Goal: Task Accomplishment & Management: Manage account settings

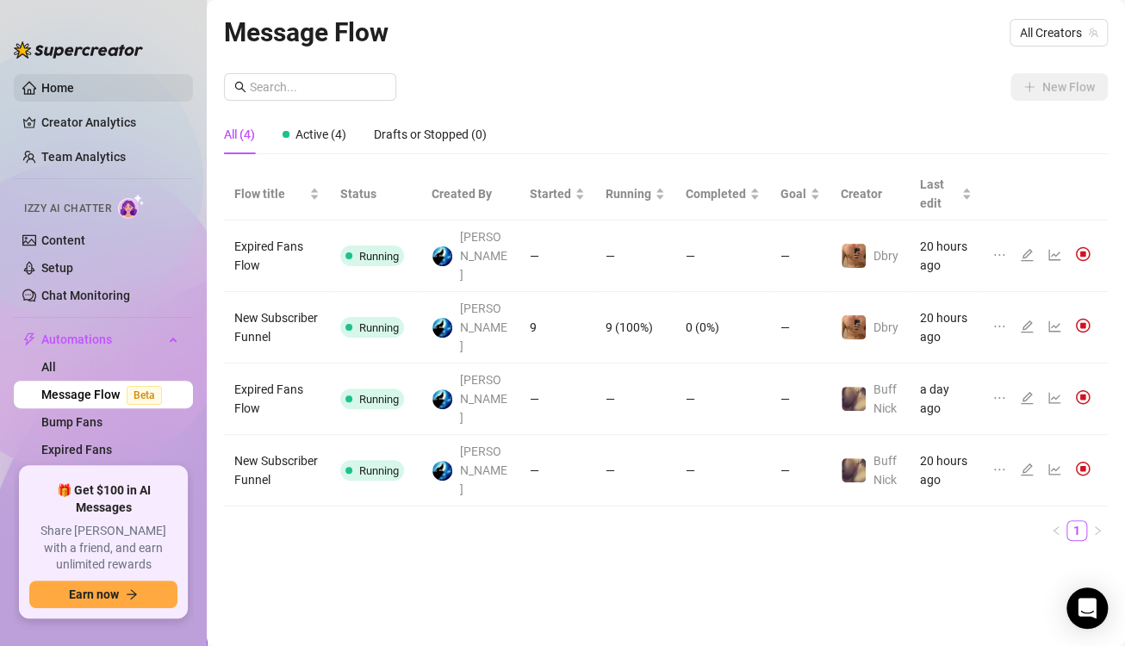
click at [74, 83] on link "Home" at bounding box center [57, 88] width 33 height 14
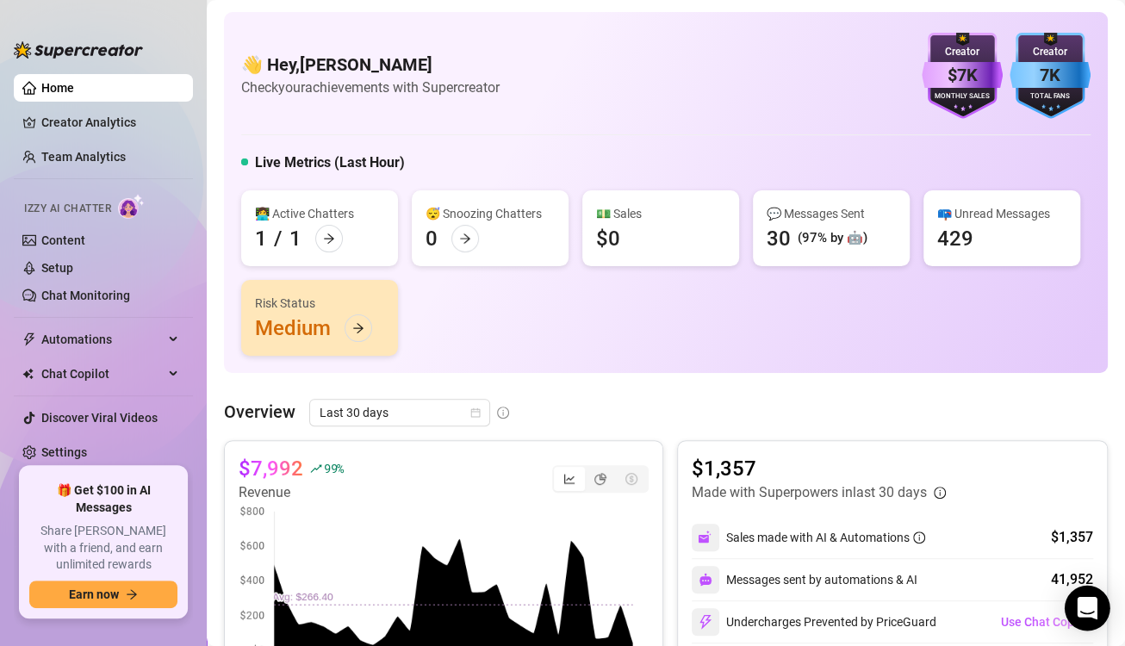
click at [1088, 604] on icon "Open Intercom Messenger" at bounding box center [1087, 608] width 20 height 22
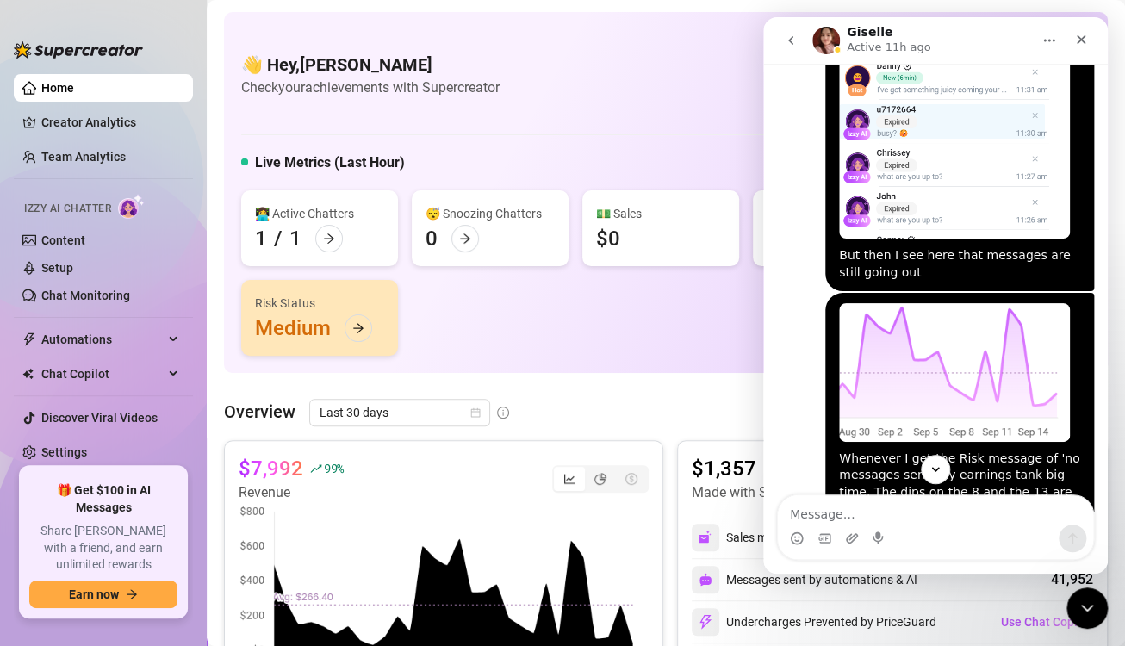
scroll to position [5308, 0]
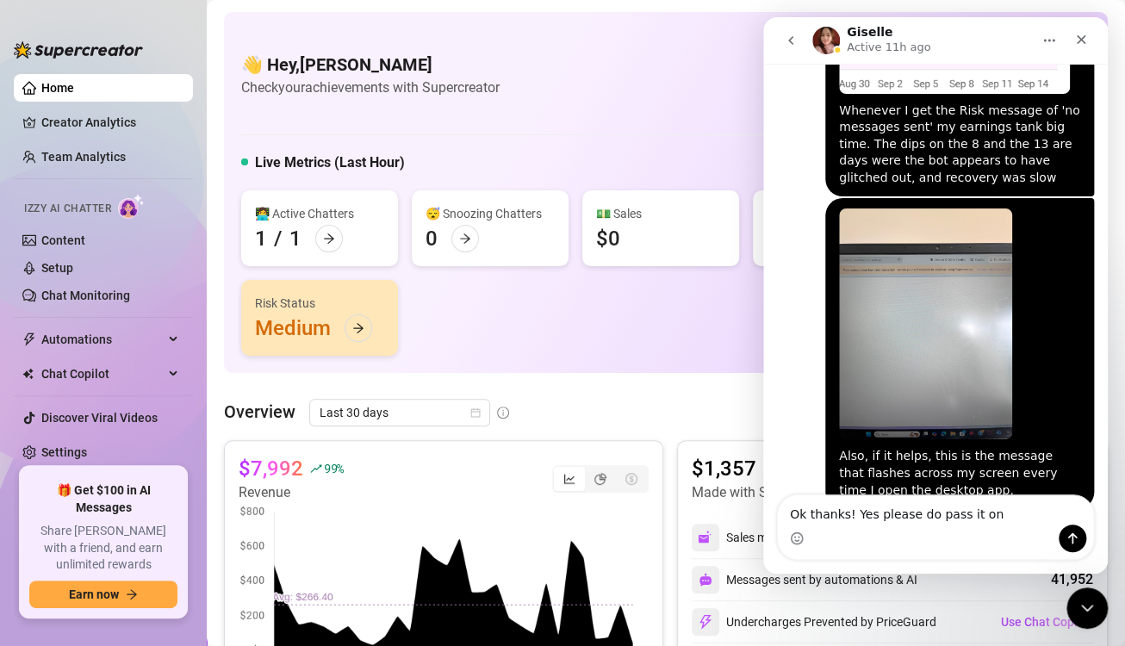
type textarea "Ok thanks! Yes please do pass it on"
click at [1006, 516] on textarea "Ok thanks! Yes please do pass it on" at bounding box center [935, 509] width 315 height 29
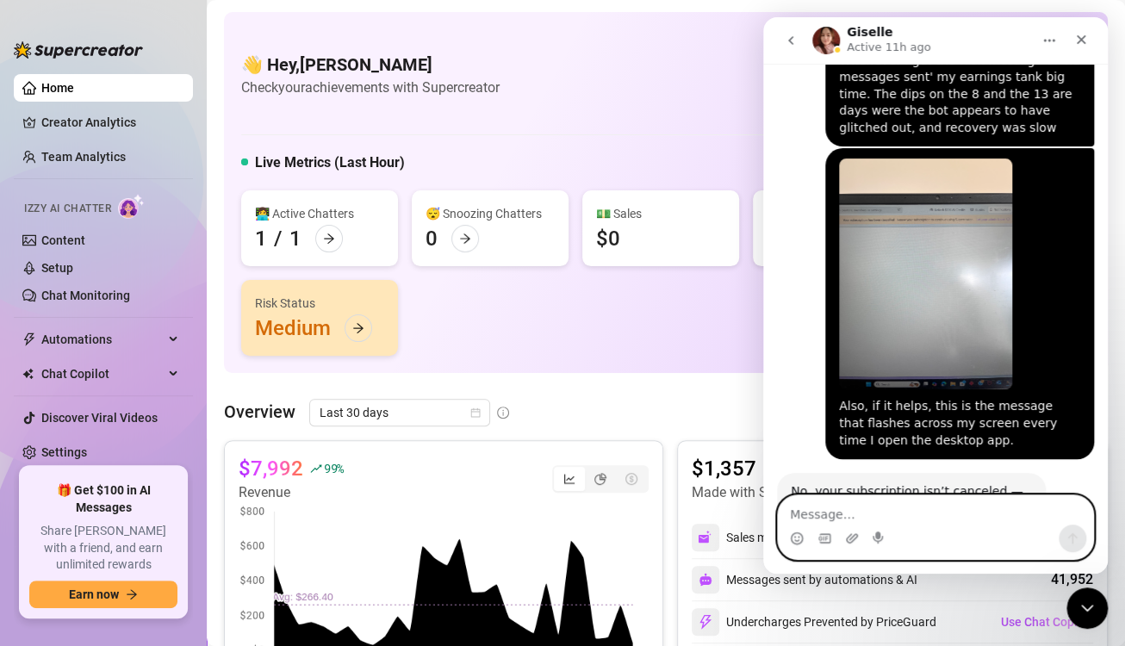
scroll to position [5383, 0]
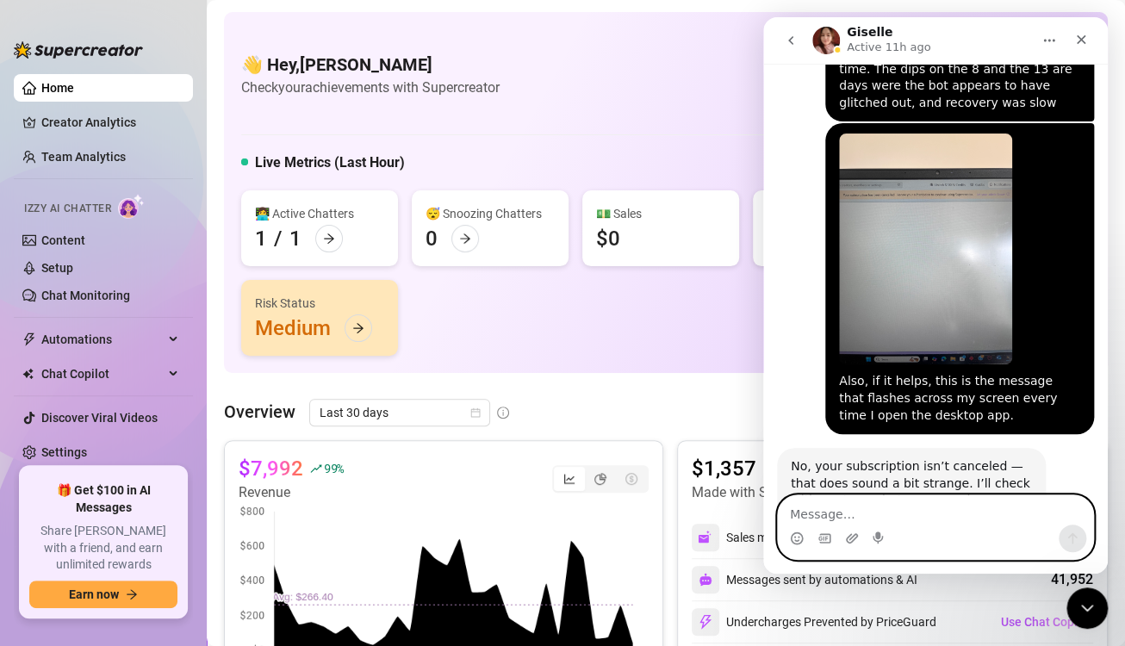
click at [991, 516] on textarea "Message…" at bounding box center [935, 509] width 315 height 29
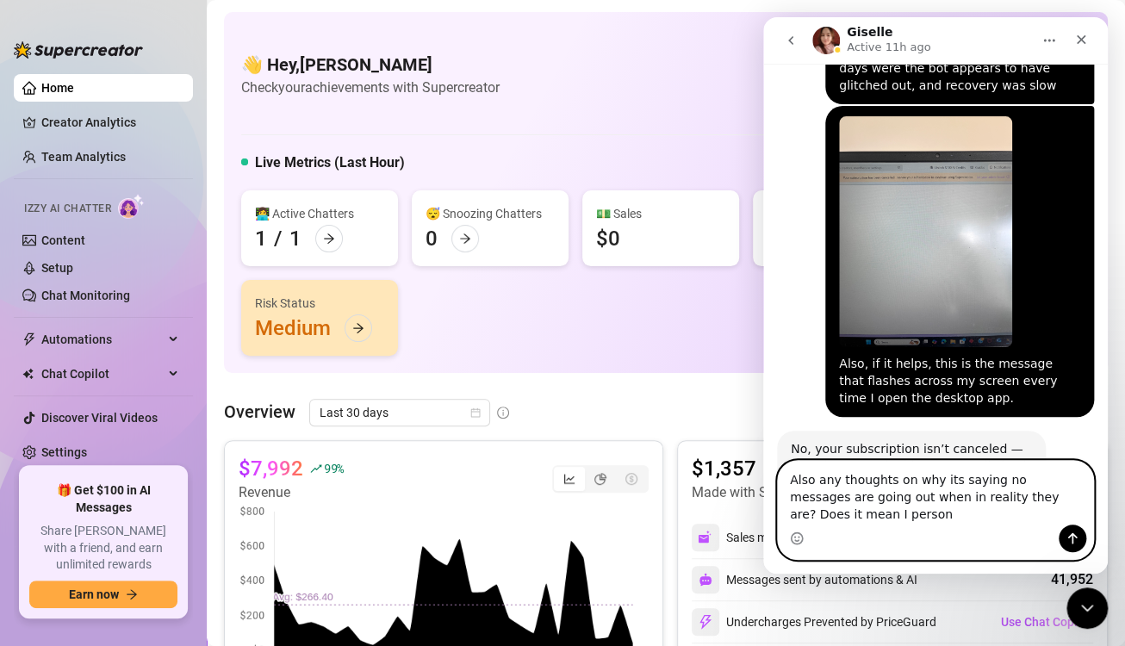
scroll to position [5417, 0]
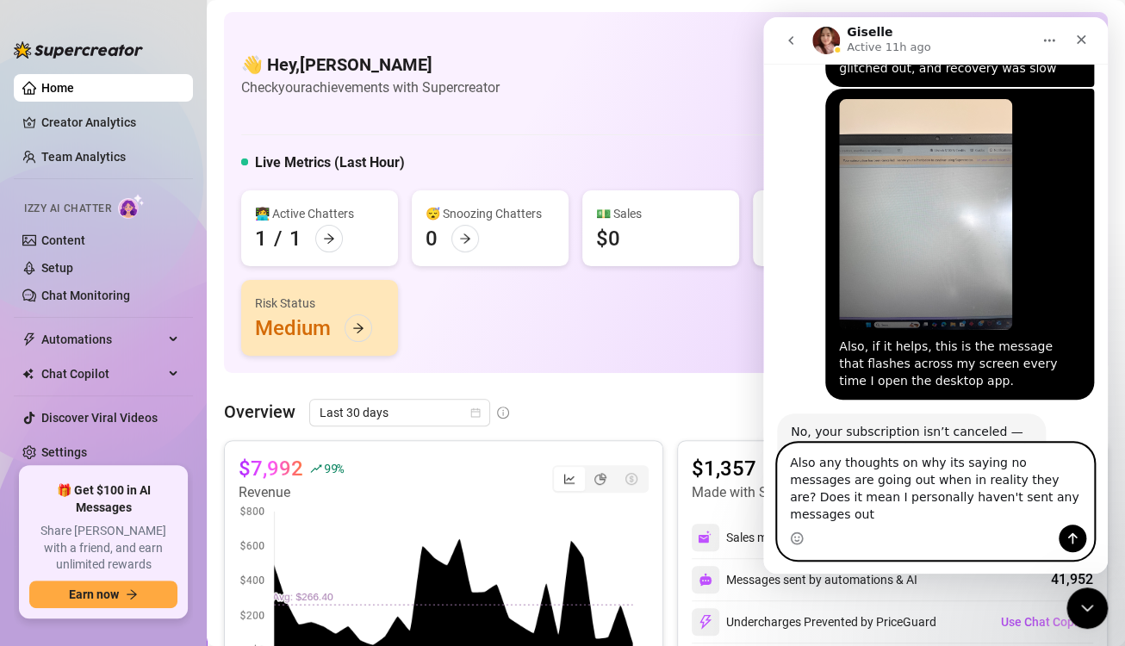
type textarea "Also any thoughts on why its saying no messages are going out when in reality t…"
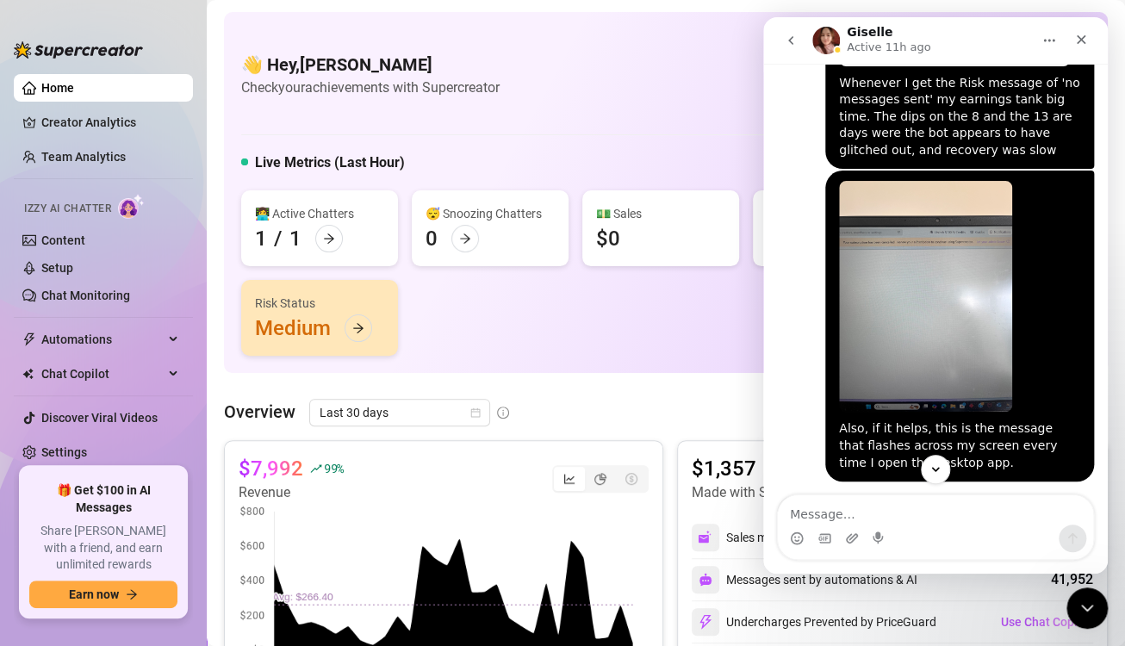
scroll to position [5473, 0]
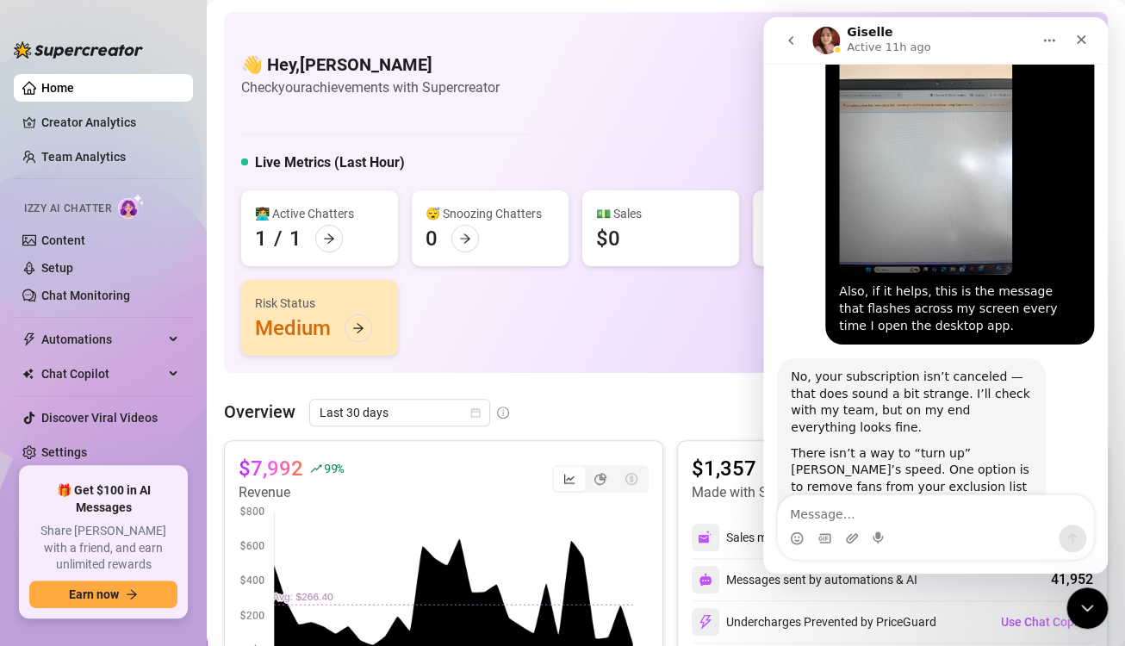
click at [633, 313] on div "👩‍💻 Active Chatters 1 / 1 😴 Snoozing Chatters 0 💵 Sales $0 💬 Messages Sent 32 (…" at bounding box center [665, 272] width 849 height 165
click at [1086, 610] on icon "Close Intercom Messenger" at bounding box center [1084, 605] width 21 height 21
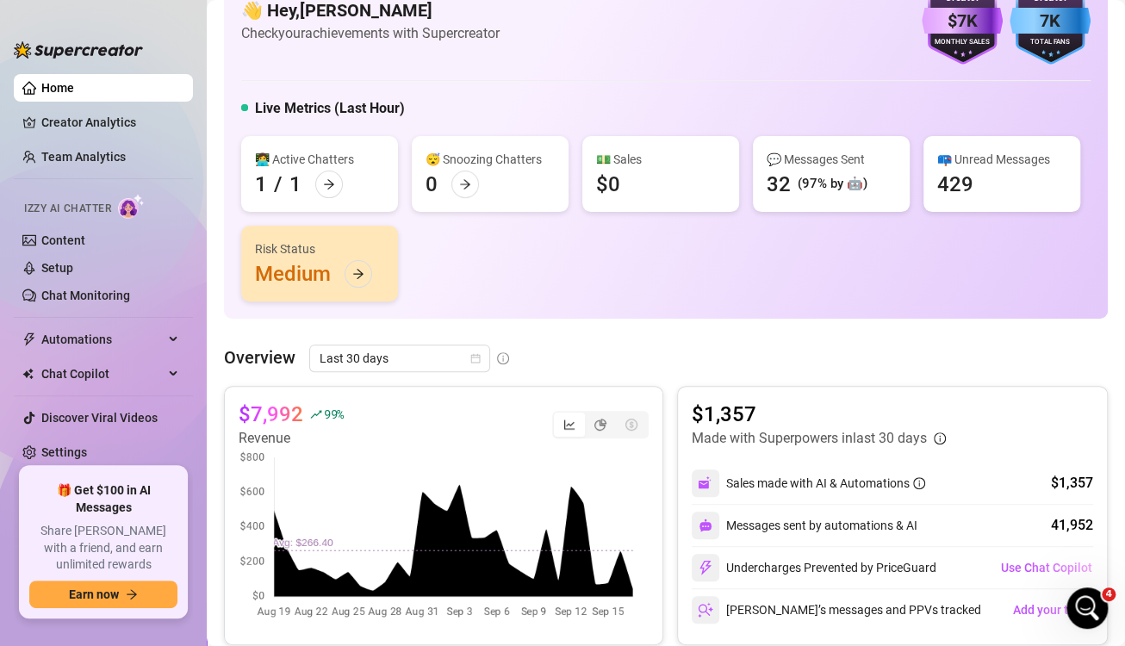
scroll to position [0, 0]
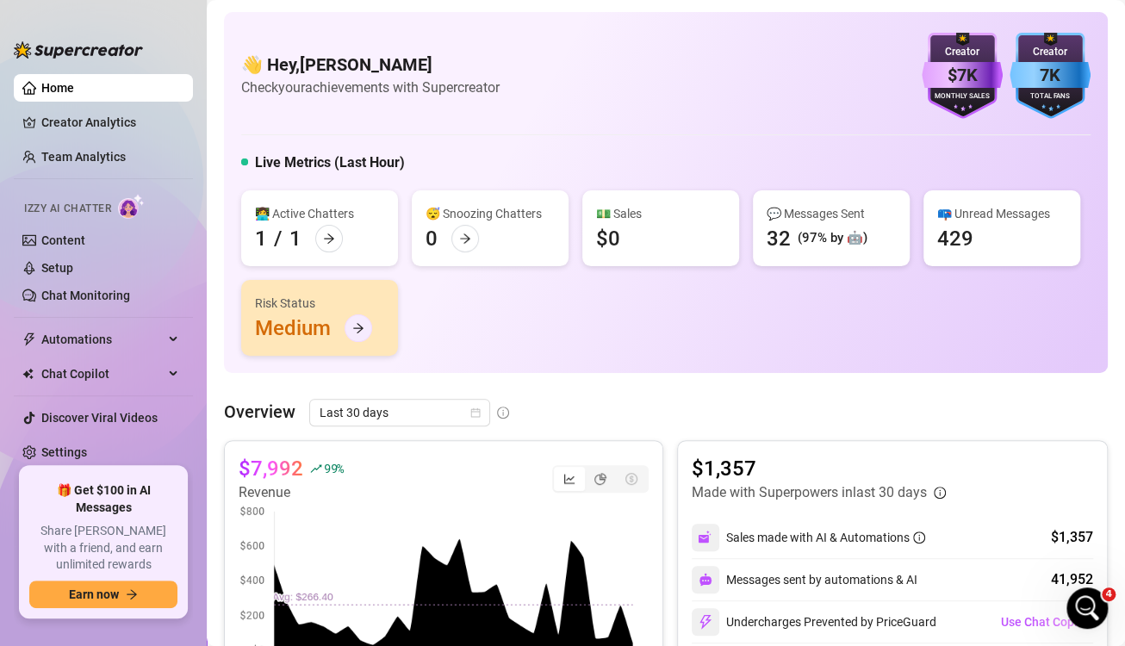
click at [364, 327] on icon "arrow-right" at bounding box center [358, 328] width 12 height 12
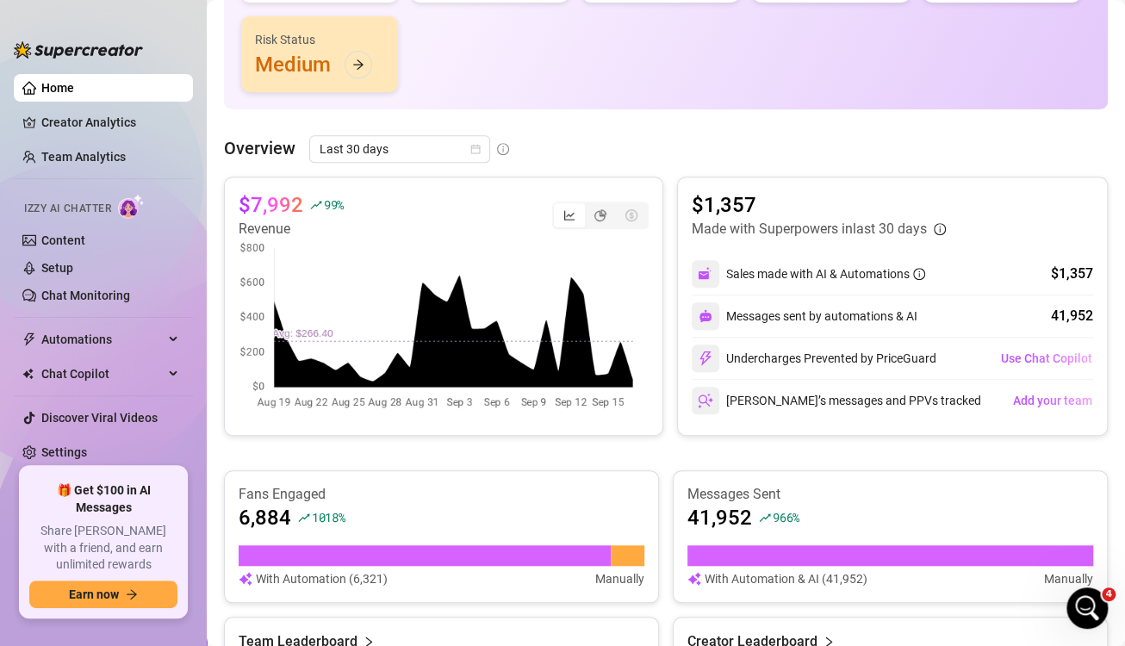
scroll to position [438, 0]
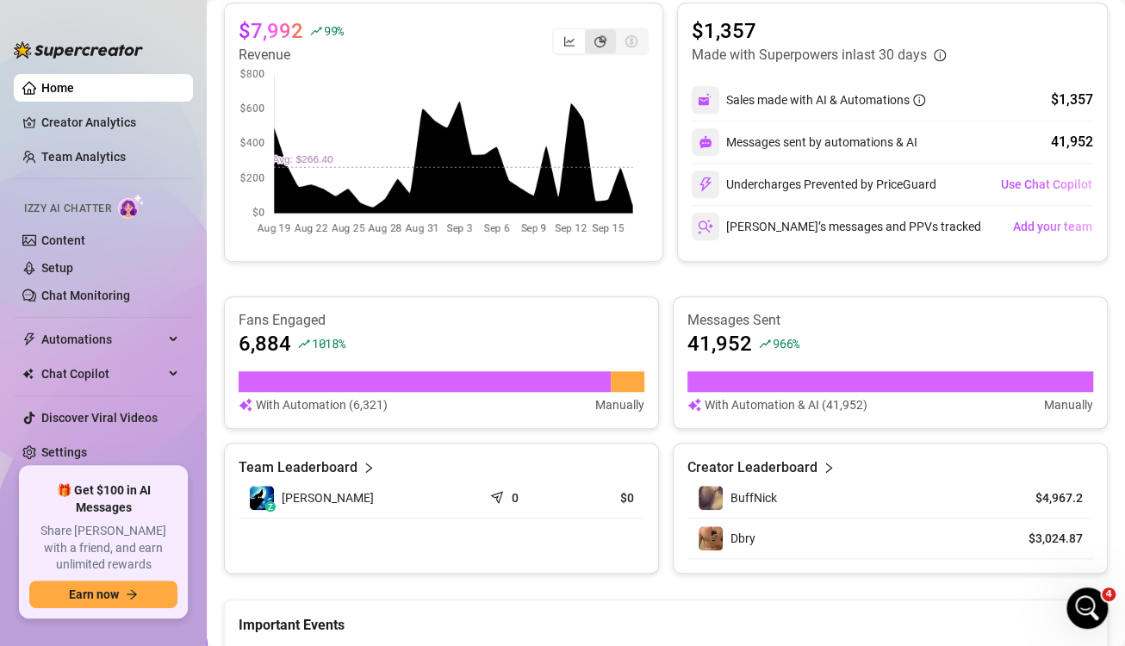
click at [594, 43] on icon "pie-chart" at bounding box center [600, 41] width 12 height 12
click at [589, 32] on input "segmented control" at bounding box center [589, 32] width 0 height 0
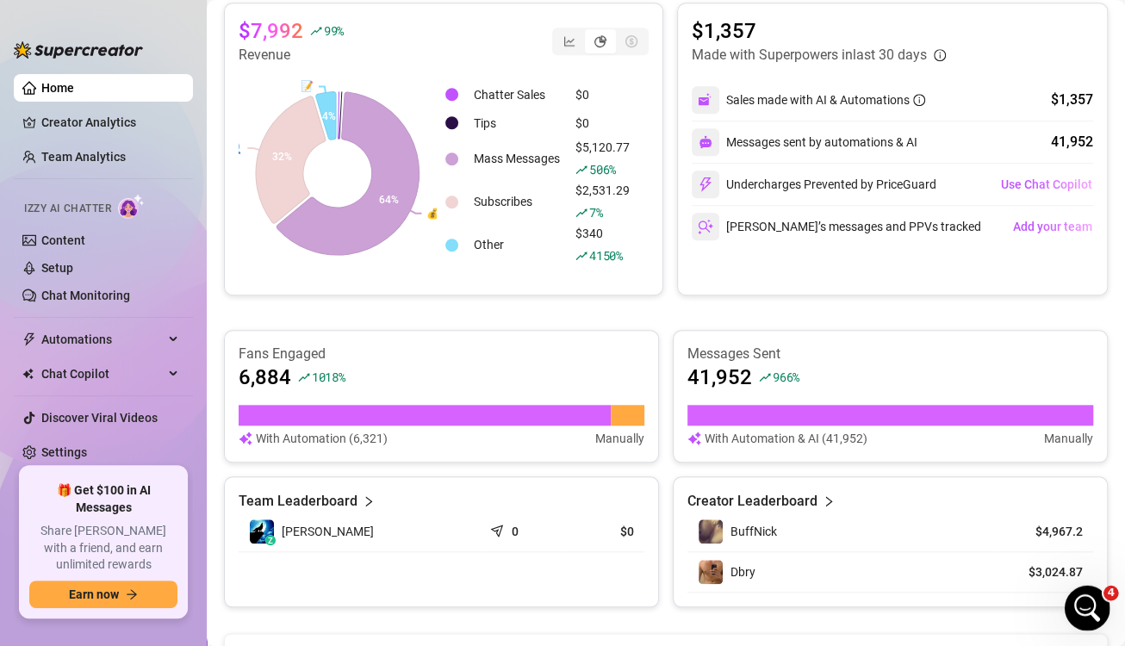
click at [1083, 607] on icon "Open Intercom Messenger" at bounding box center [1084, 606] width 12 height 14
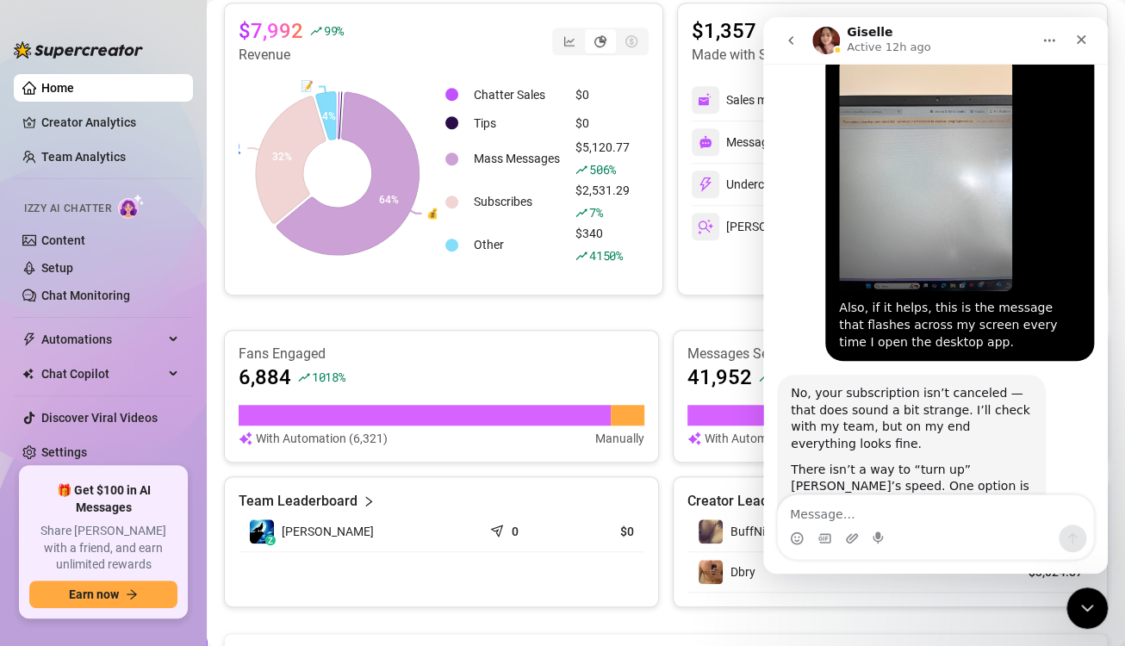
scroll to position [5473, 0]
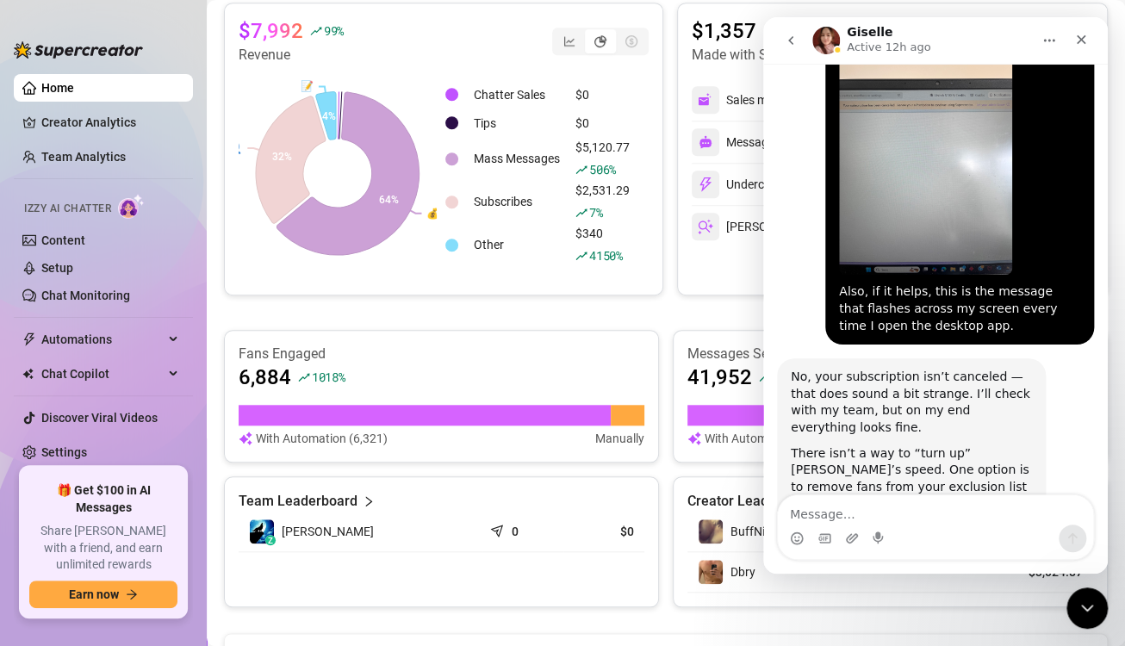
click at [967, 514] on textarea "Message…" at bounding box center [935, 509] width 315 height 29
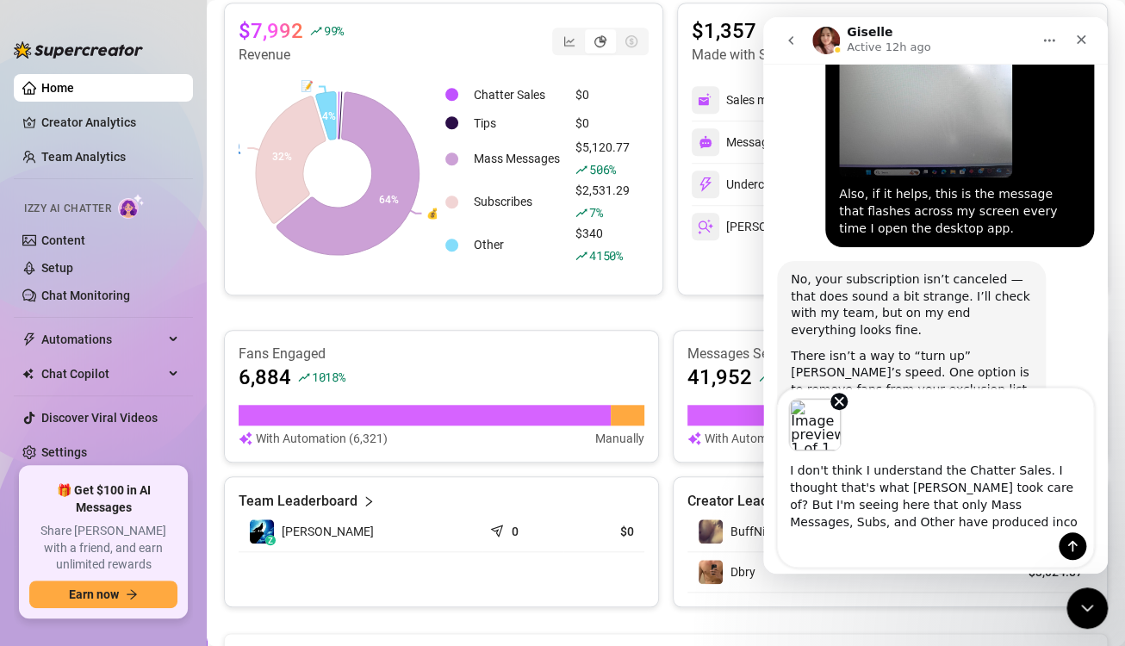
scroll to position [5579, 0]
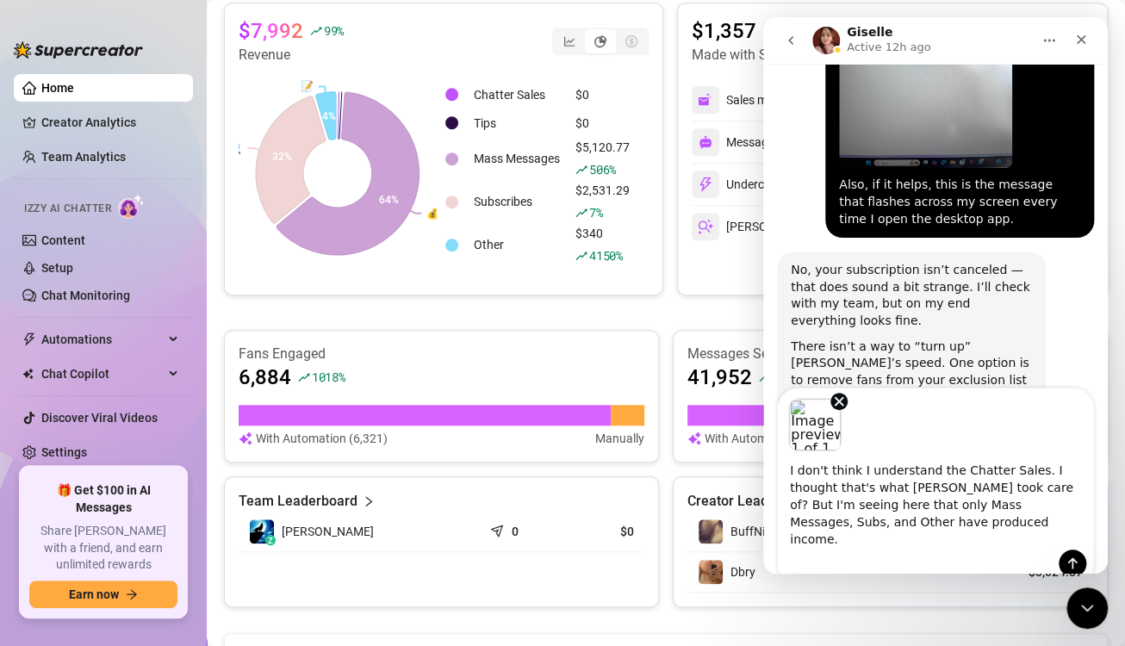
type textarea "I don't think I understand the Chatter Sales. I thought that's what [PERSON_NAM…"
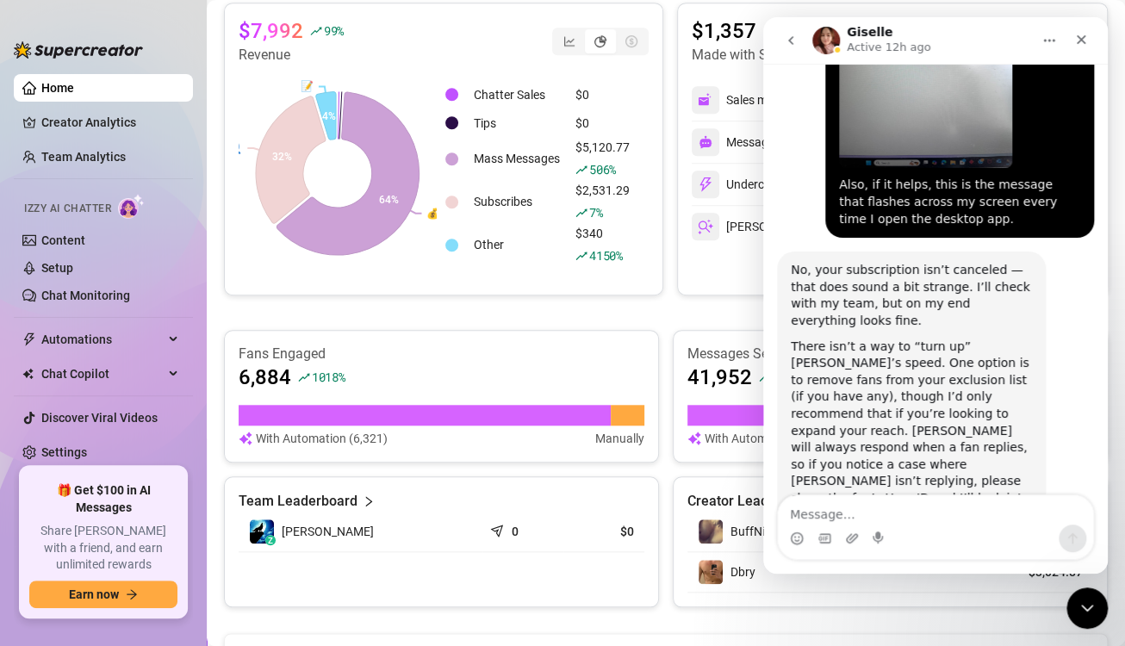
scroll to position [5723, 0]
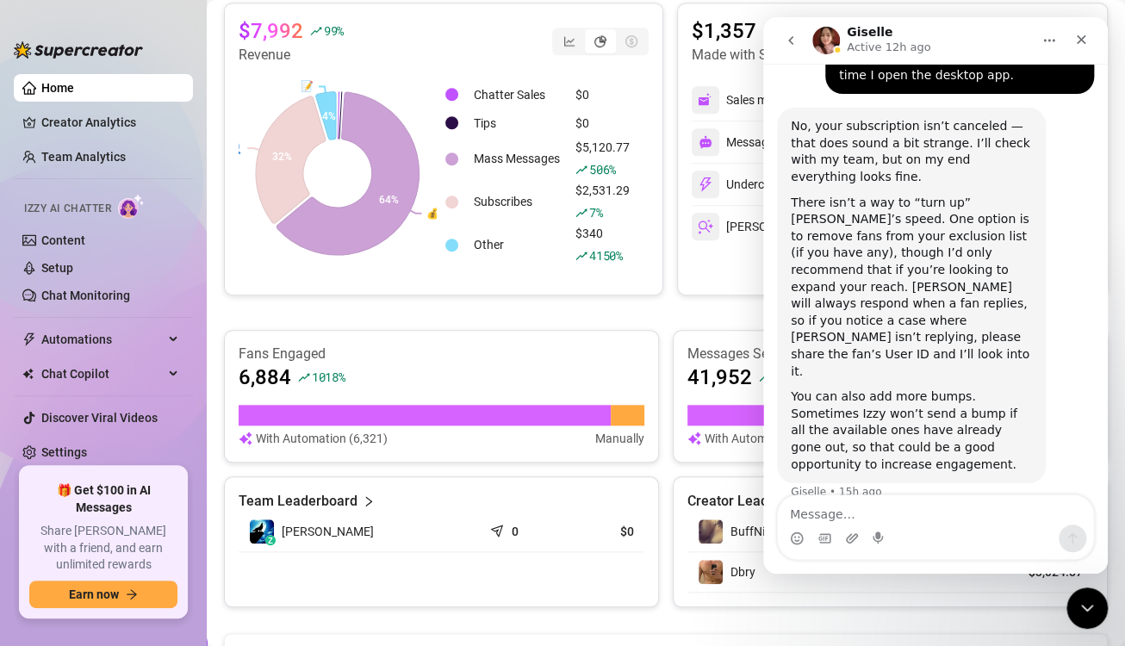
click at [967, 514] on textarea "Message…" at bounding box center [935, 509] width 315 height 29
click at [1094, 598] on icon "Close Intercom Messenger" at bounding box center [1084, 605] width 21 height 21
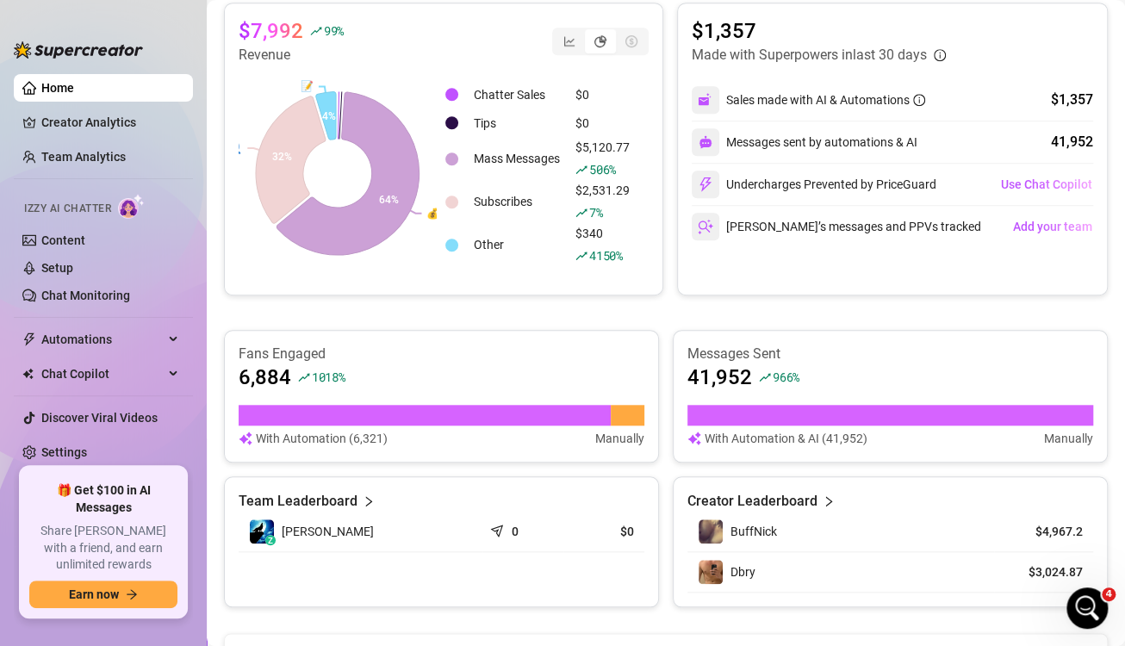
click at [728, 358] on article "Messages Sent" at bounding box center [890, 354] width 406 height 19
click at [571, 364] on div "6,884 1018 %" at bounding box center [442, 378] width 406 height 28
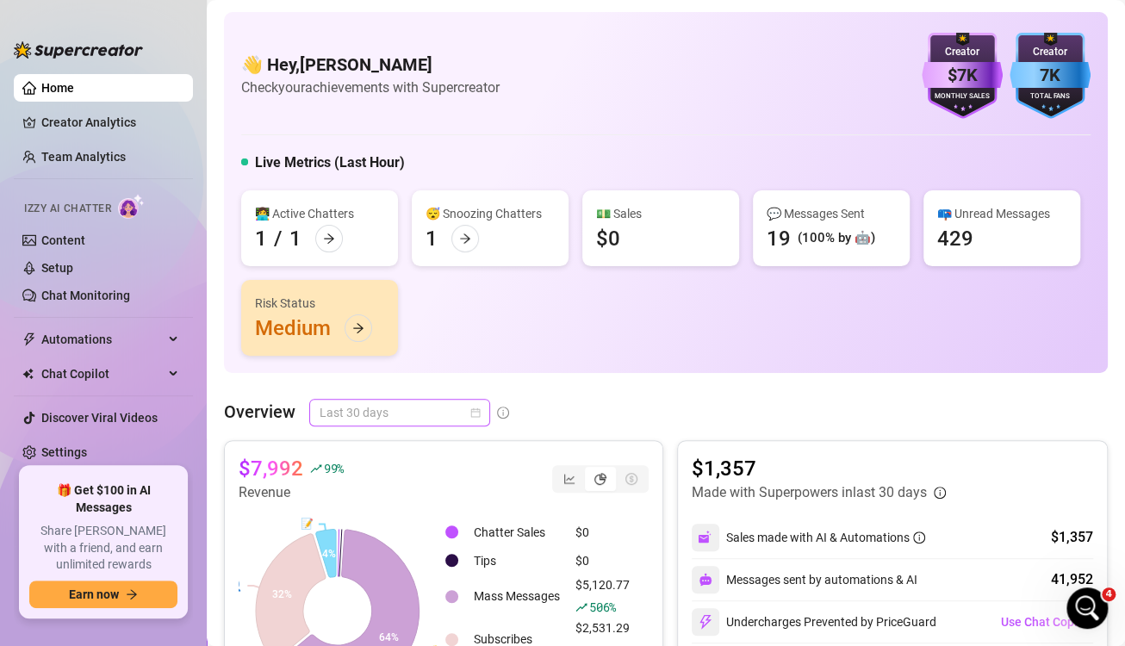
click at [482, 410] on div "Last 30 days" at bounding box center [399, 413] width 181 height 28
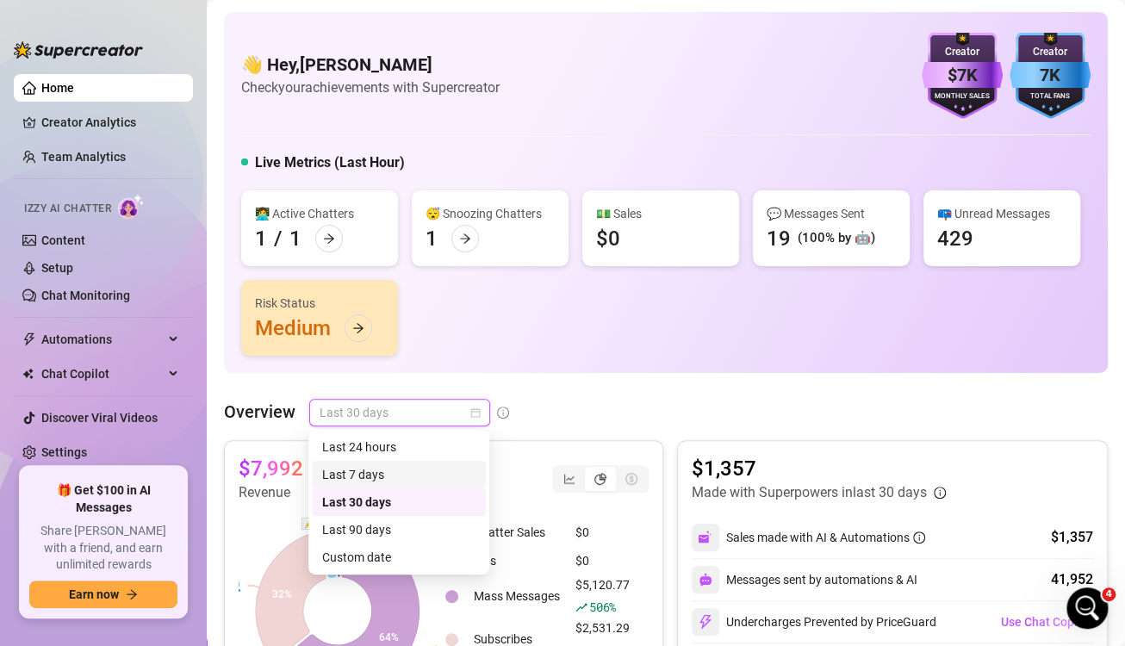
click at [412, 476] on div "Last 7 days" at bounding box center [398, 474] width 153 height 19
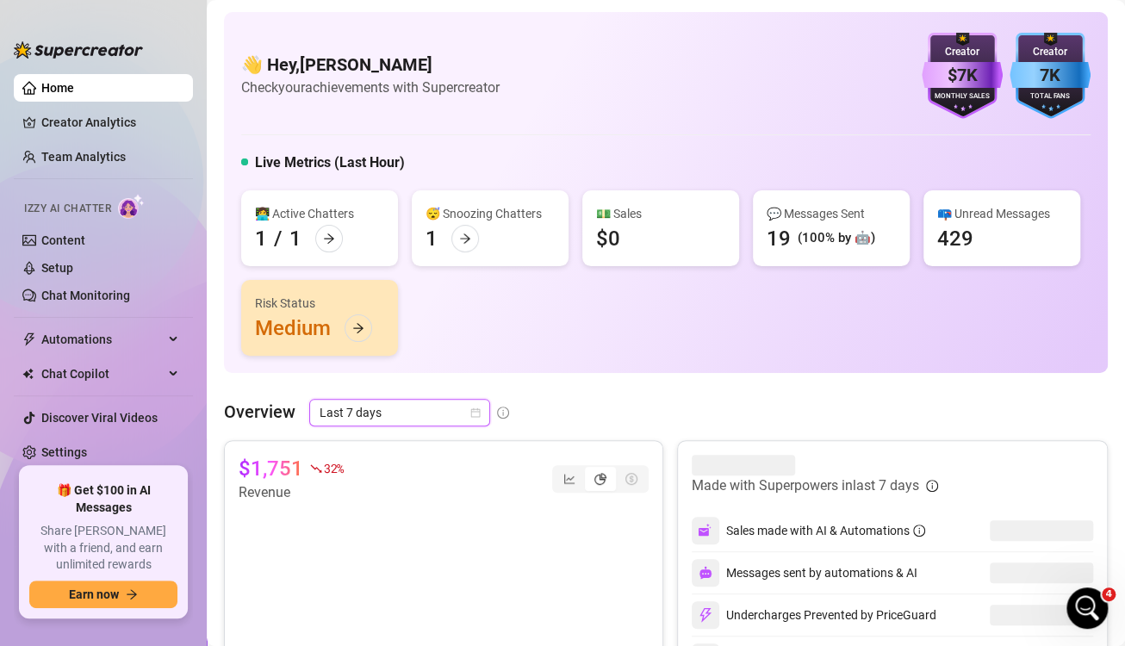
click at [475, 413] on icon "calendar" at bounding box center [475, 412] width 10 height 10
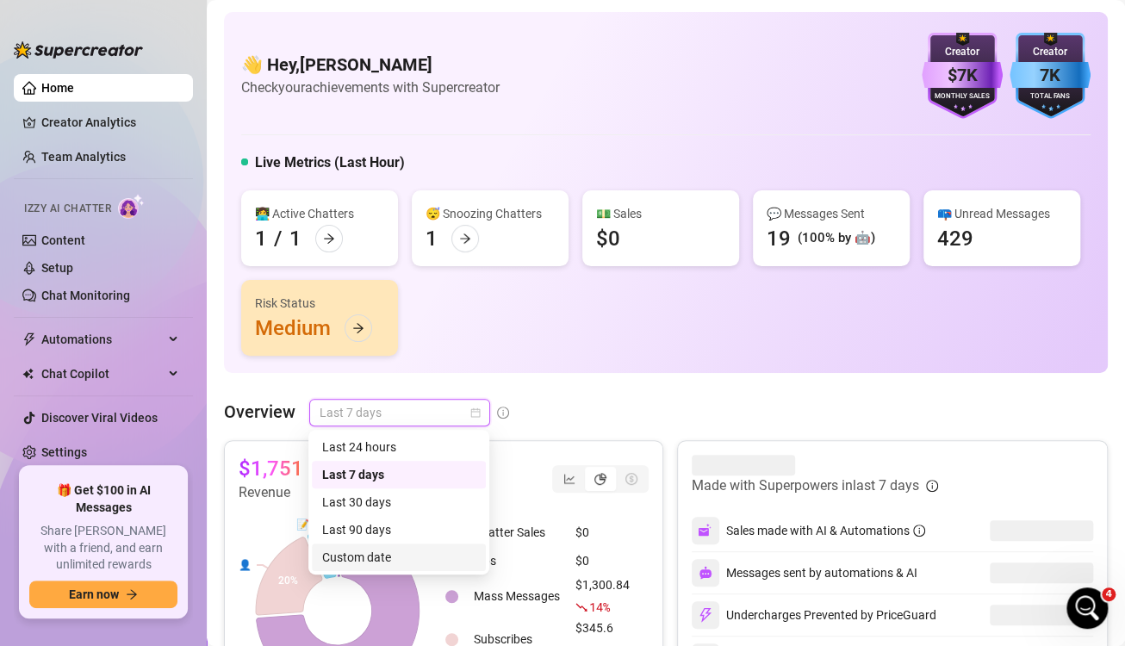
click at [363, 558] on div "Custom date" at bounding box center [398, 557] width 153 height 19
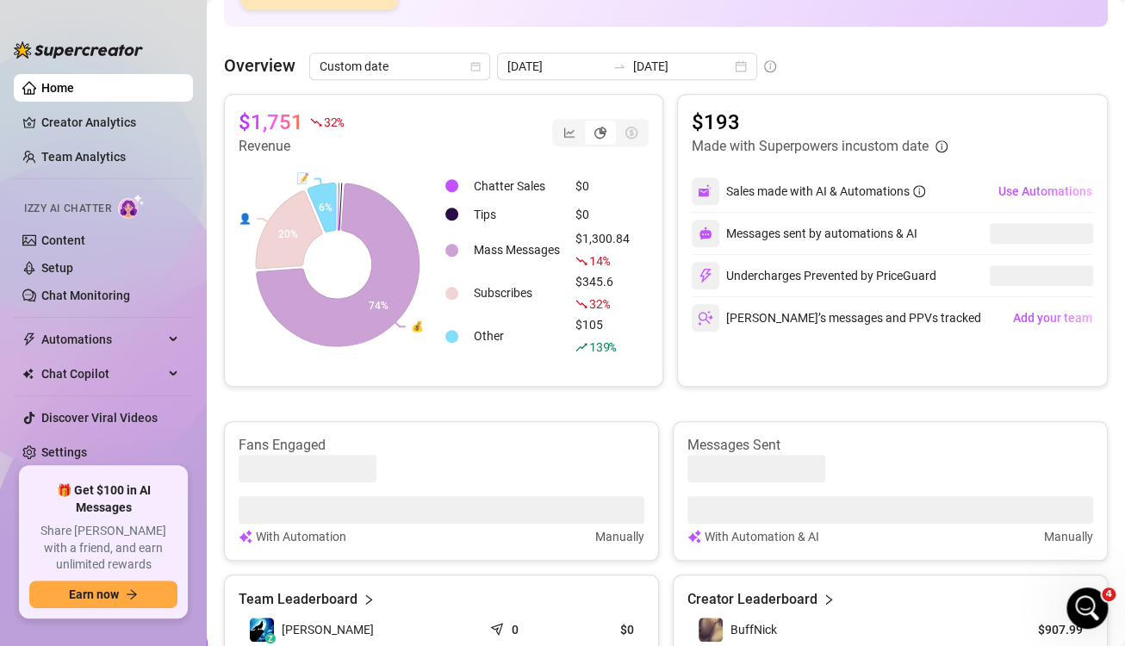
scroll to position [351, 0]
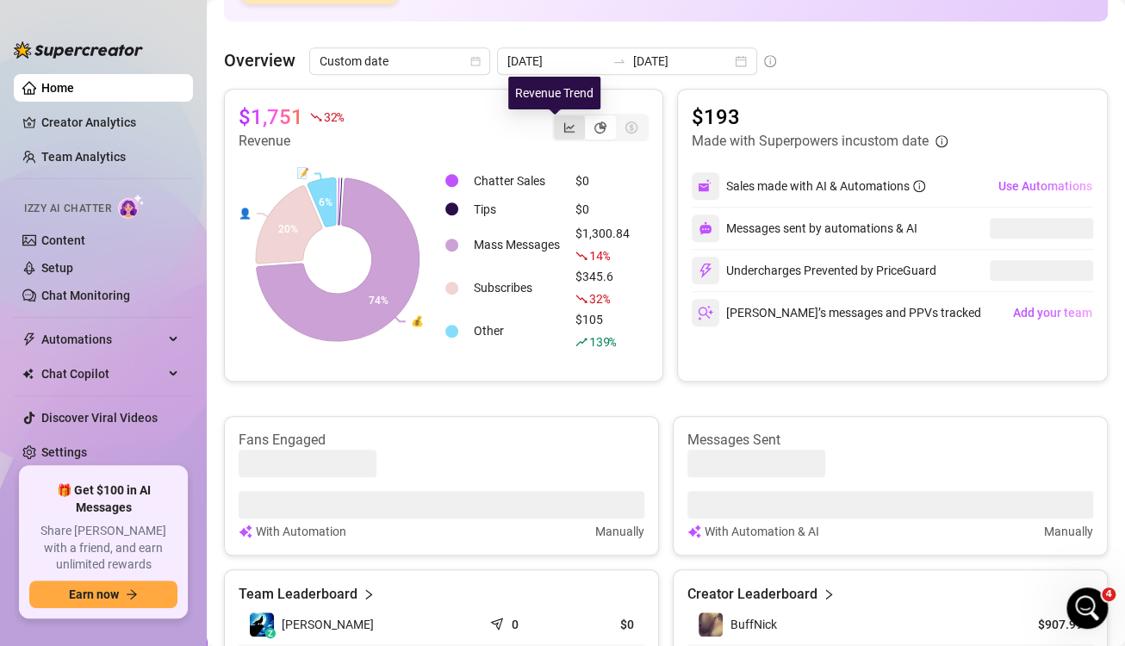
click at [563, 121] on icon "line-chart" at bounding box center [569, 127] width 12 height 12
click at [558, 118] on input "segmented control" at bounding box center [558, 118] width 0 height 0
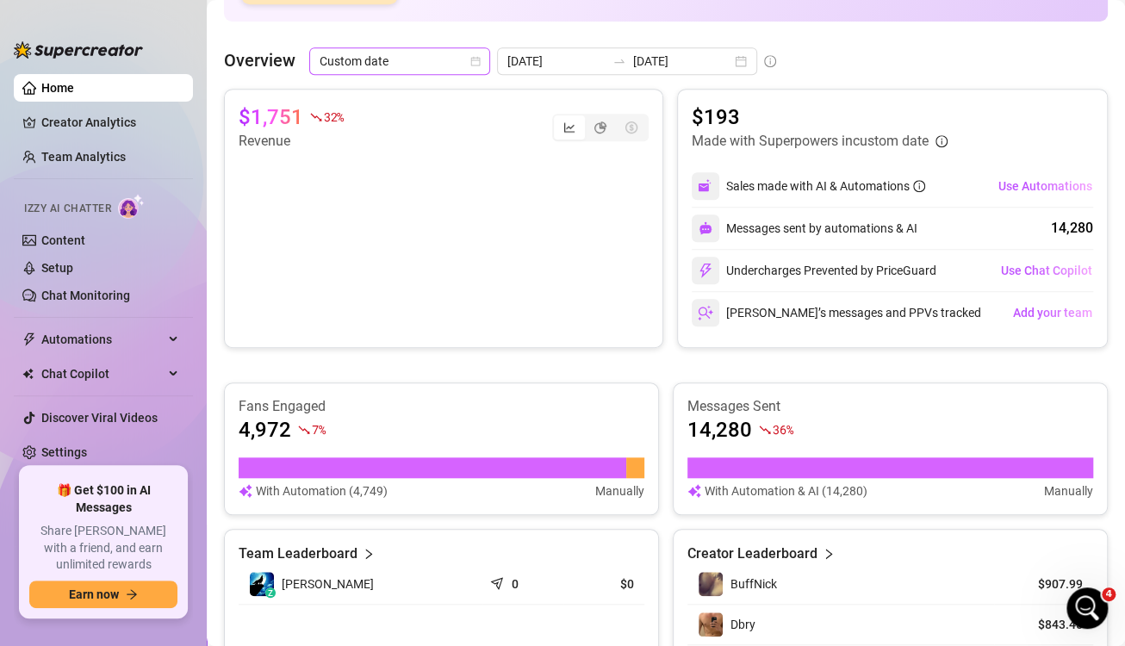
click at [471, 56] on icon "calendar" at bounding box center [475, 61] width 10 height 10
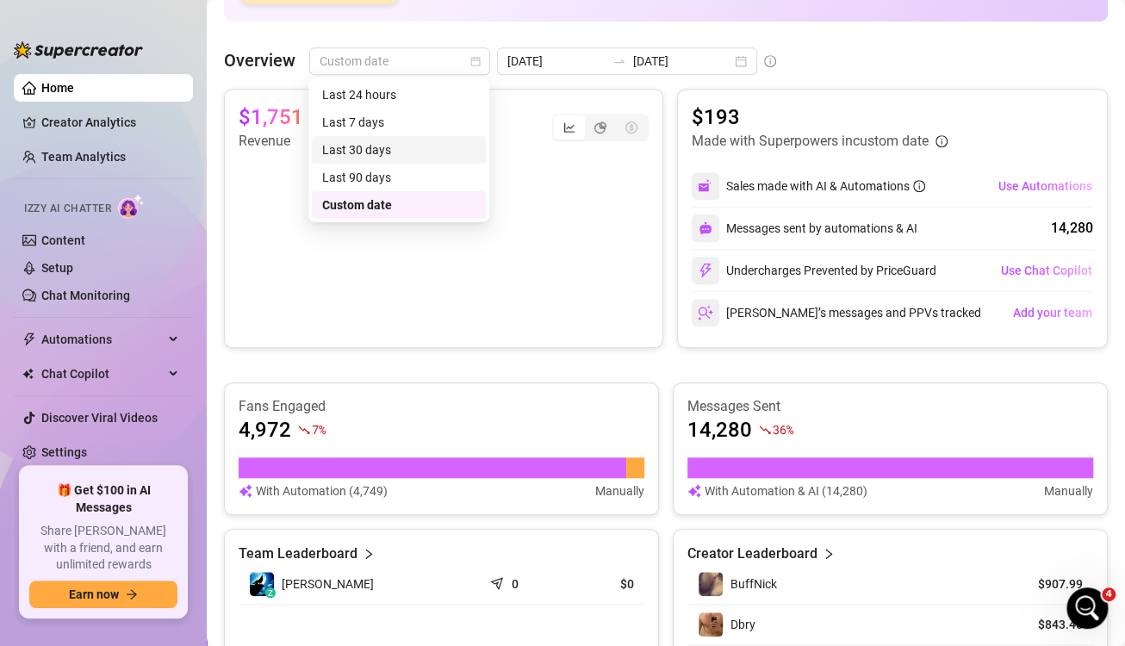
click at [430, 150] on div "Last 30 days" at bounding box center [398, 149] width 153 height 19
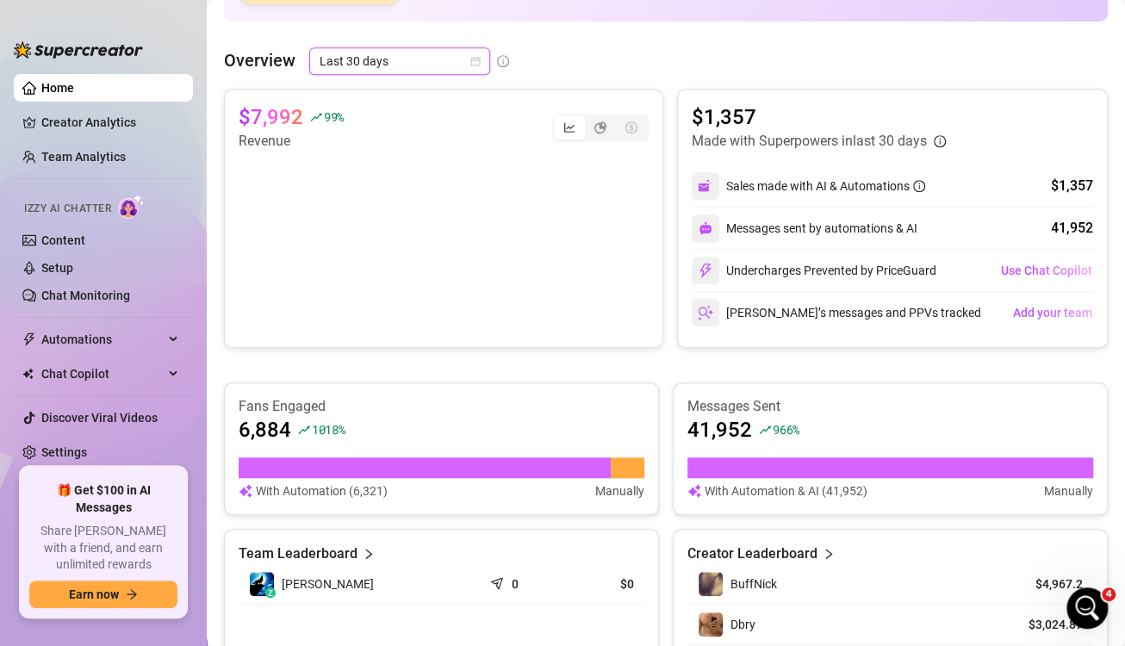
click at [470, 58] on icon "calendar" at bounding box center [475, 61] width 10 height 10
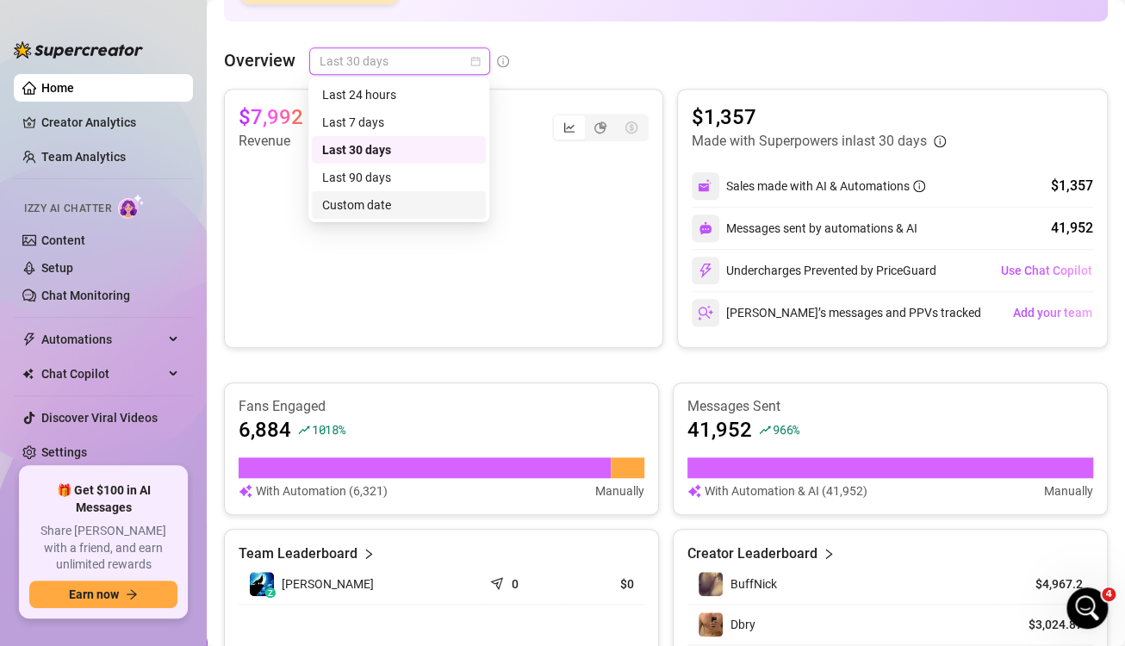
click at [373, 198] on div "Custom date" at bounding box center [398, 205] width 153 height 19
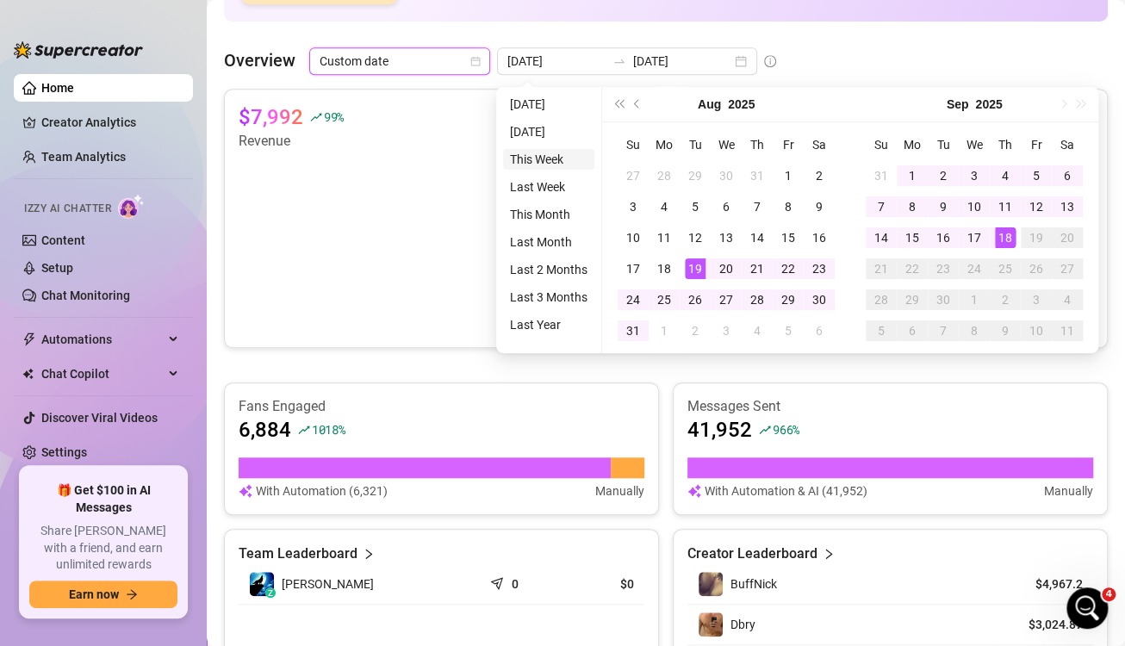
type input "[DATE]"
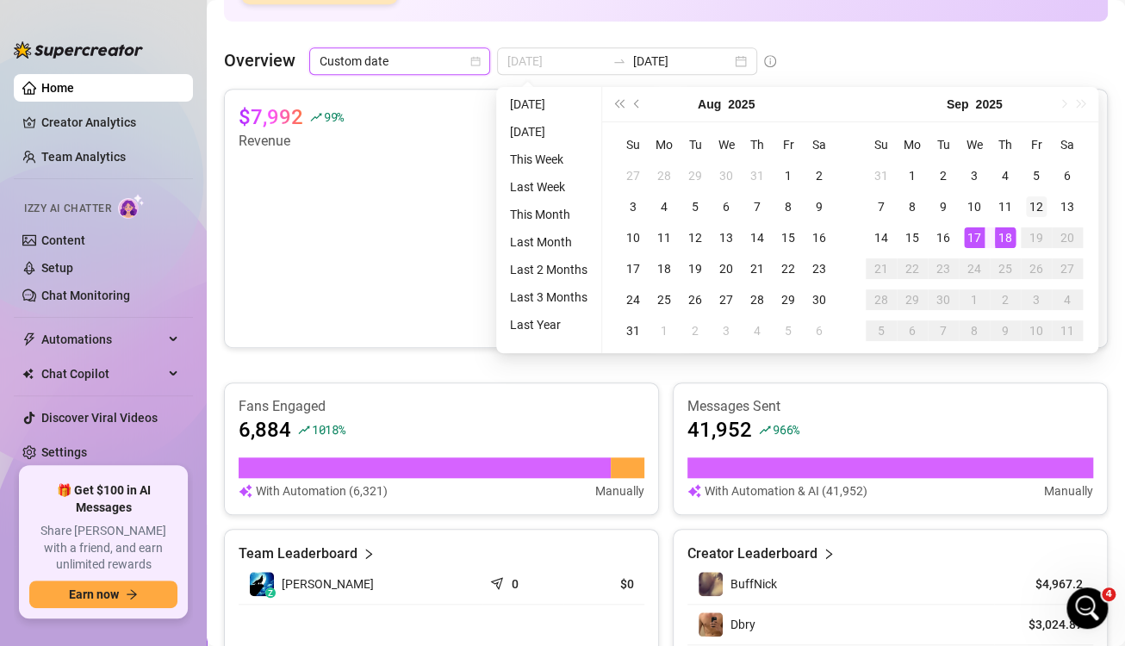
type input "[DATE]"
click at [1035, 199] on div "12" at bounding box center [1036, 206] width 21 height 21
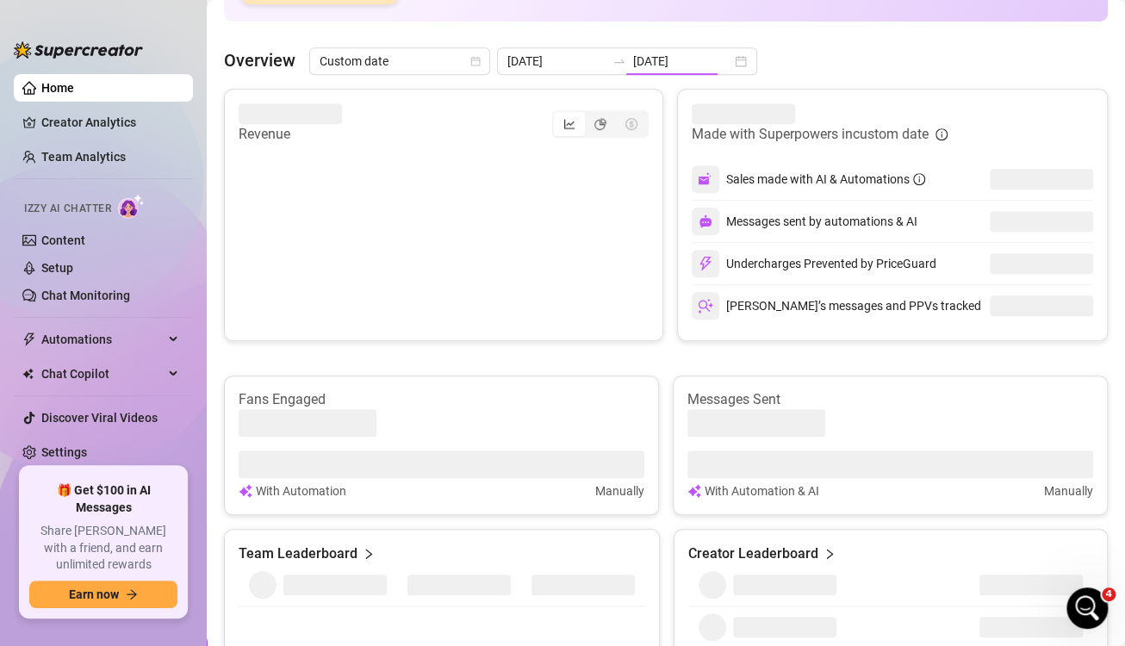
type input "[DATE]"
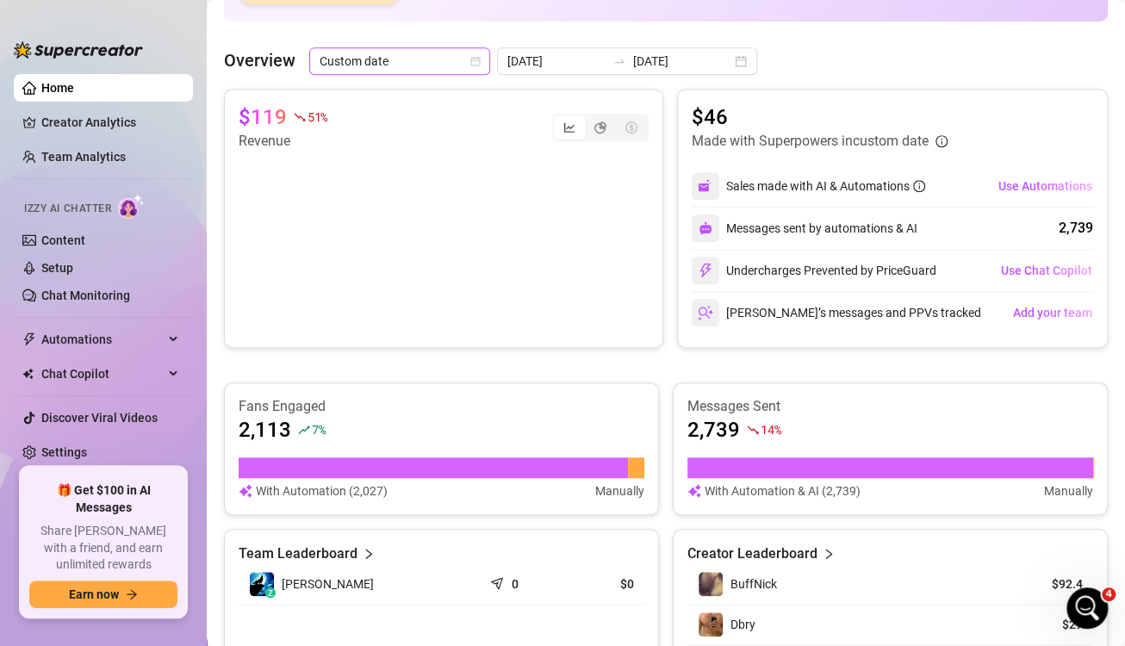
click at [474, 59] on icon "calendar" at bounding box center [475, 61] width 10 height 10
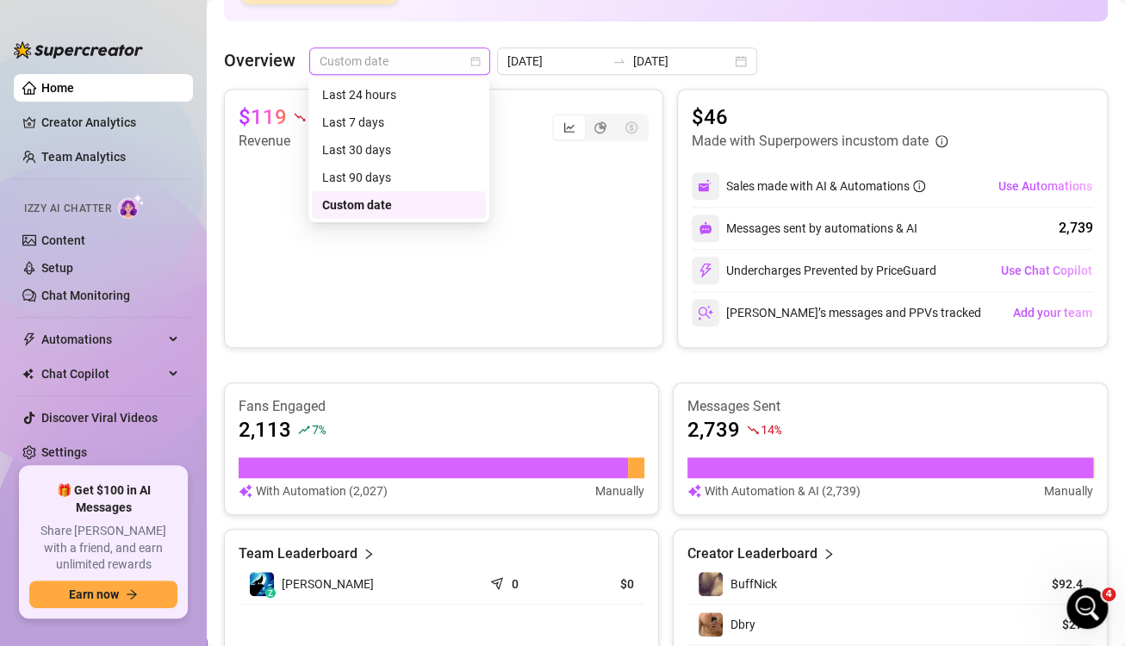
click at [474, 59] on icon "calendar" at bounding box center [475, 61] width 10 height 10
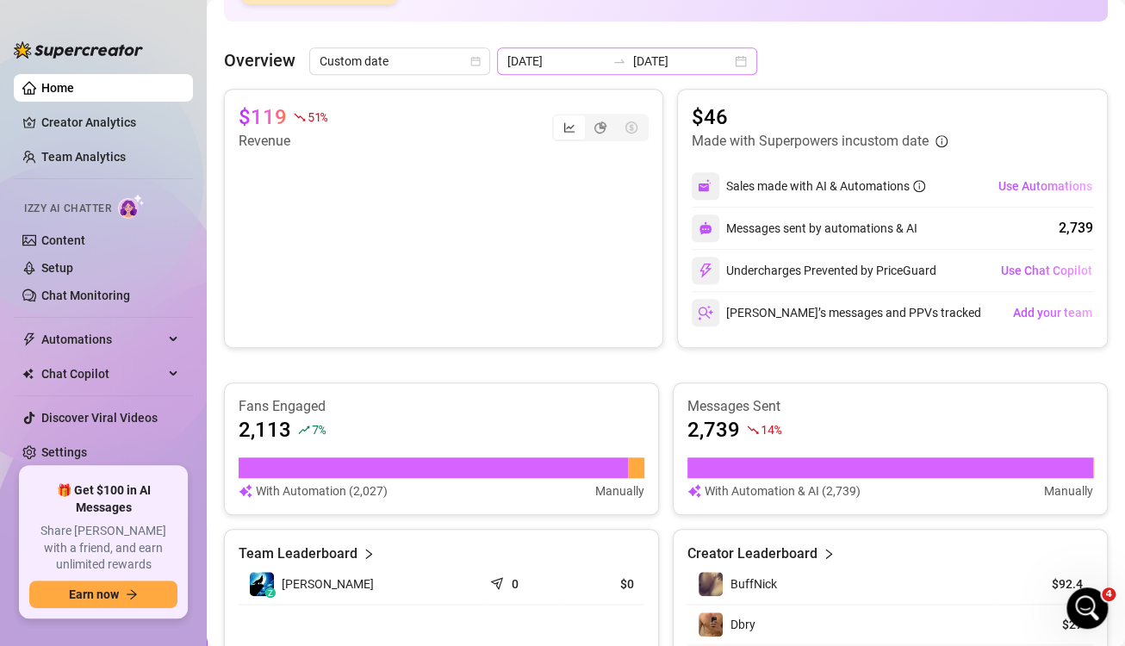
click at [575, 71] on div "[DATE] [DATE]" at bounding box center [627, 61] width 260 height 28
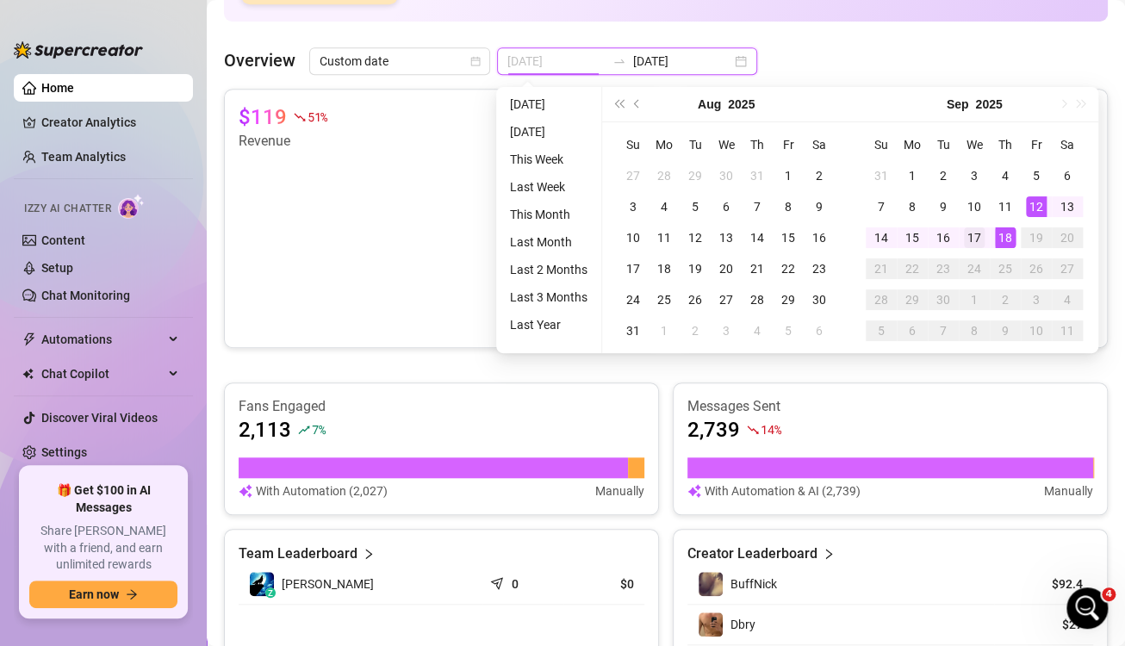
type input "[DATE]"
click at [968, 229] on div "17" at bounding box center [974, 237] width 21 height 21
type input "[DATE]"
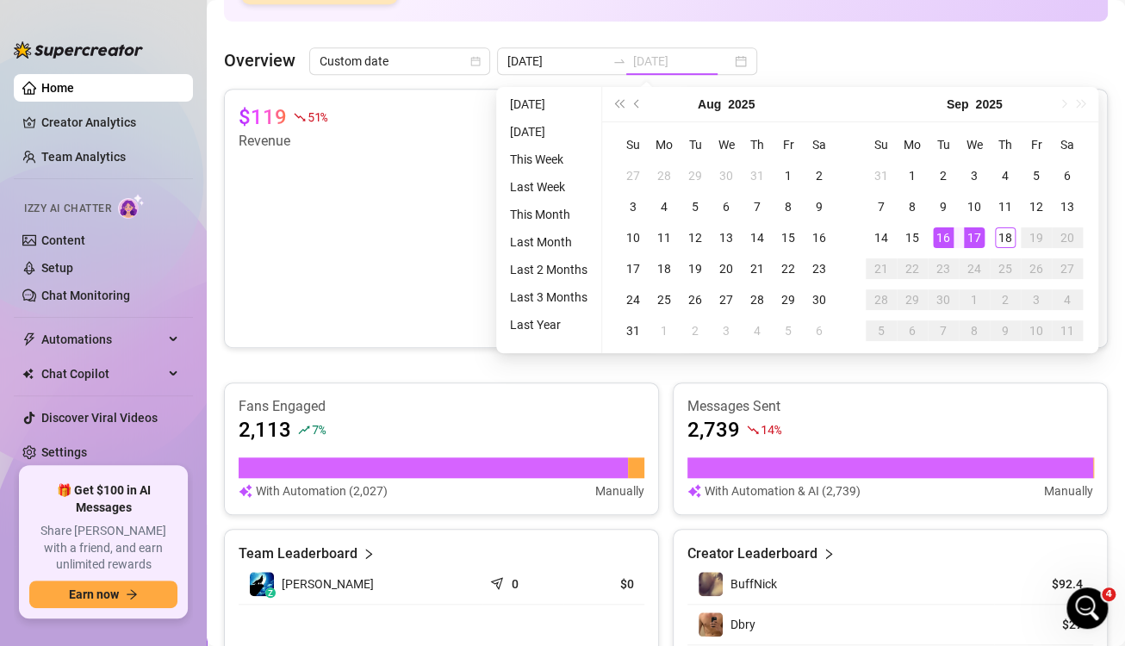
click at [942, 234] on div "16" at bounding box center [943, 237] width 21 height 21
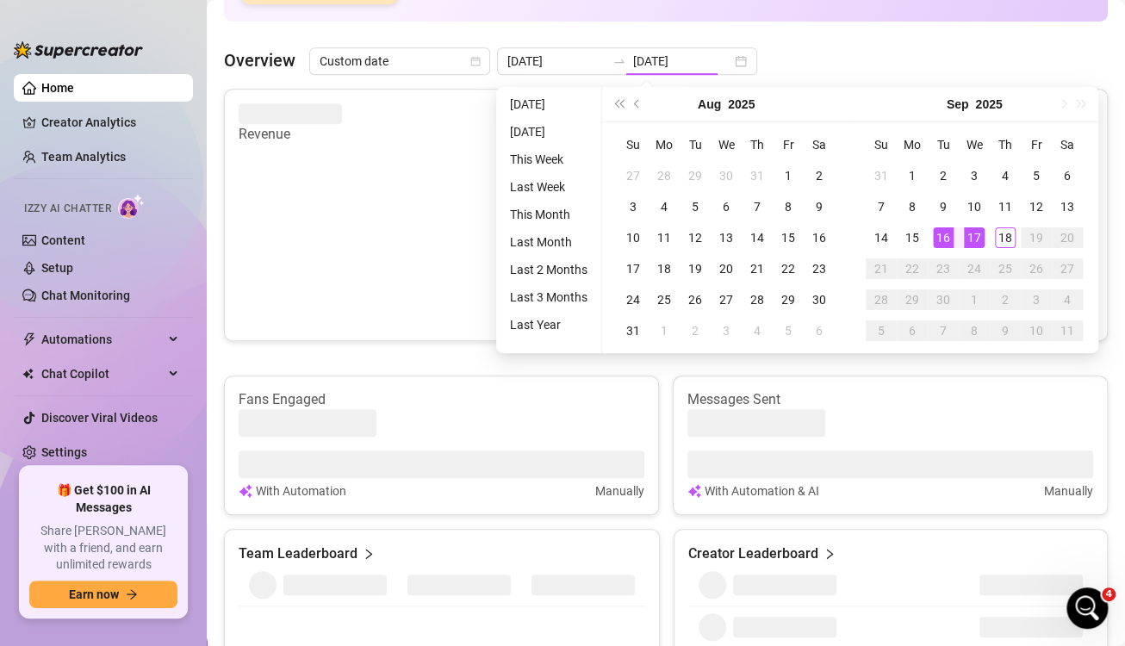
type input "[DATE]"
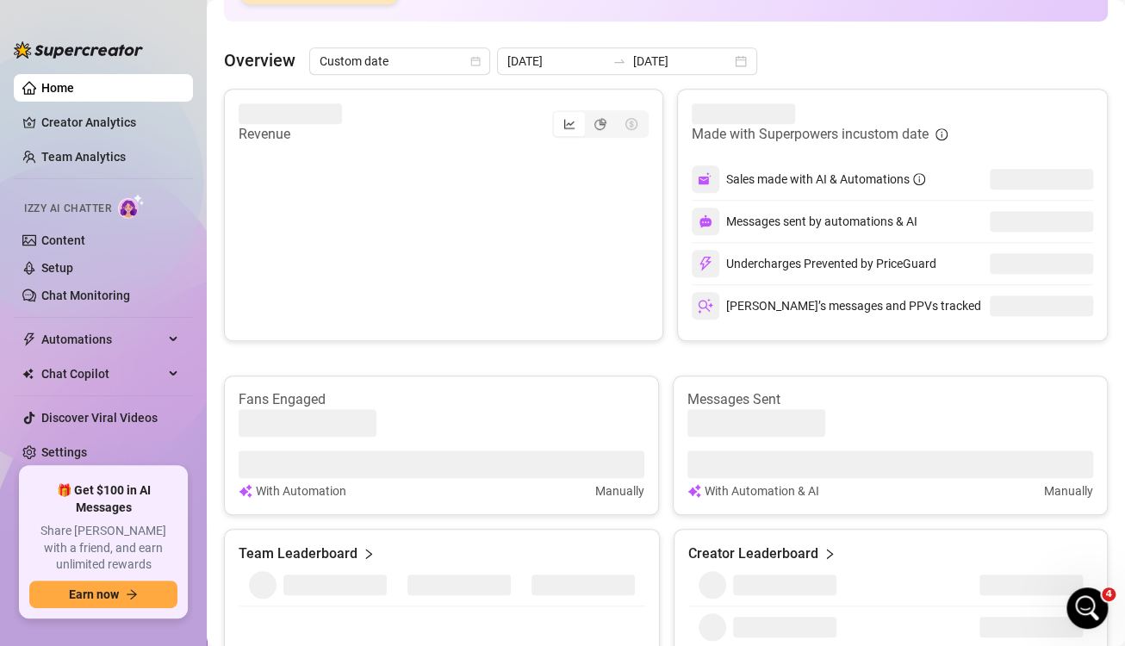
click at [942, 234] on div "Messages sent by automations & AI" at bounding box center [892, 221] width 401 height 41
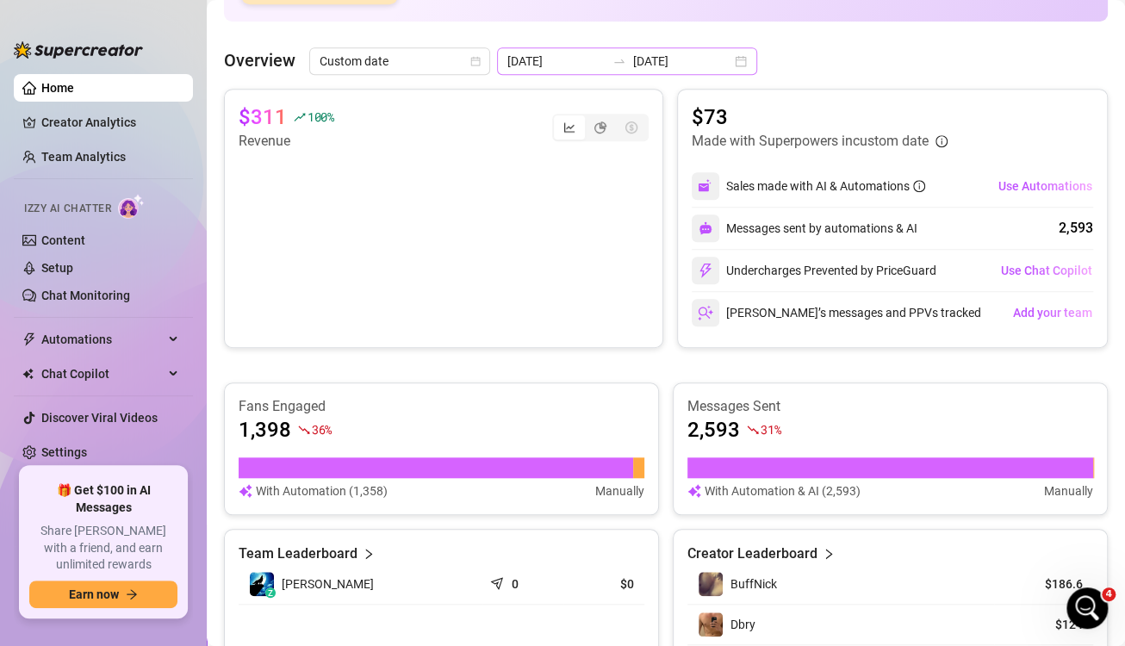
click at [721, 62] on div "[DATE] [DATE]" at bounding box center [627, 61] width 260 height 28
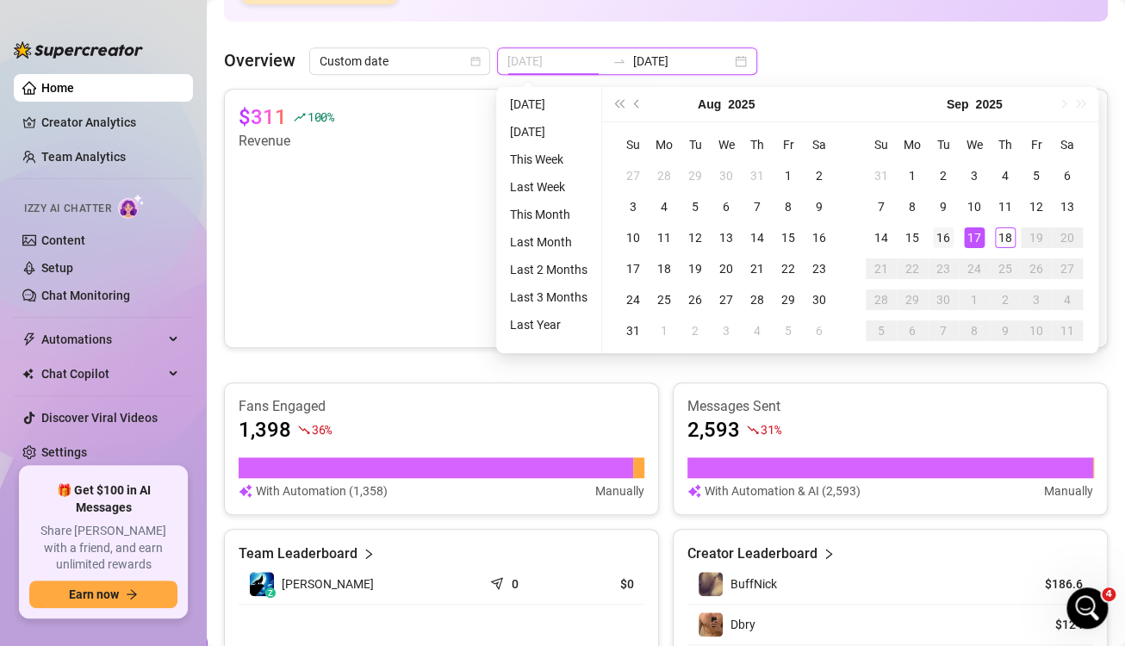
type input "[DATE]"
click at [935, 227] on div "16" at bounding box center [943, 237] width 21 height 21
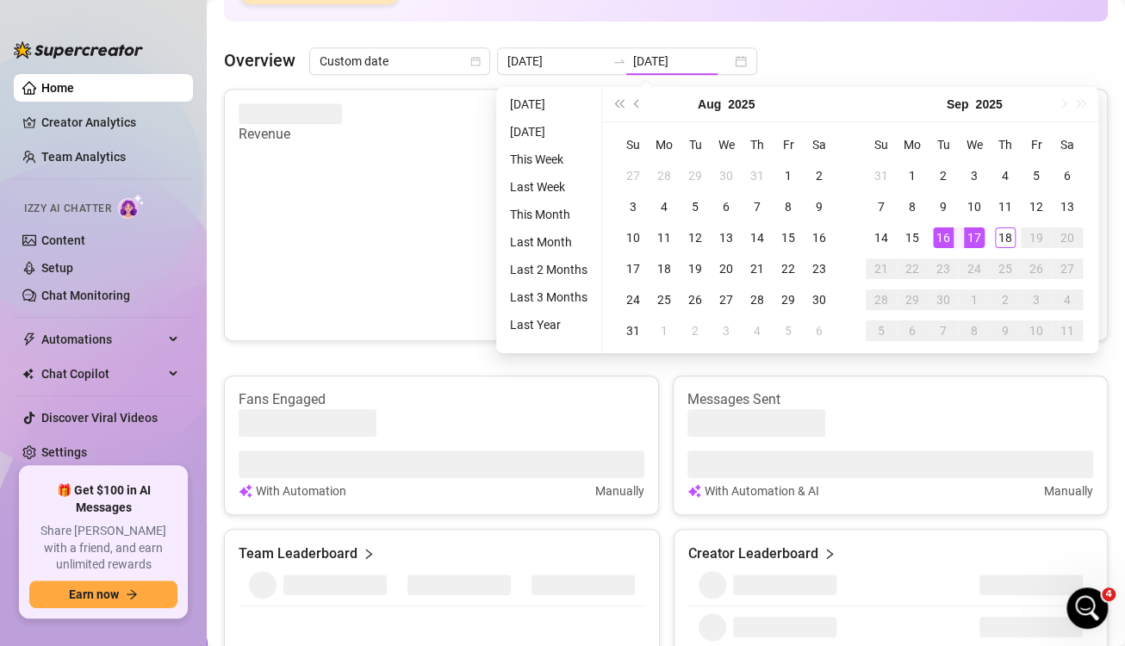
type input "[DATE]"
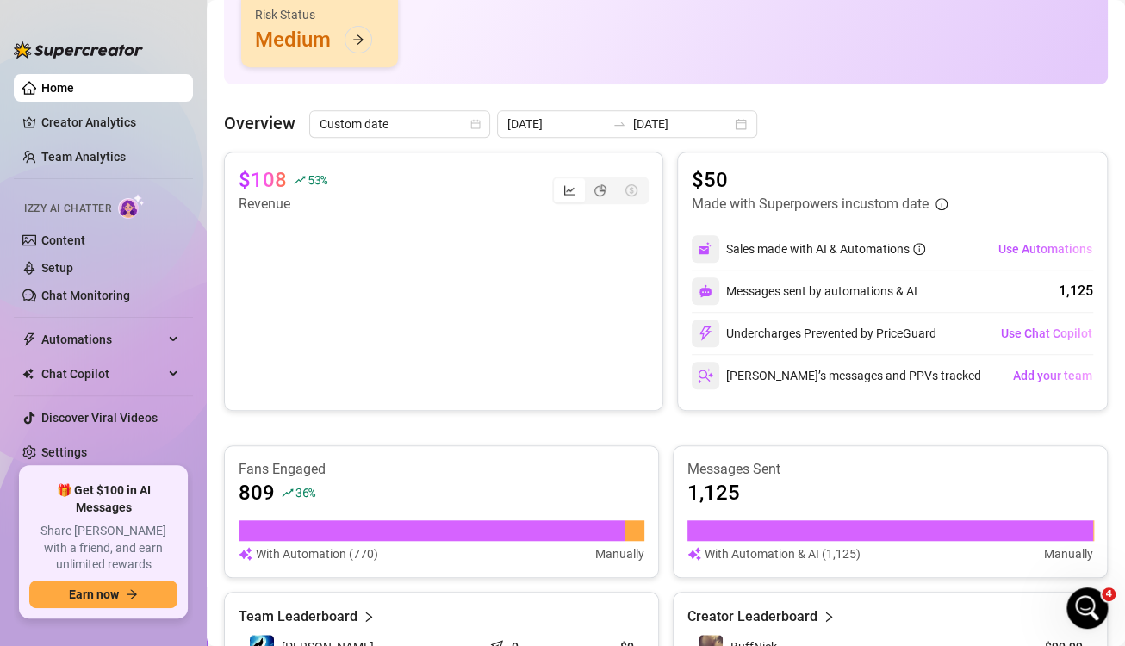
scroll to position [288, 0]
click at [612, 124] on icon "swap-right" at bounding box center [619, 125] width 14 height 14
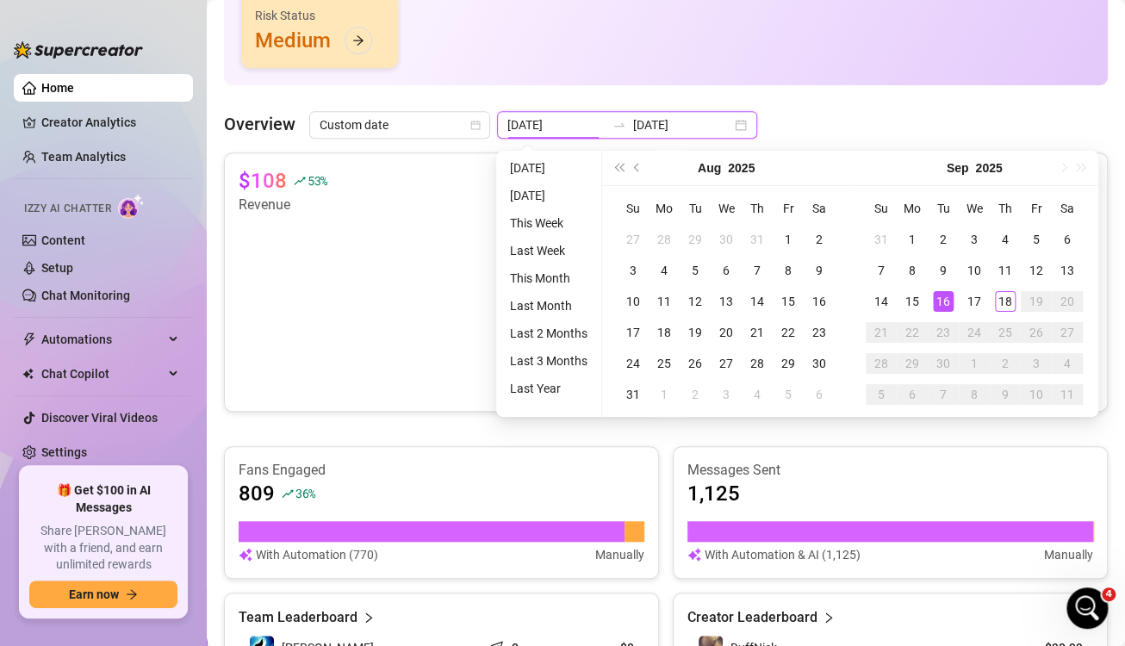
type input "[DATE]"
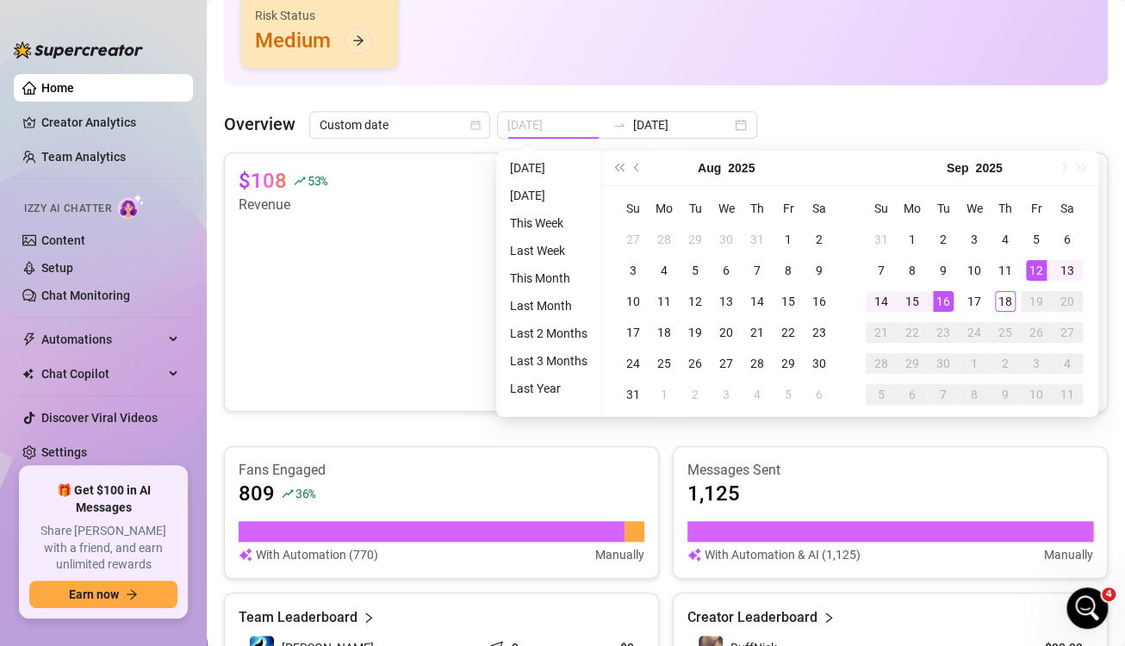
click at [1033, 269] on div "12" at bounding box center [1036, 270] width 21 height 21
type input "[DATE]"
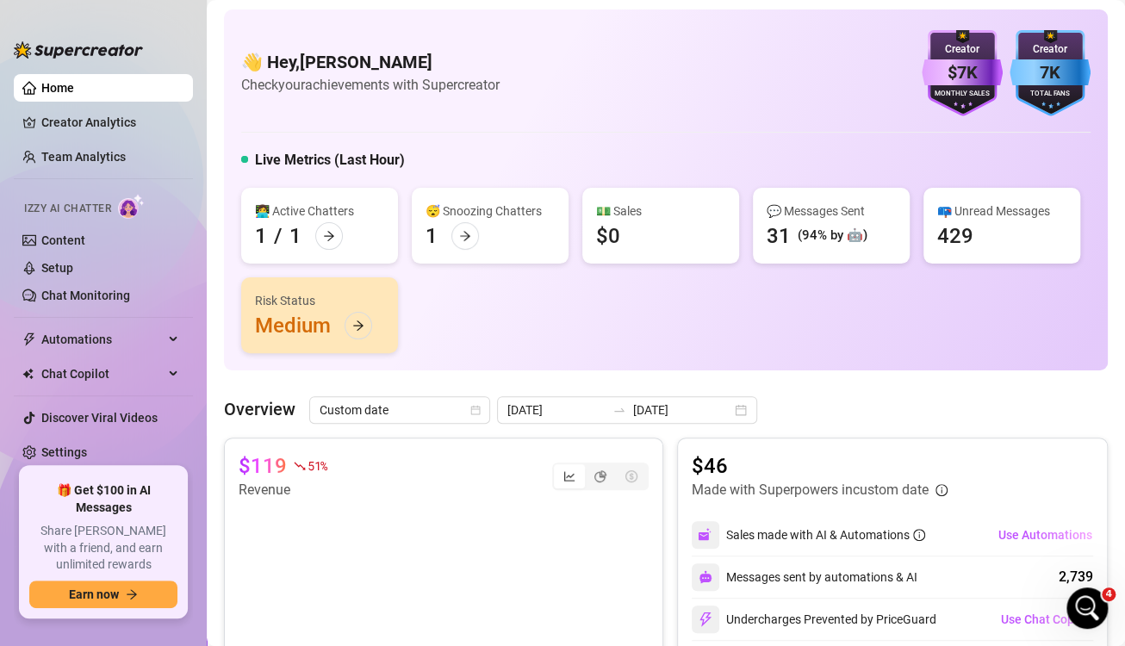
scroll to position [0, 0]
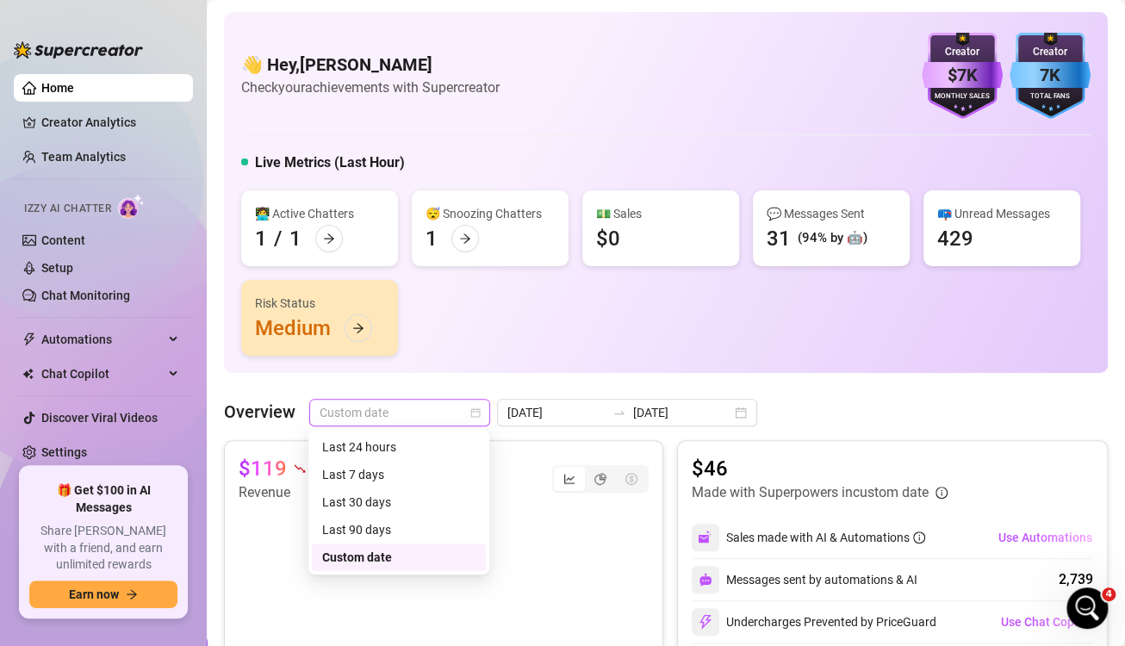
click at [475, 419] on span "Custom date" at bounding box center [400, 413] width 160 height 26
click at [425, 472] on div "Last 7 days" at bounding box center [398, 474] width 153 height 19
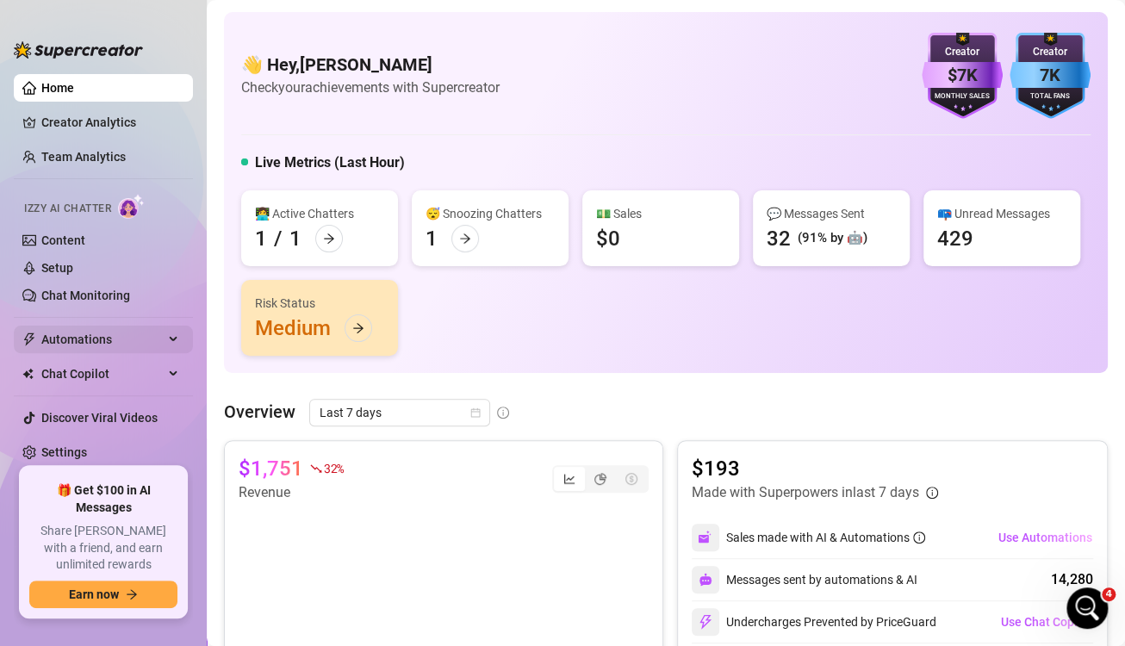
click at [80, 330] on span "Automations" at bounding box center [102, 340] width 122 height 28
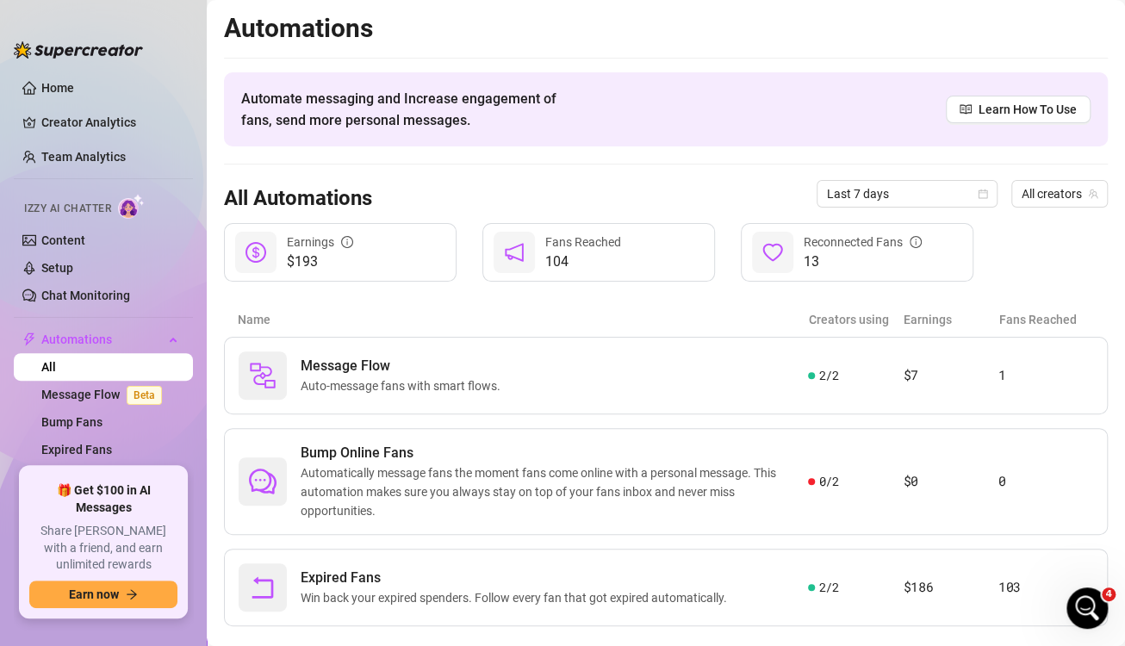
click at [684, 231] on div "104 Fans Reached" at bounding box center [598, 252] width 233 height 59
click at [608, 378] on div "Message Flow Auto-message fans with smart flows." at bounding box center [523, 375] width 569 height 48
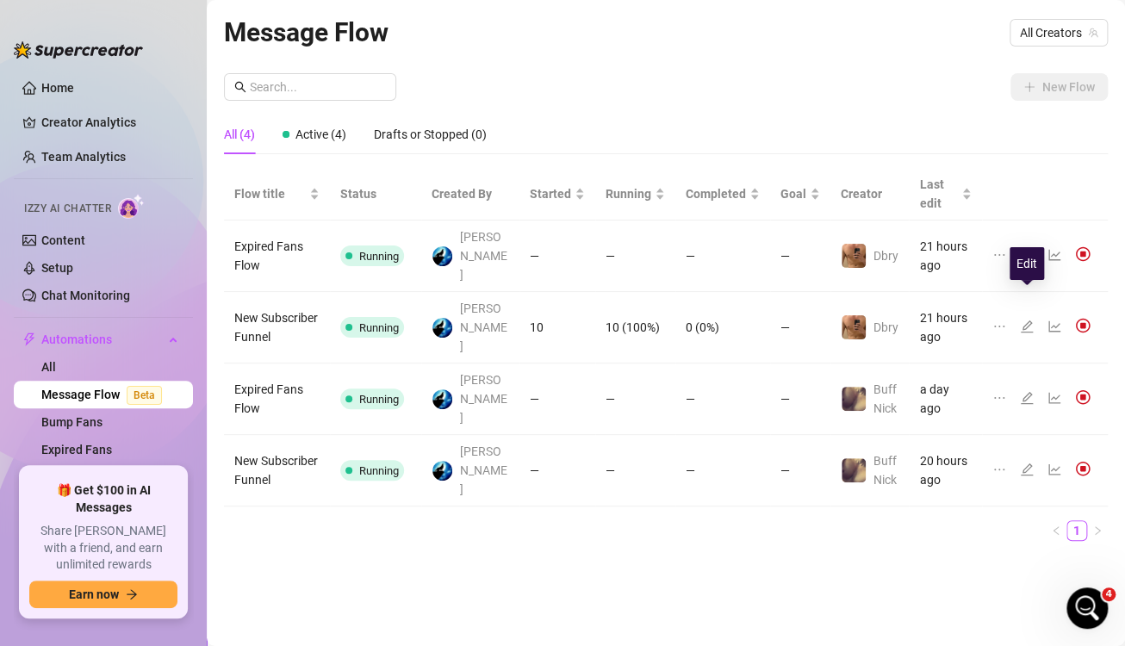
click at [1026, 320] on icon "edit" at bounding box center [1027, 327] width 14 height 14
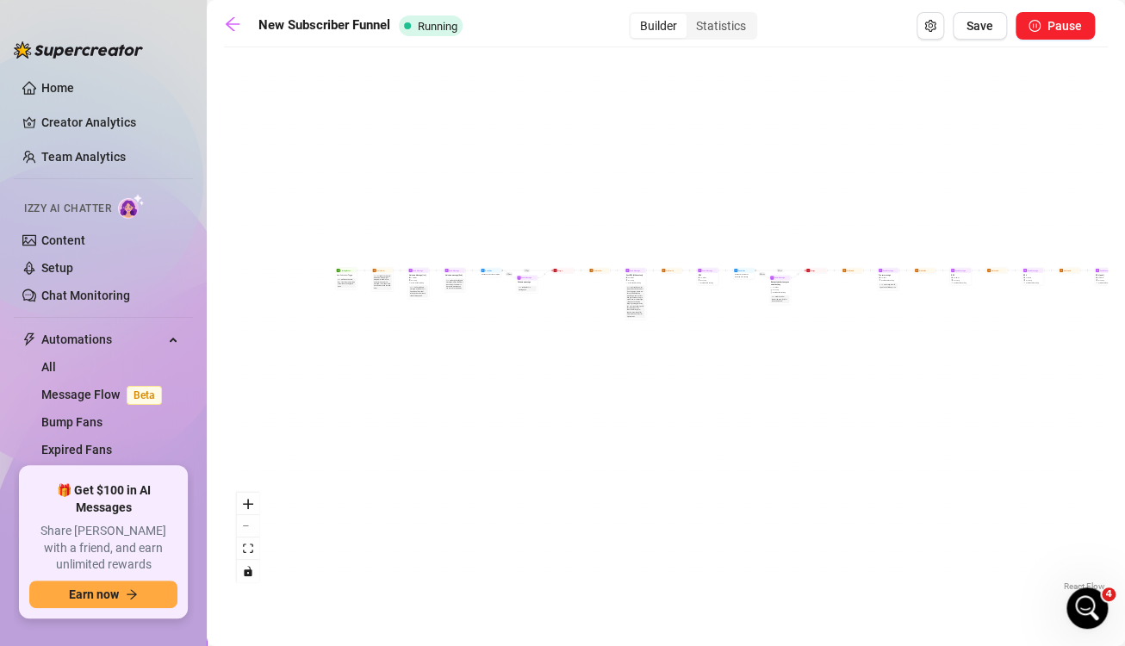
drag, startPoint x: 565, startPoint y: 187, endPoint x: 958, endPoint y: 145, distance: 395.1
click at [958, 145] on div "If True If True If True If False If False If False Wait for 30m Merge Merge Mer…" at bounding box center [666, 325] width 884 height 539
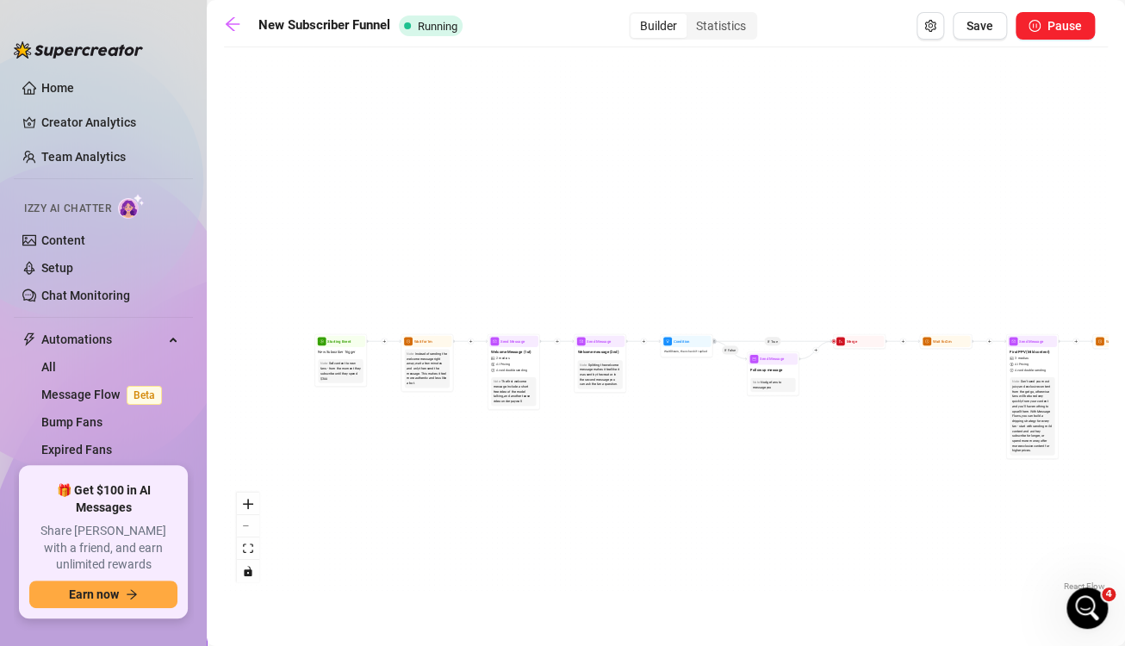
drag, startPoint x: 656, startPoint y: 94, endPoint x: 1259, endPoint y: -45, distance: 618.7
click at [1124, 0] on html "Home Creator Analytics Team Analytics Izzy AI Chatter Content Setup Chat Monito…" at bounding box center [562, 323] width 1125 height 646
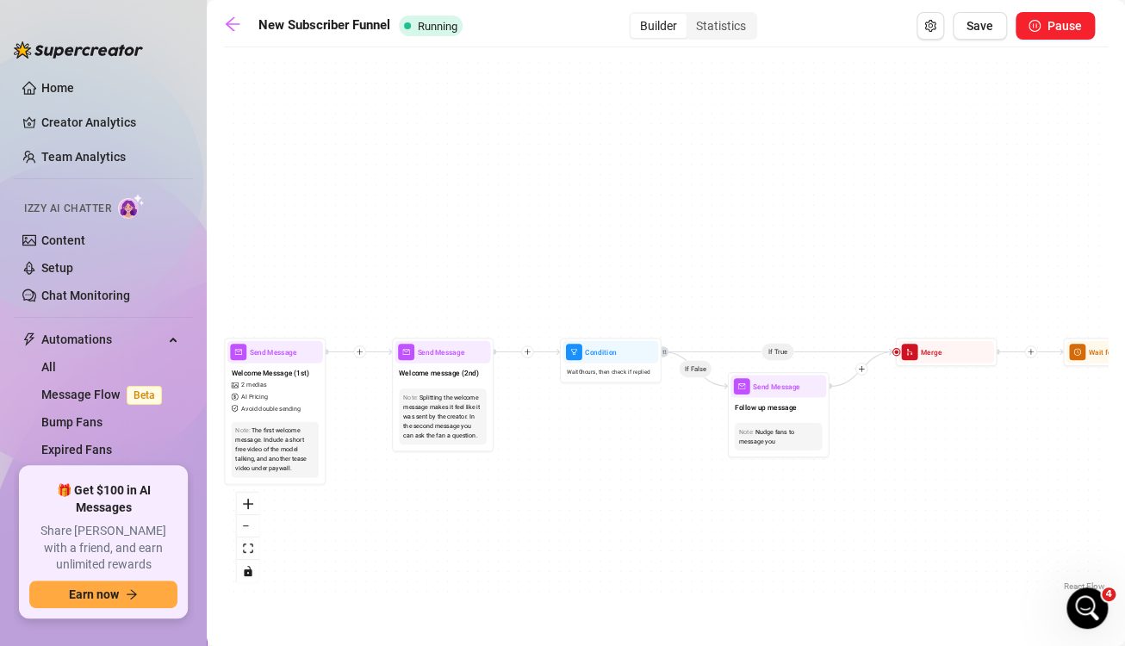
drag, startPoint x: 742, startPoint y: 280, endPoint x: 571, endPoint y: 186, distance: 194.7
click at [571, 186] on div "If True If True If True If False If False If False Wait for 30m Merge Merge Mer…" at bounding box center [666, 325] width 884 height 539
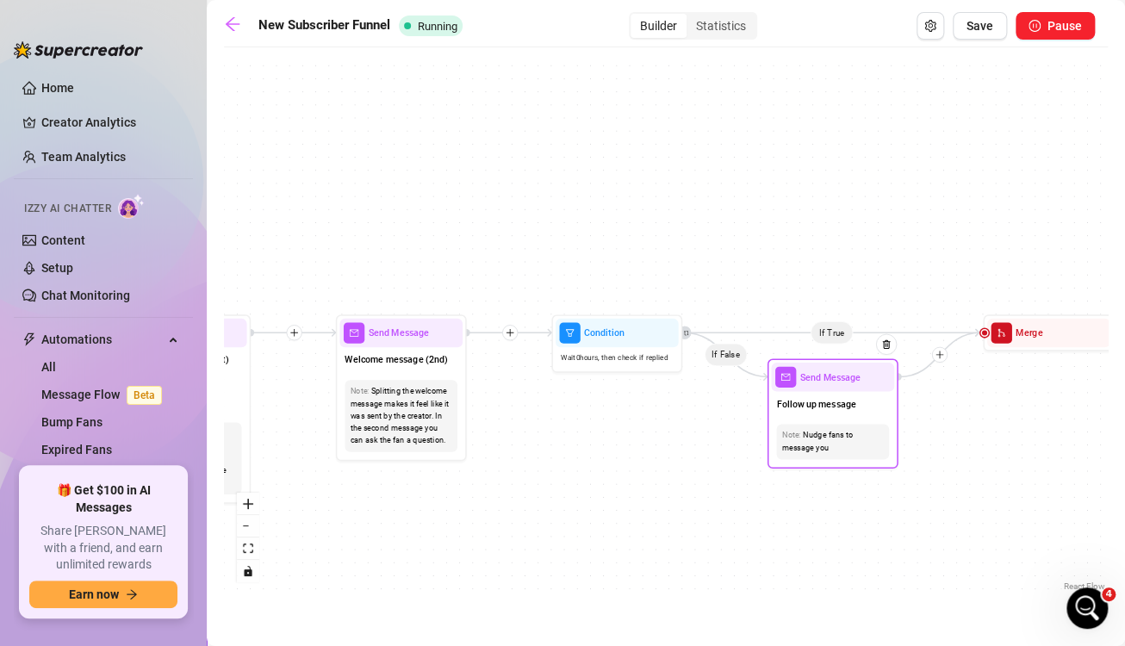
click at [835, 382] on span "Send Message" at bounding box center [830, 377] width 61 height 15
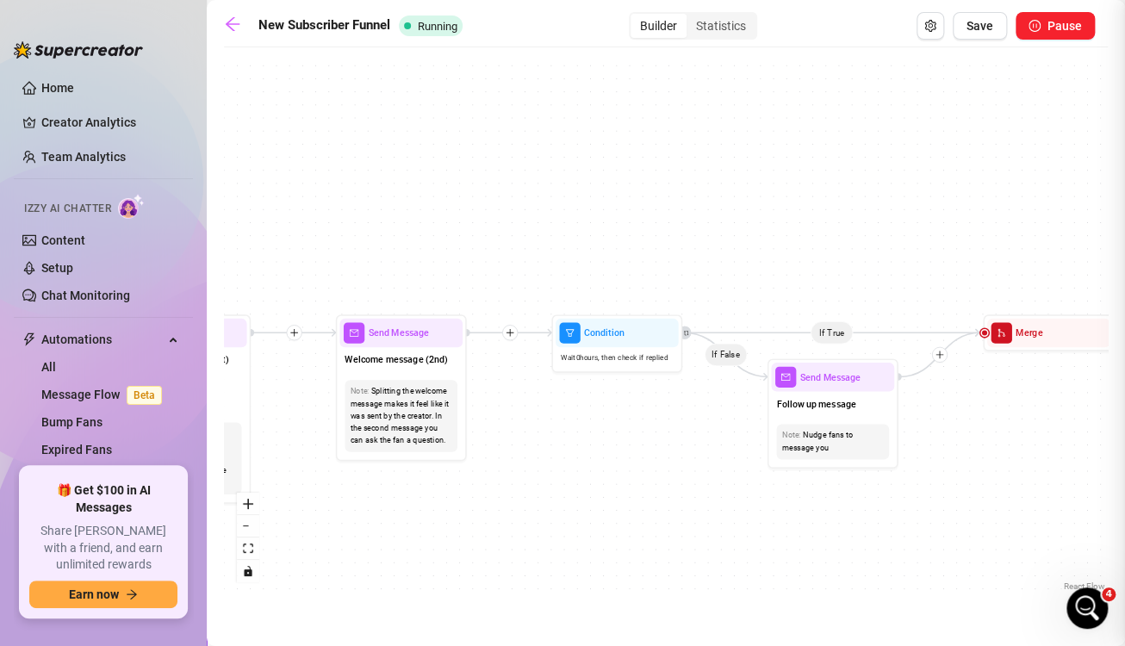
type textarea "I've got something juicy coming your way, you interested?"
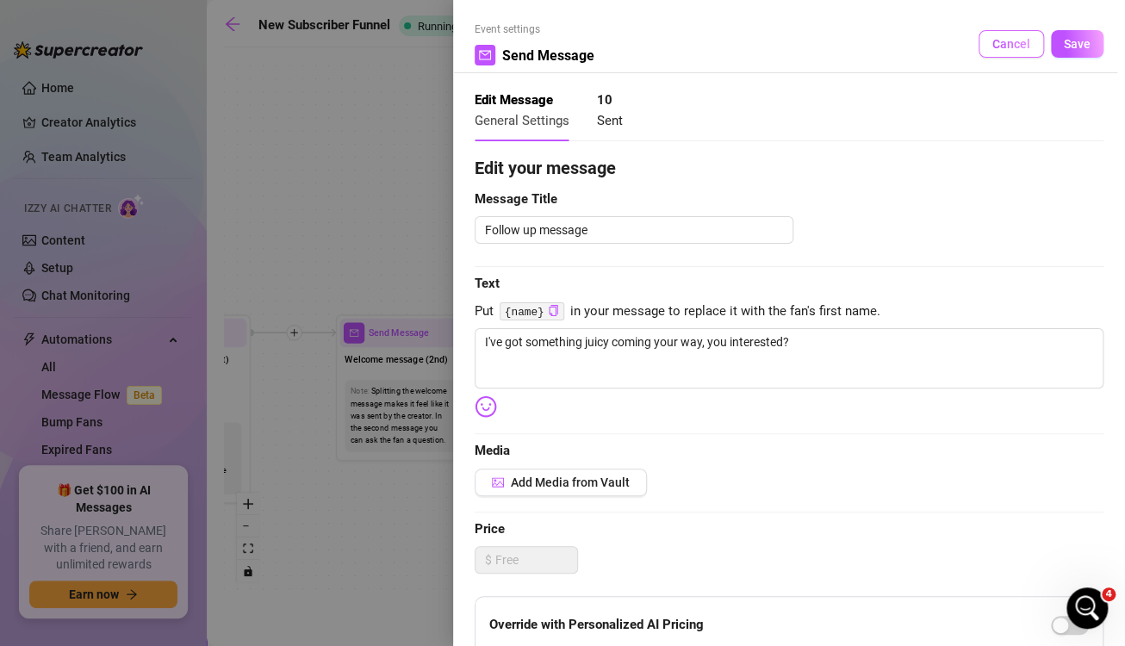
click at [1008, 48] on span "Cancel" at bounding box center [1011, 44] width 38 height 14
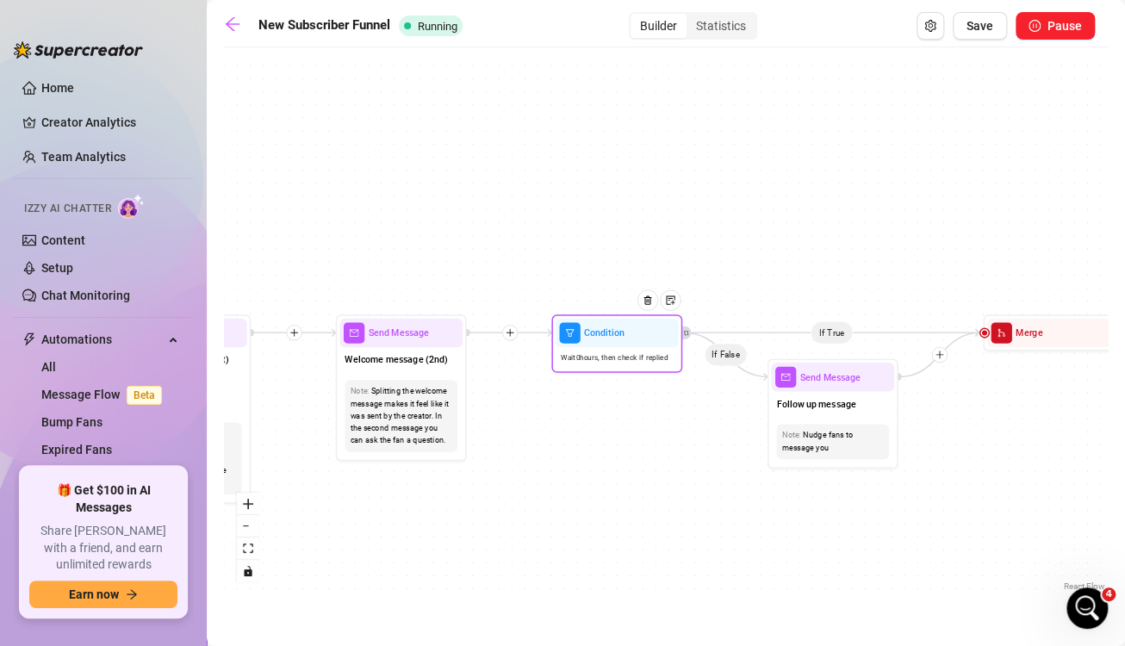
click at [629, 347] on div "Wait 0 hours, then check if replied" at bounding box center [617, 358] width 123 height 22
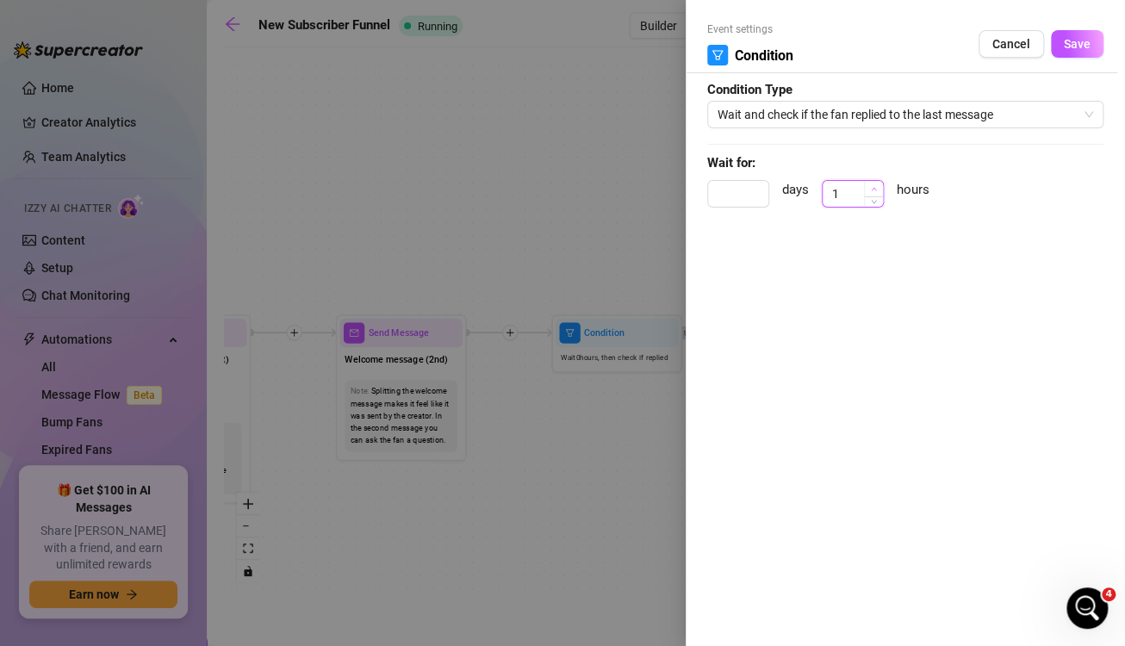
click at [873, 186] on icon "up" at bounding box center [874, 189] width 6 height 6
type input "5"
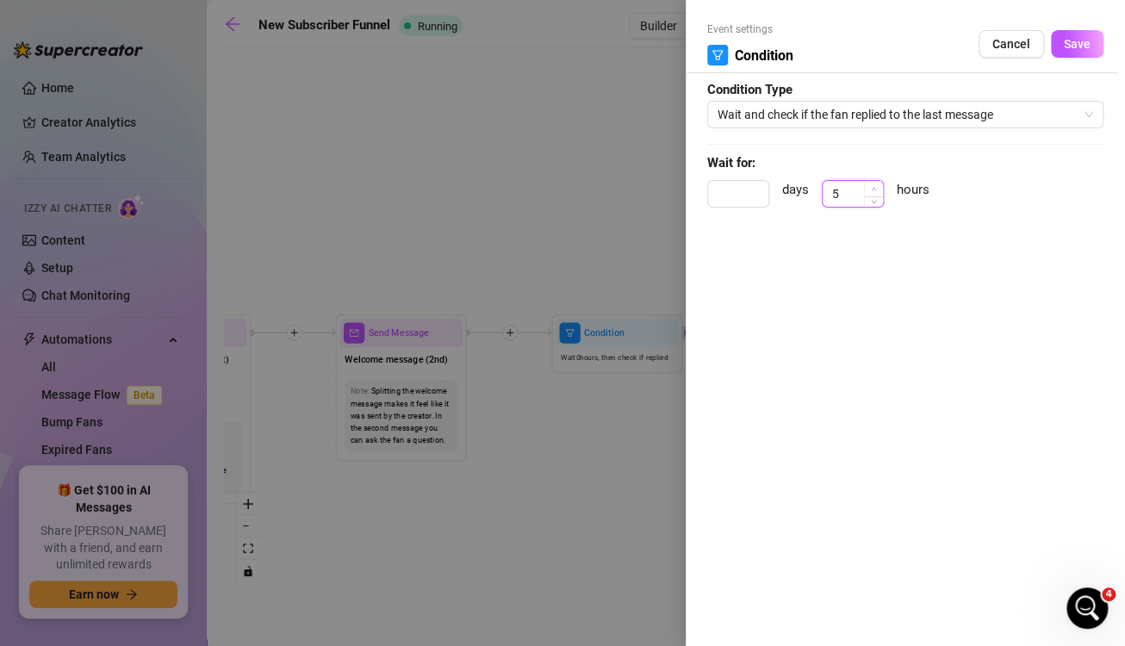
click at [873, 186] on icon "up" at bounding box center [874, 189] width 6 height 6
click at [1061, 52] on button "Save" at bounding box center [1077, 44] width 53 height 28
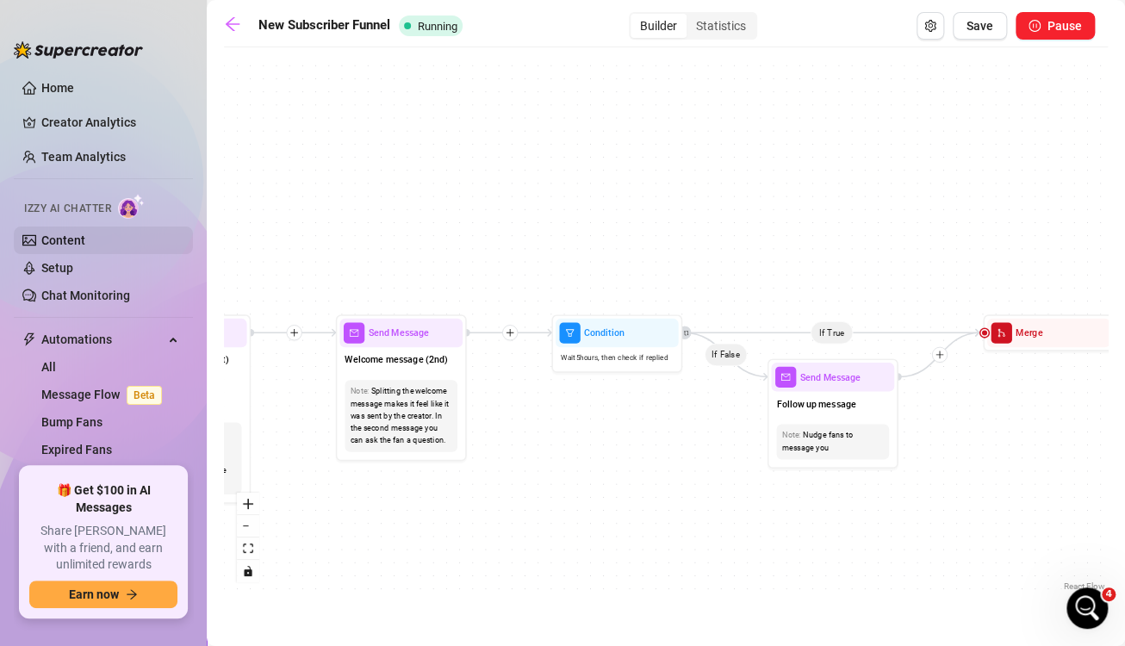
click at [41, 244] on link "Content" at bounding box center [63, 240] width 44 height 14
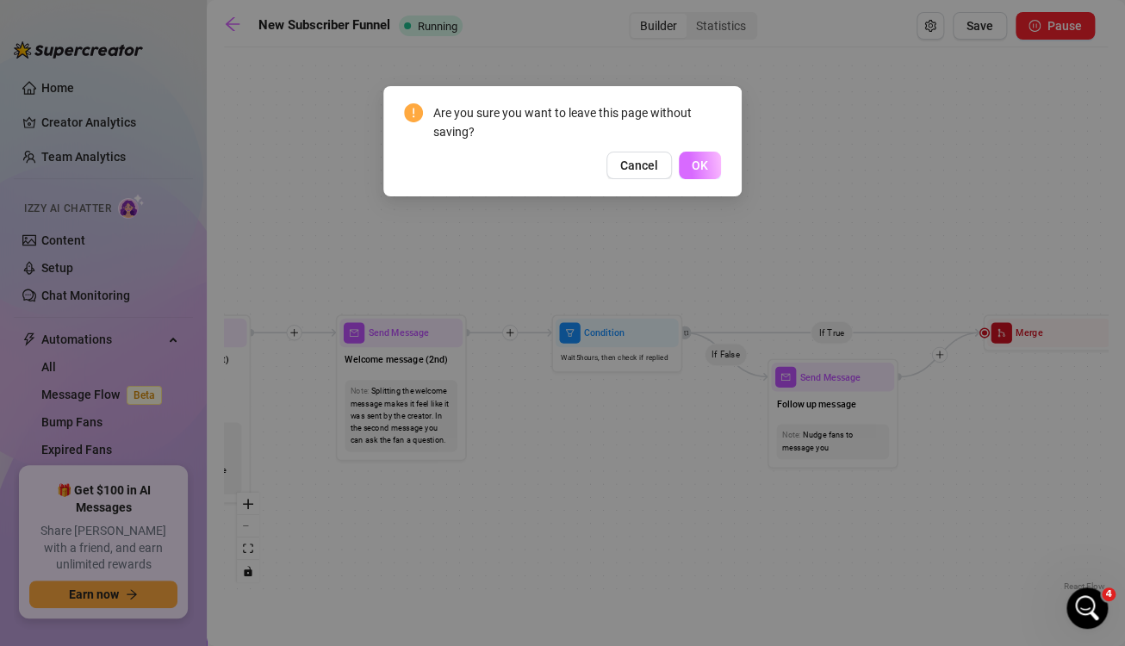
click at [704, 166] on span "OK" at bounding box center [700, 166] width 16 height 14
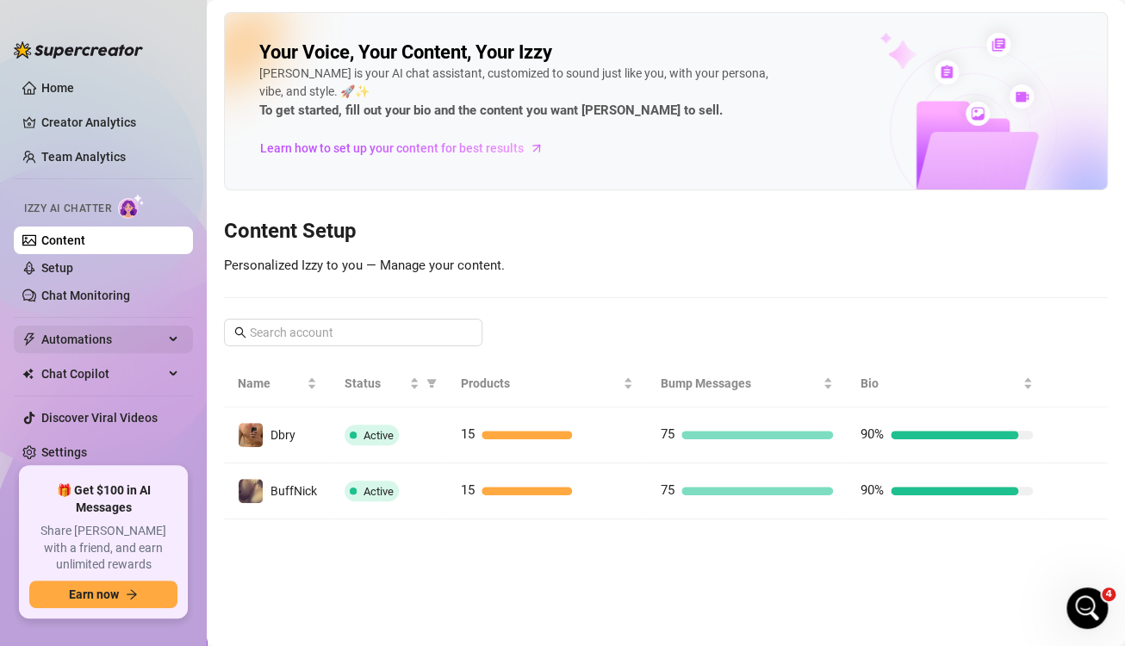
click at [69, 334] on span "Automations" at bounding box center [102, 340] width 122 height 28
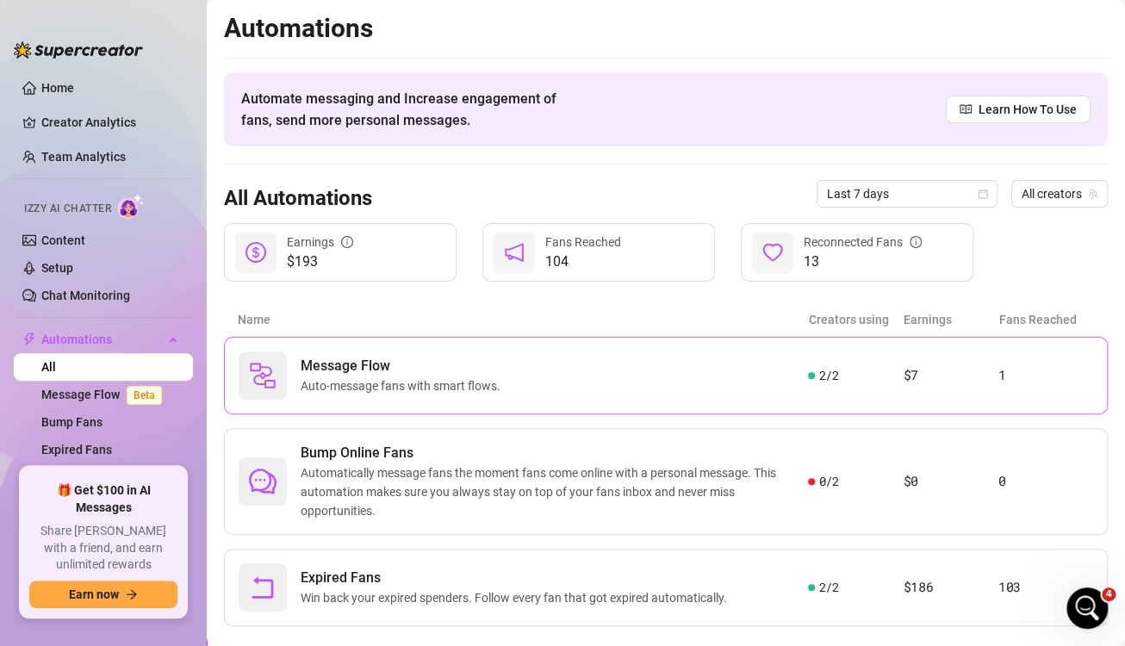
click at [675, 372] on div "Message Flow Auto-message fans with smart flows." at bounding box center [523, 375] width 569 height 48
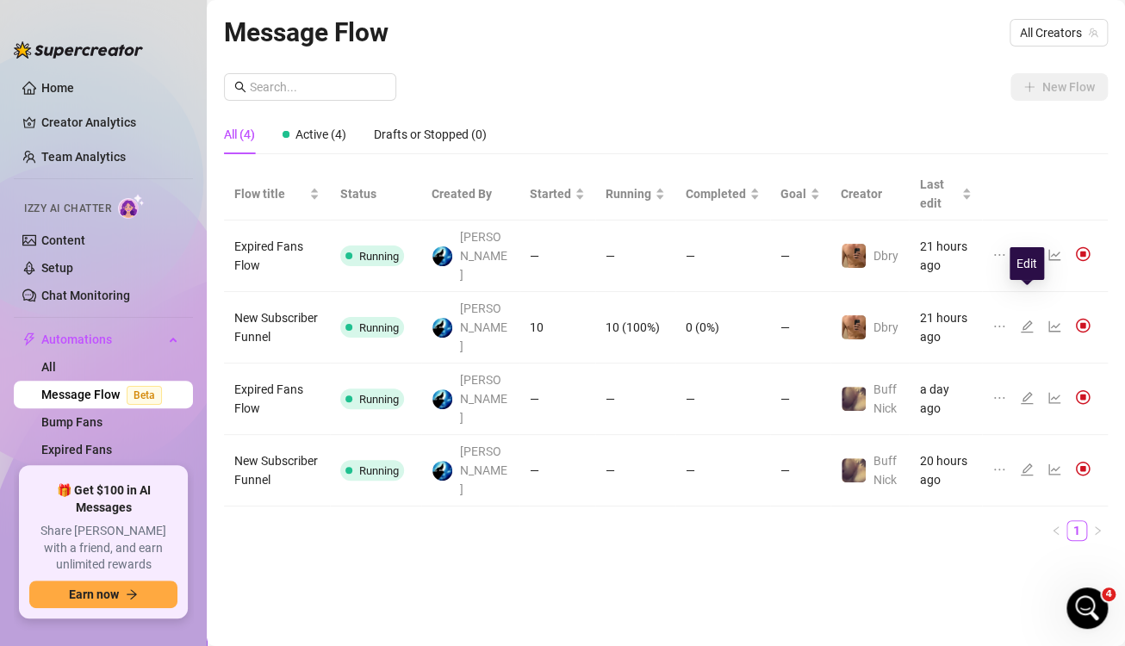
click at [1029, 320] on icon "edit" at bounding box center [1027, 327] width 14 height 14
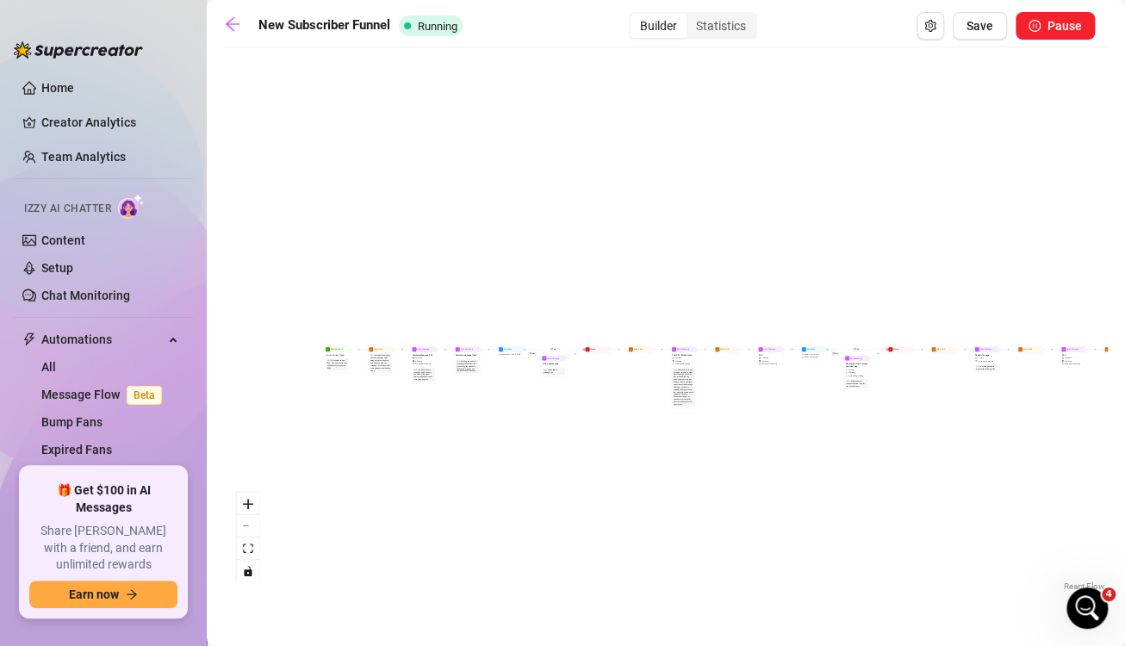
drag, startPoint x: 302, startPoint y: 289, endPoint x: 488, endPoint y: 269, distance: 186.4
click at [488, 269] on div "If True If True If True If False If False If False Wait for 30m Merge Merge Mer…" at bounding box center [666, 325] width 884 height 539
click at [507, 353] on span "Wait 0 hours, then check if replied" at bounding box center [510, 354] width 22 height 3
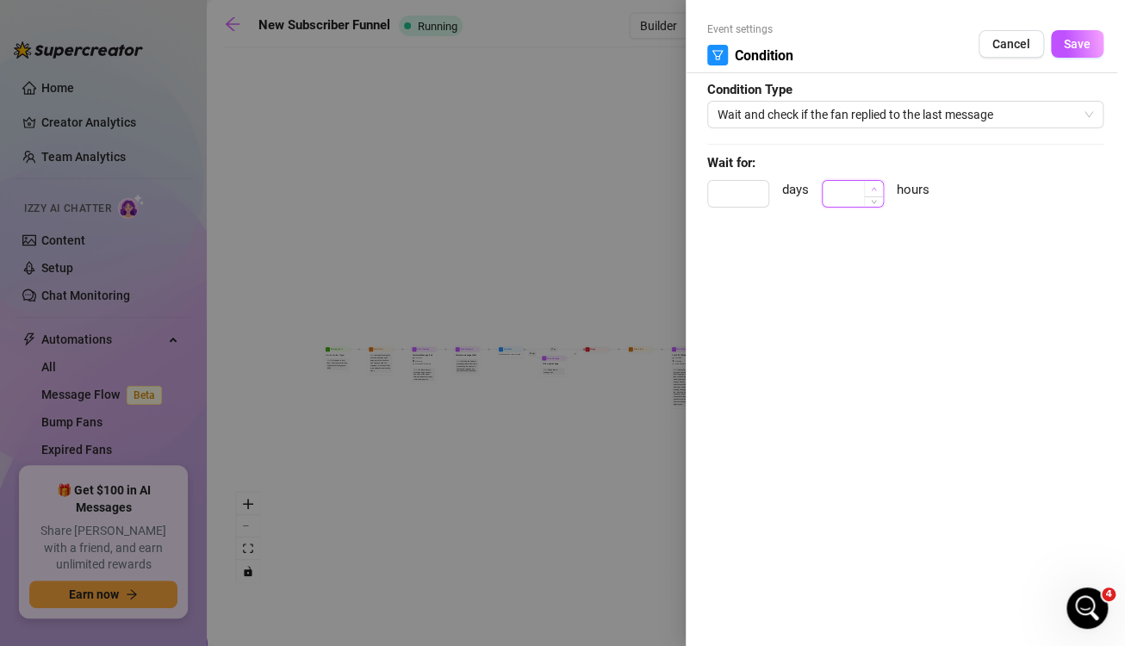
click at [873, 186] on icon "up" at bounding box center [874, 189] width 6 height 6
type input "5"
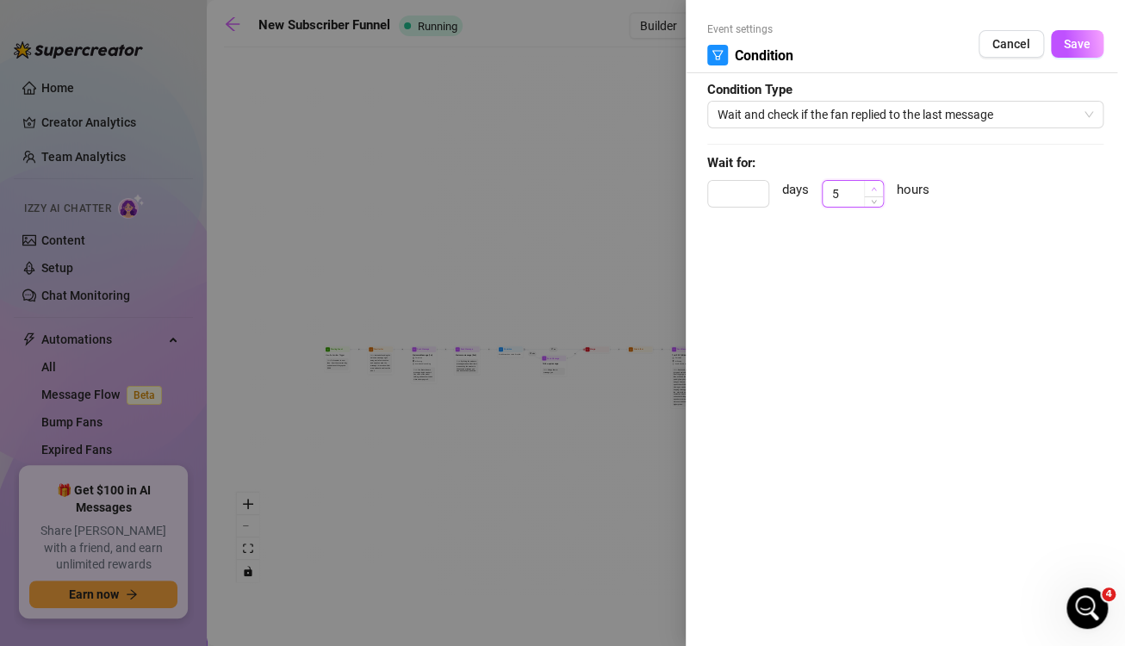
click at [873, 186] on icon "up" at bounding box center [874, 189] width 6 height 6
click at [1068, 43] on span "Save" at bounding box center [1077, 44] width 27 height 14
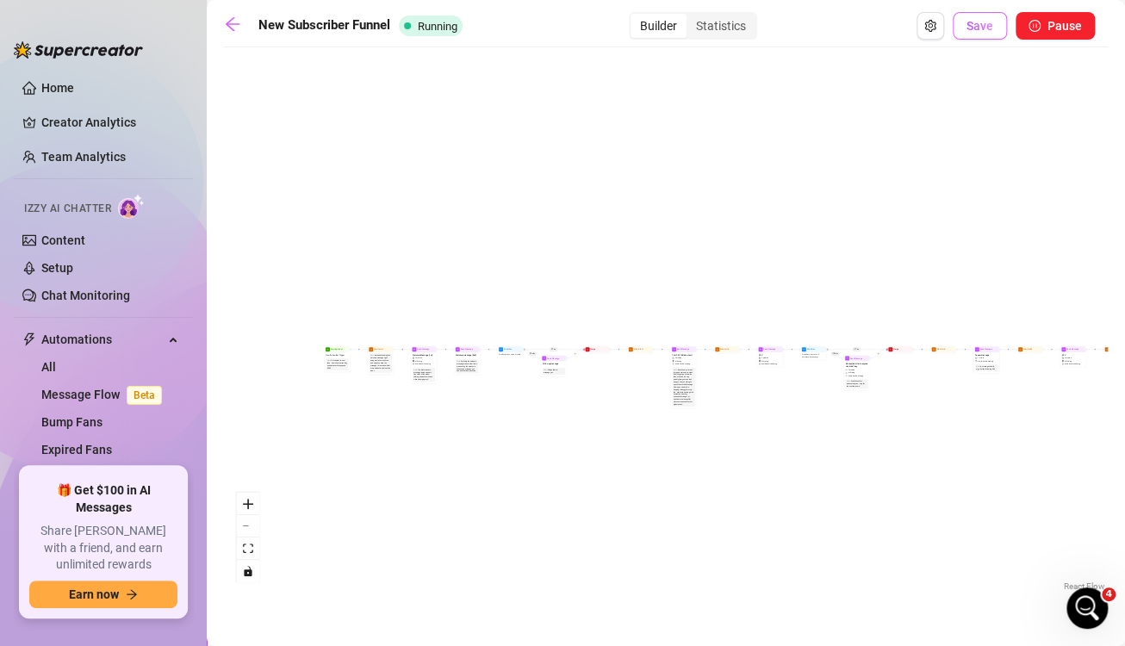
click at [975, 25] on span "Save" at bounding box center [980, 26] width 27 height 14
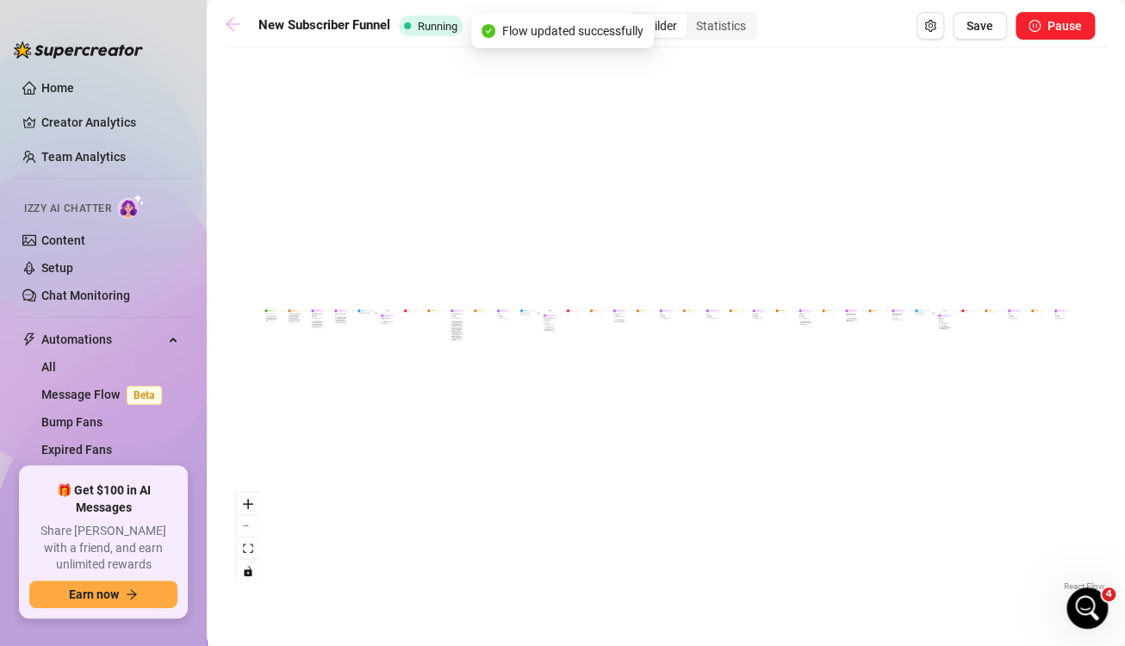
click at [230, 24] on icon "arrow-left" at bounding box center [233, 24] width 14 height 14
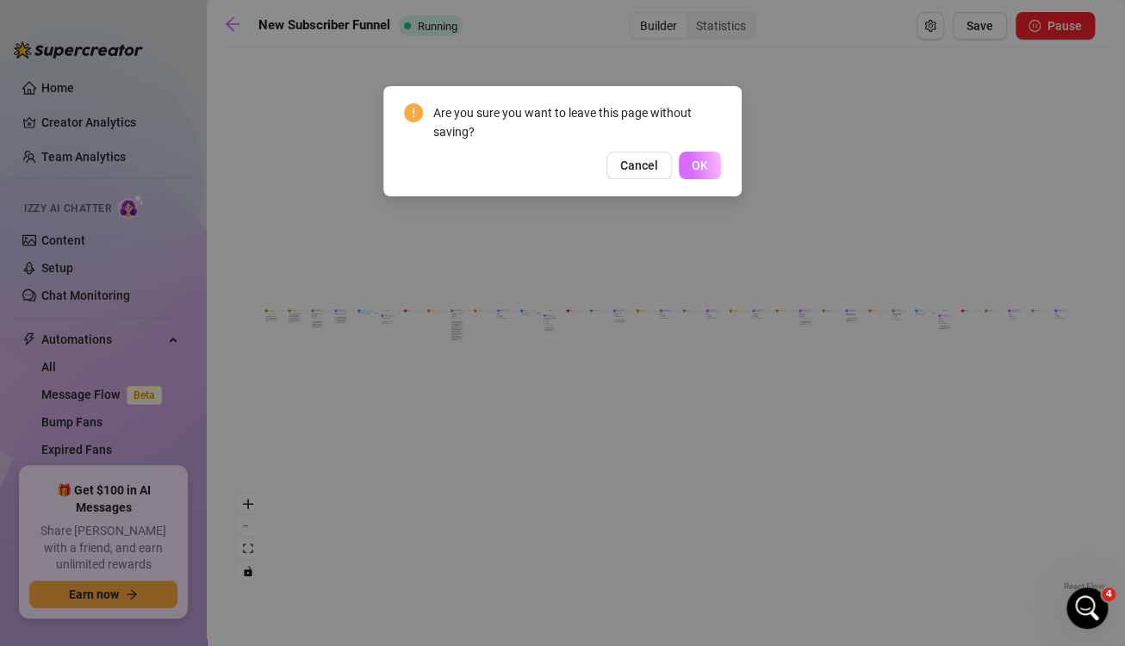
click at [691, 165] on button "OK" at bounding box center [700, 166] width 42 height 28
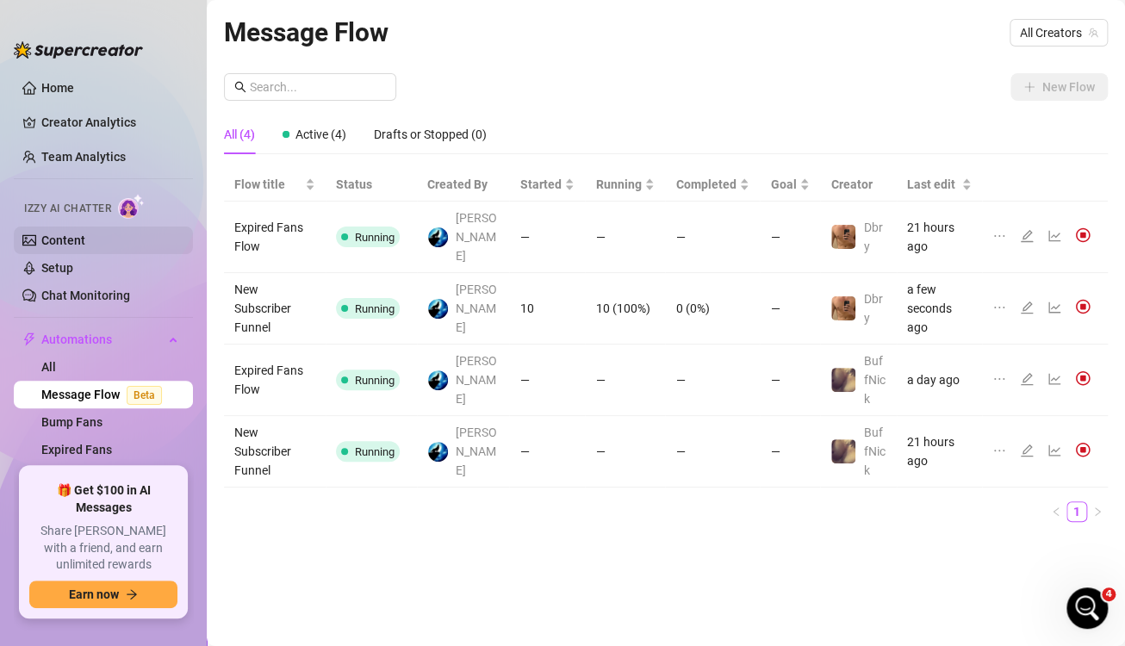
click at [77, 233] on link "Content" at bounding box center [63, 240] width 44 height 14
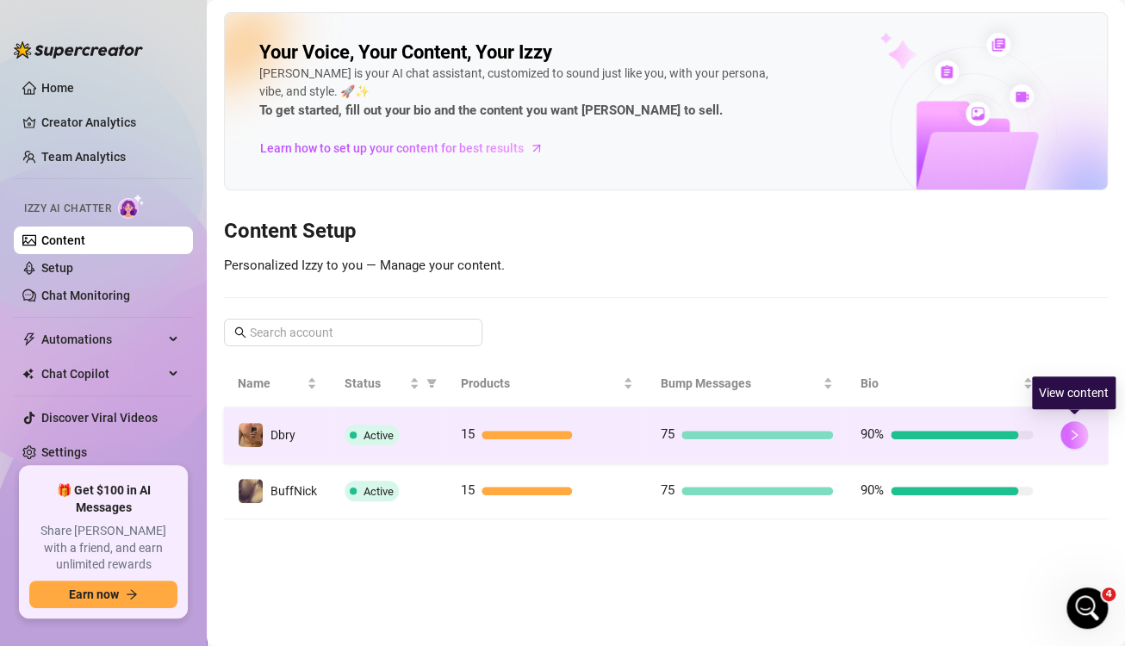
click at [1071, 426] on button "button" at bounding box center [1074, 435] width 28 height 28
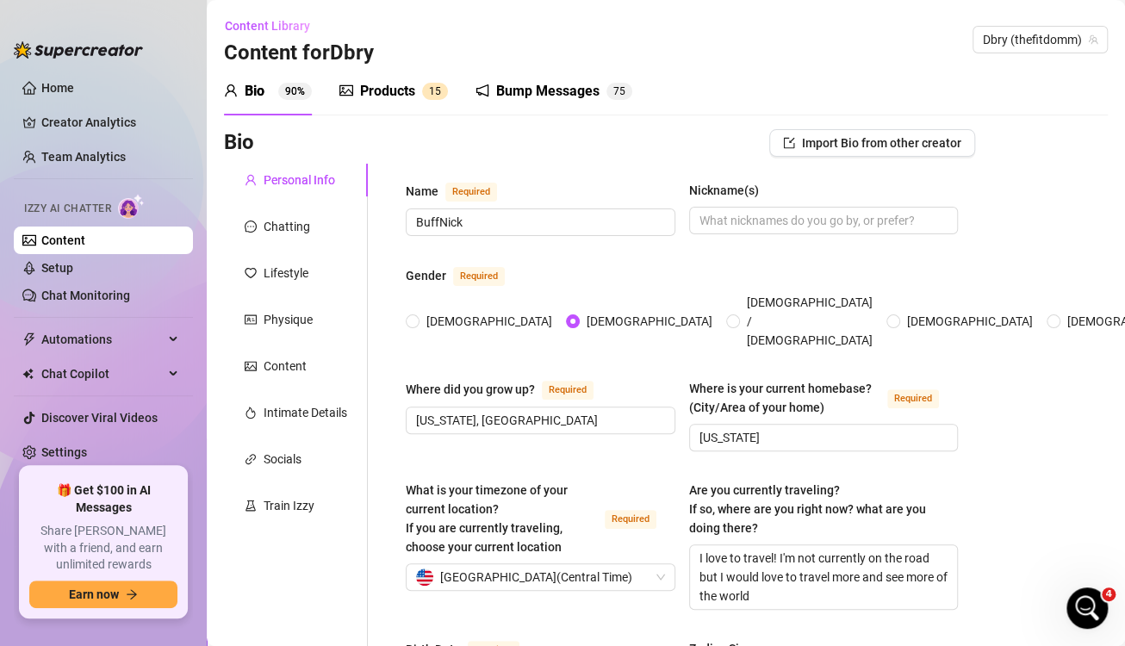
radio input "true"
type input "[DATE]"
click at [562, 85] on div "Bump Messages" at bounding box center [547, 91] width 103 height 21
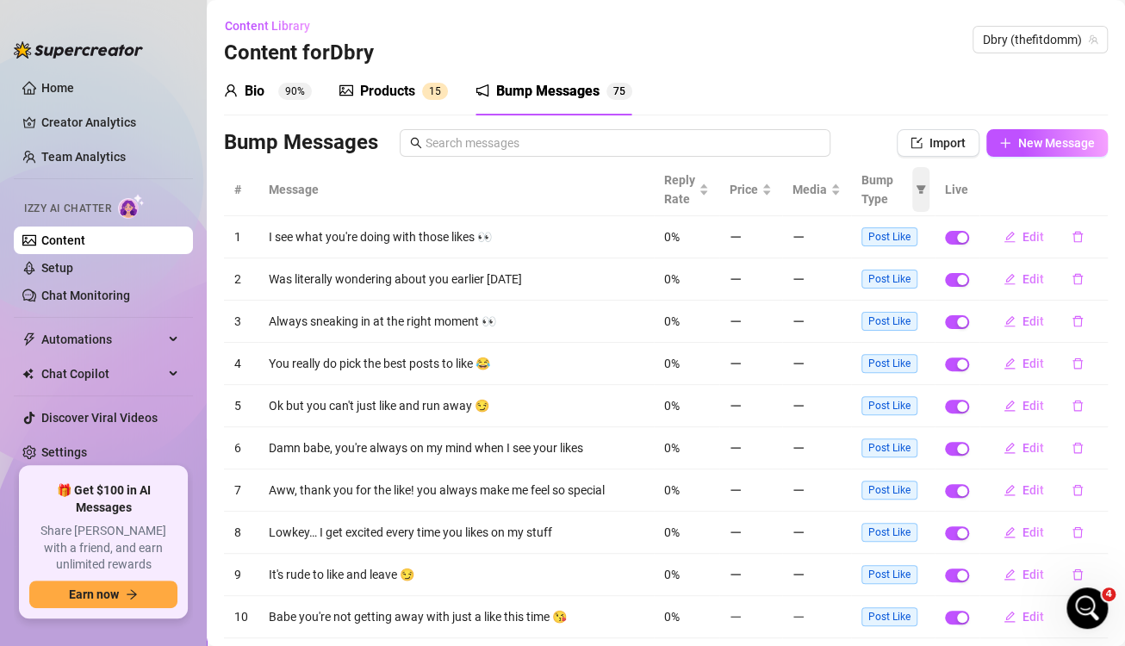
click at [917, 194] on icon "filter" at bounding box center [921, 189] width 9 height 9
click at [810, 266] on input "checkbox" at bounding box center [809, 260] width 14 height 14
checkbox input "true"
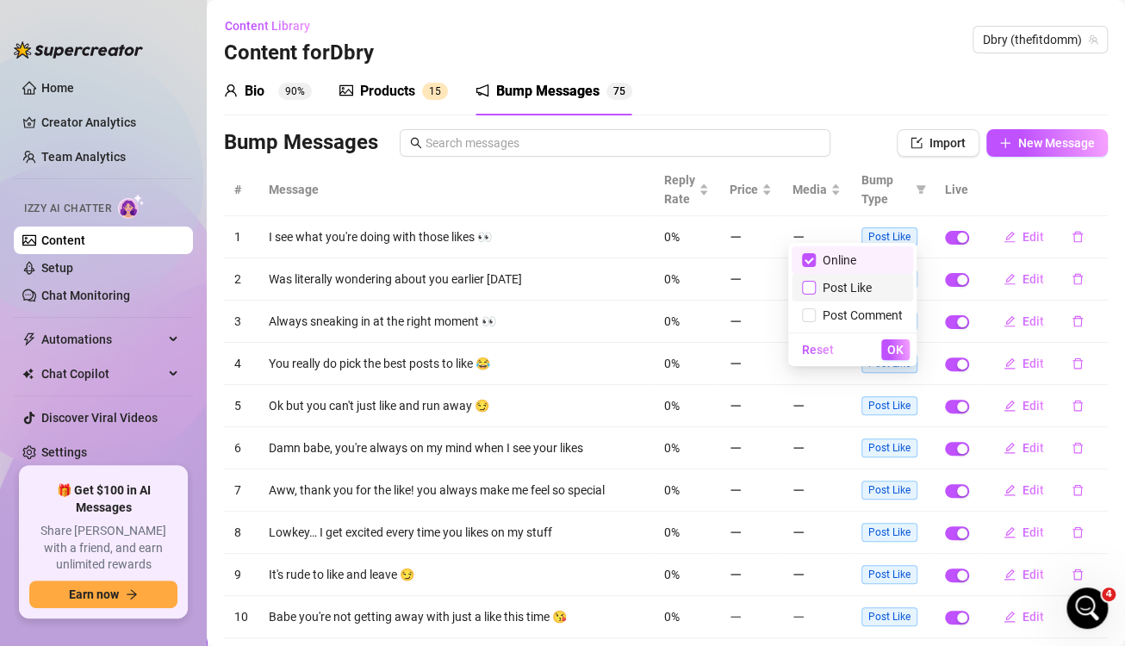
click at [805, 295] on label at bounding box center [809, 287] width 14 height 19
click at [805, 295] on input "checkbox" at bounding box center [809, 288] width 14 height 14
click at [808, 290] on input "checkbox" at bounding box center [809, 288] width 14 height 14
checkbox input "false"
click at [895, 357] on button "OK" at bounding box center [895, 349] width 28 height 21
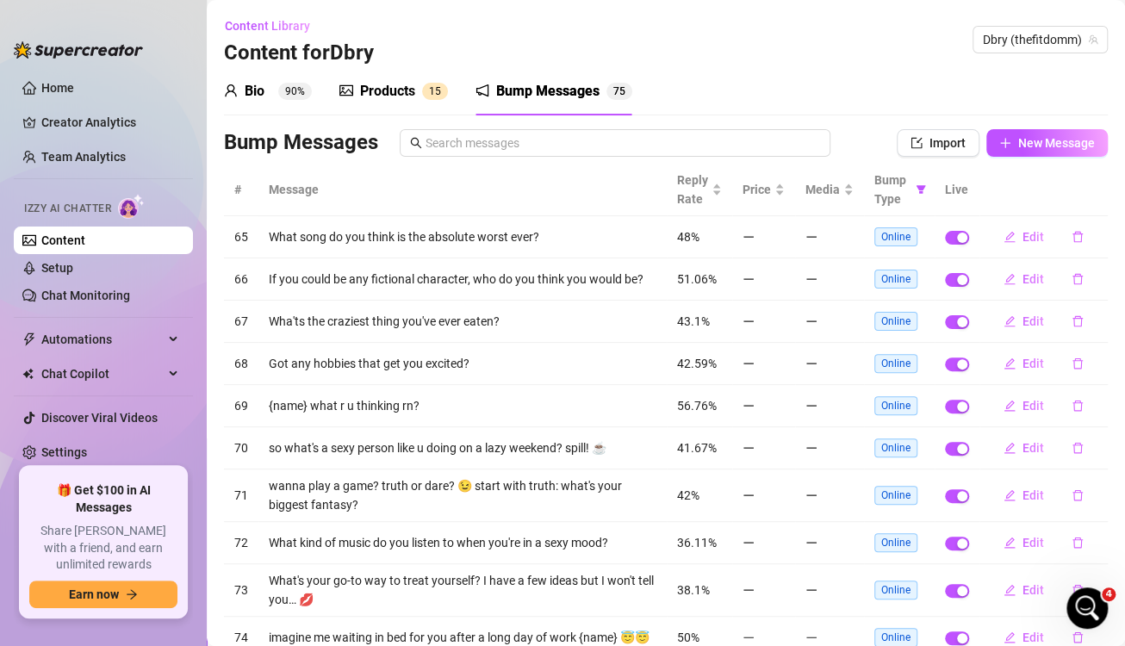
click at [850, 118] on div "Bio 90% Products 1 5 Bump Messages 7 5 Bio Import Bio from other creator Person…" at bounding box center [666, 387] width 884 height 640
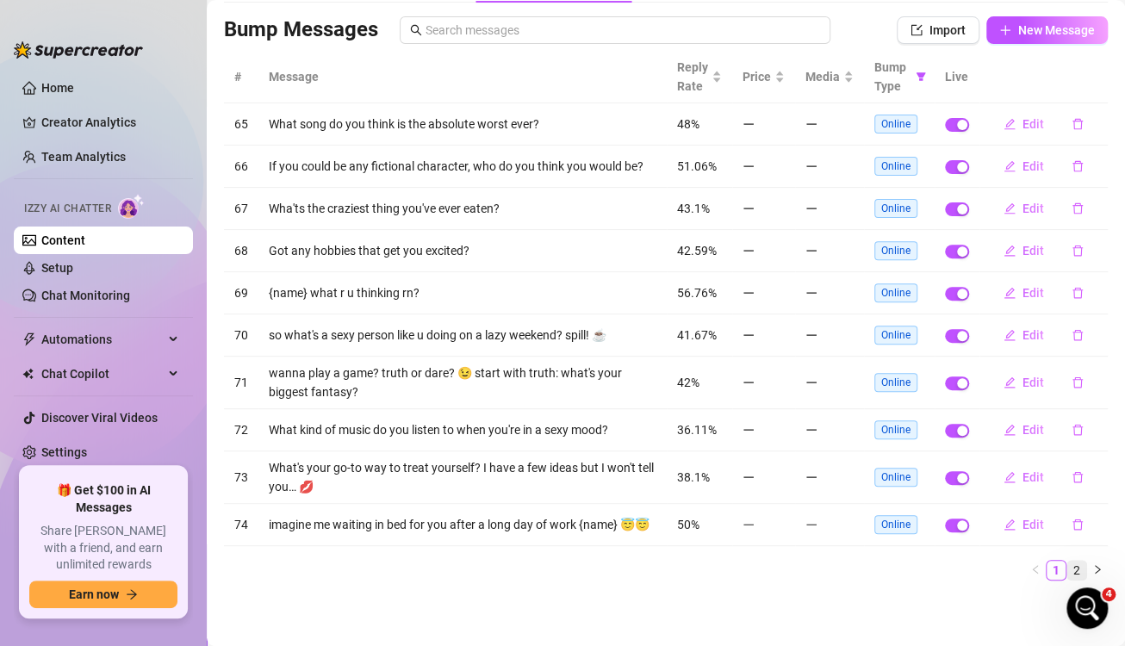
click at [1067, 572] on link "2" at bounding box center [1076, 570] width 19 height 19
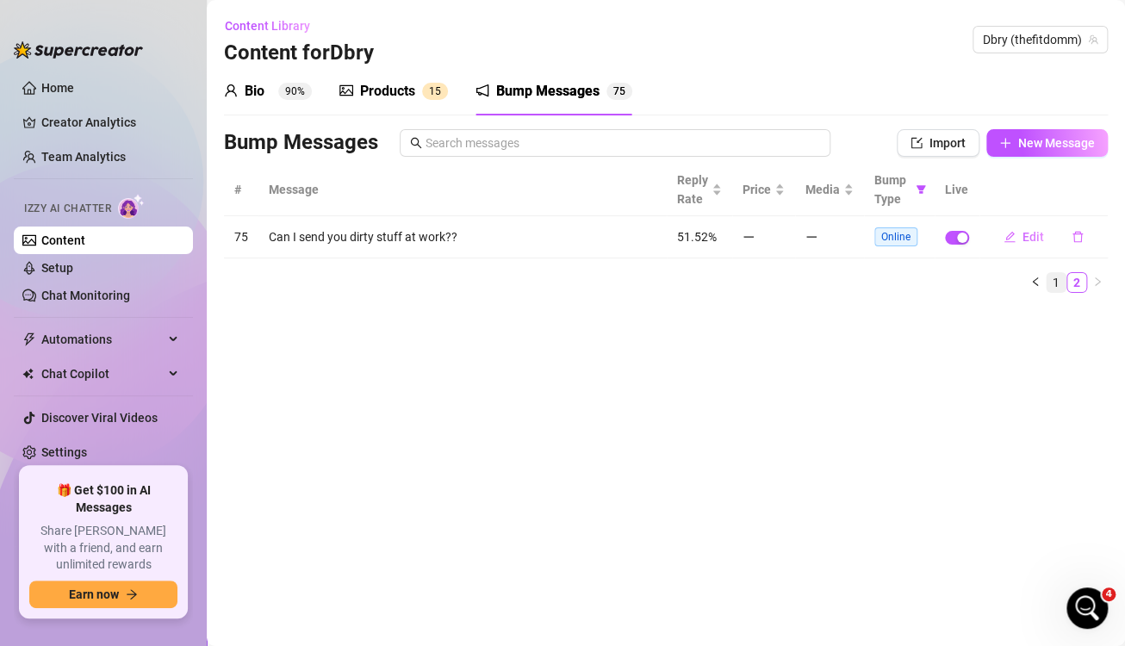
click at [1057, 279] on link "1" at bounding box center [1056, 282] width 19 height 19
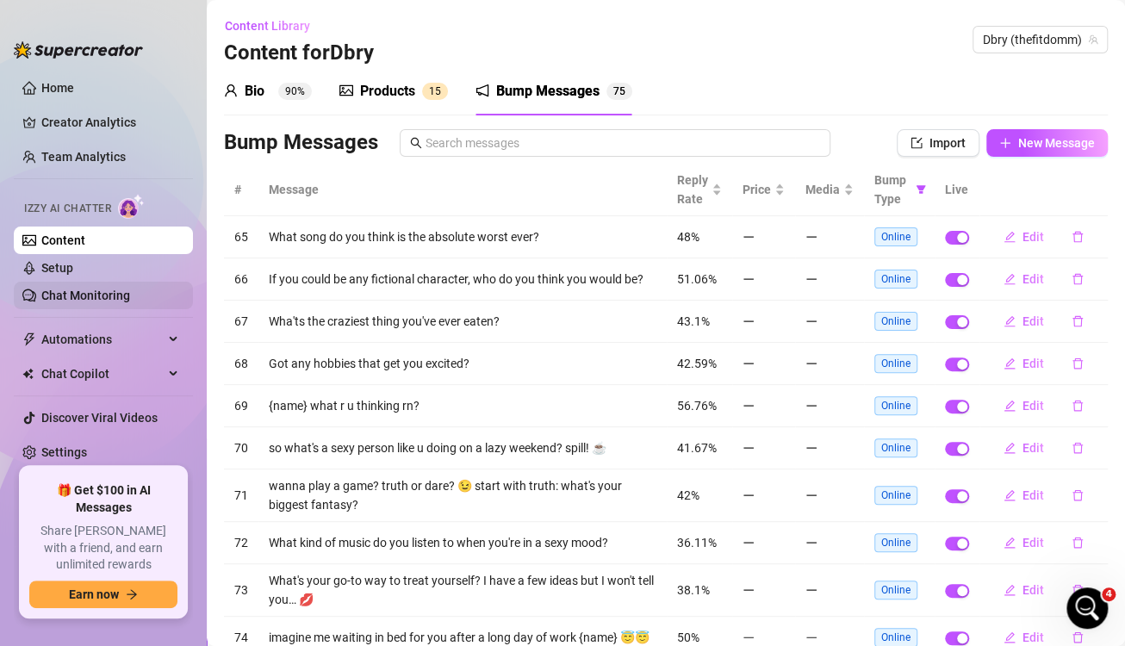
click at [83, 301] on link "Chat Monitoring" at bounding box center [85, 296] width 89 height 14
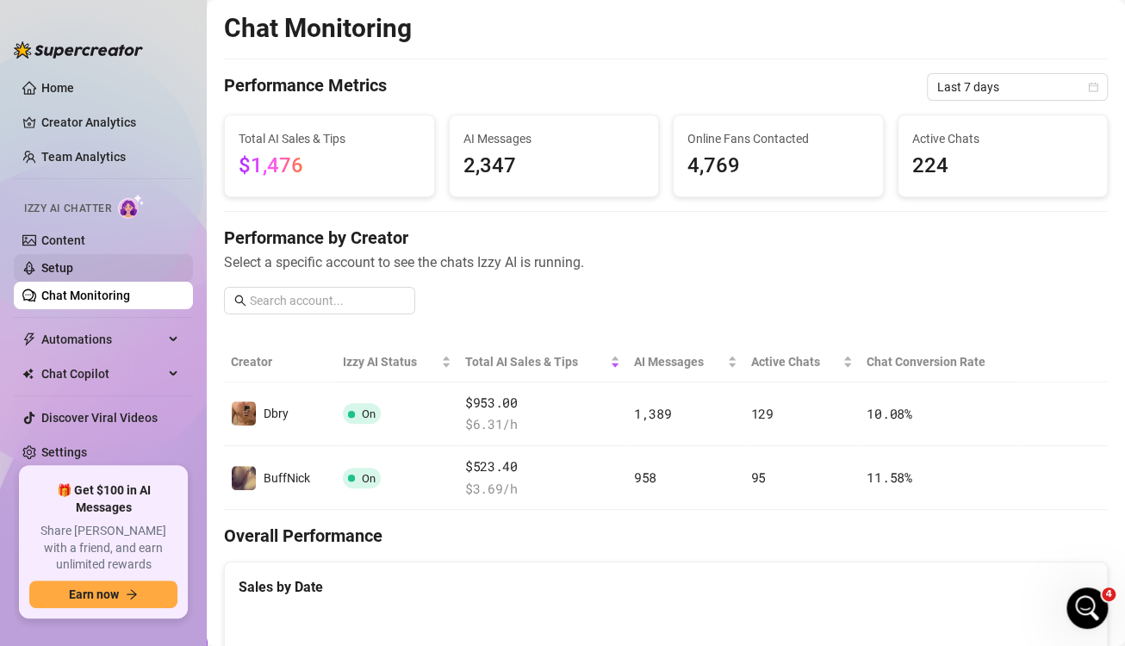
click at [51, 267] on link "Setup" at bounding box center [57, 268] width 32 height 14
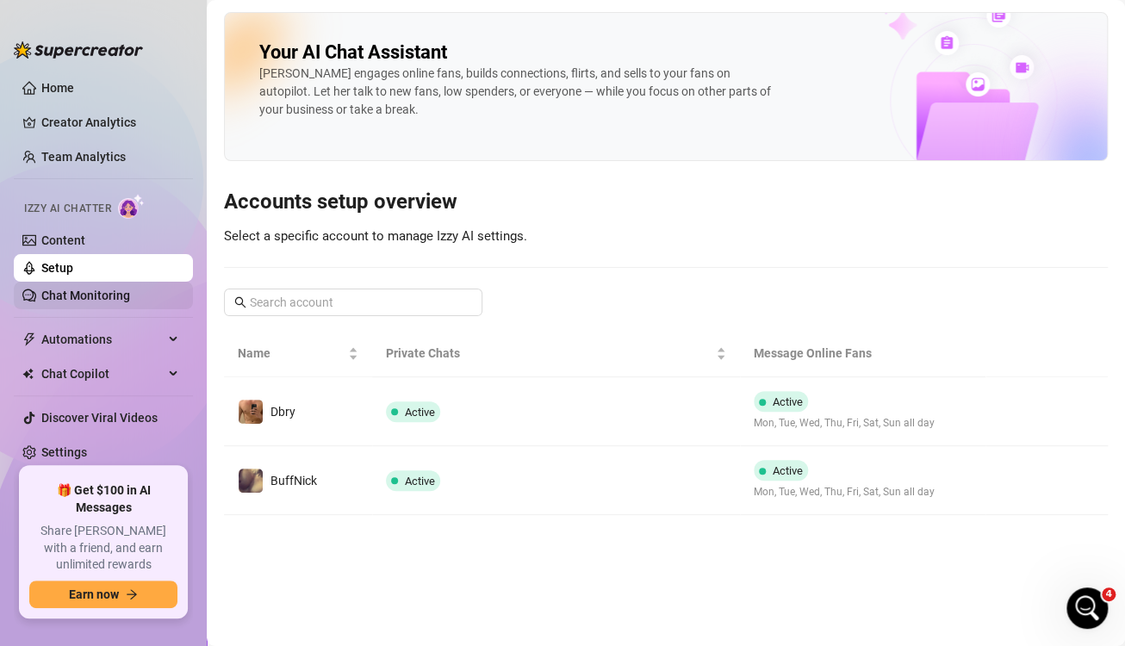
click at [111, 293] on link "Chat Monitoring" at bounding box center [85, 296] width 89 height 14
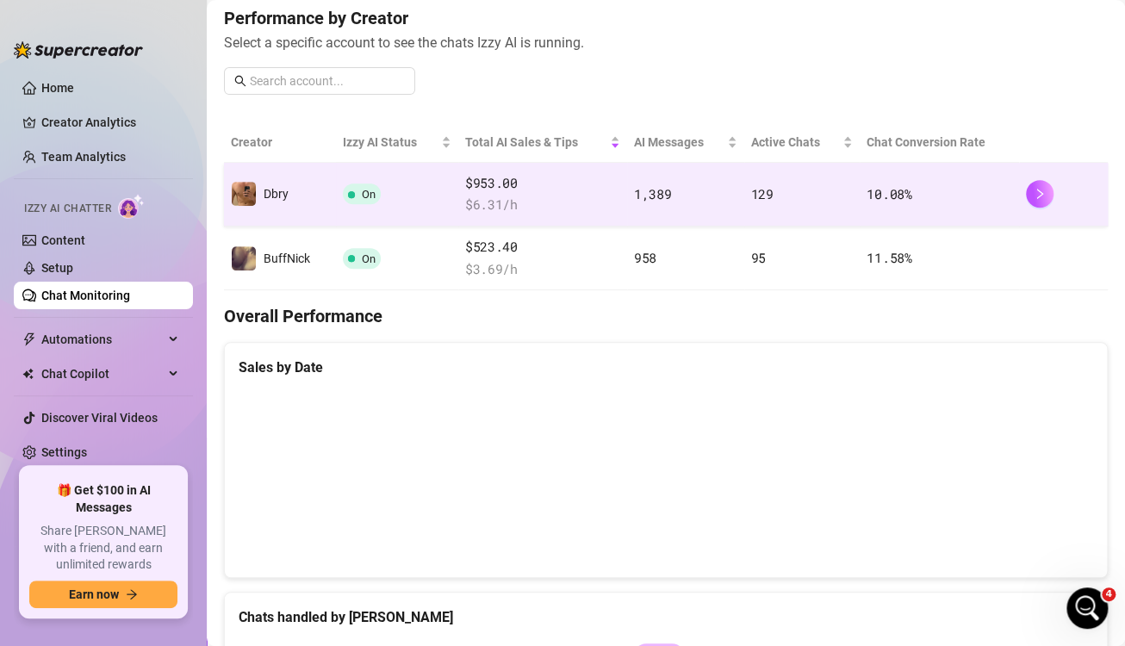
scroll to position [221, 0]
click at [1026, 194] on button "button" at bounding box center [1040, 193] width 28 height 28
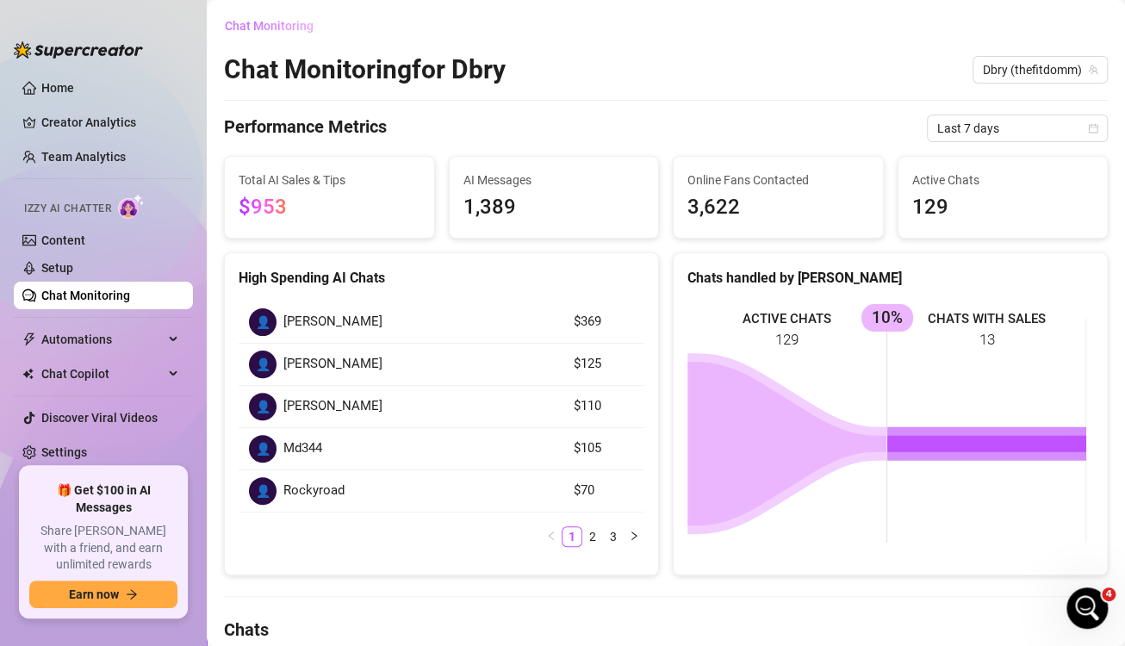
click at [257, 24] on span "Chat Monitoring" at bounding box center [269, 26] width 89 height 14
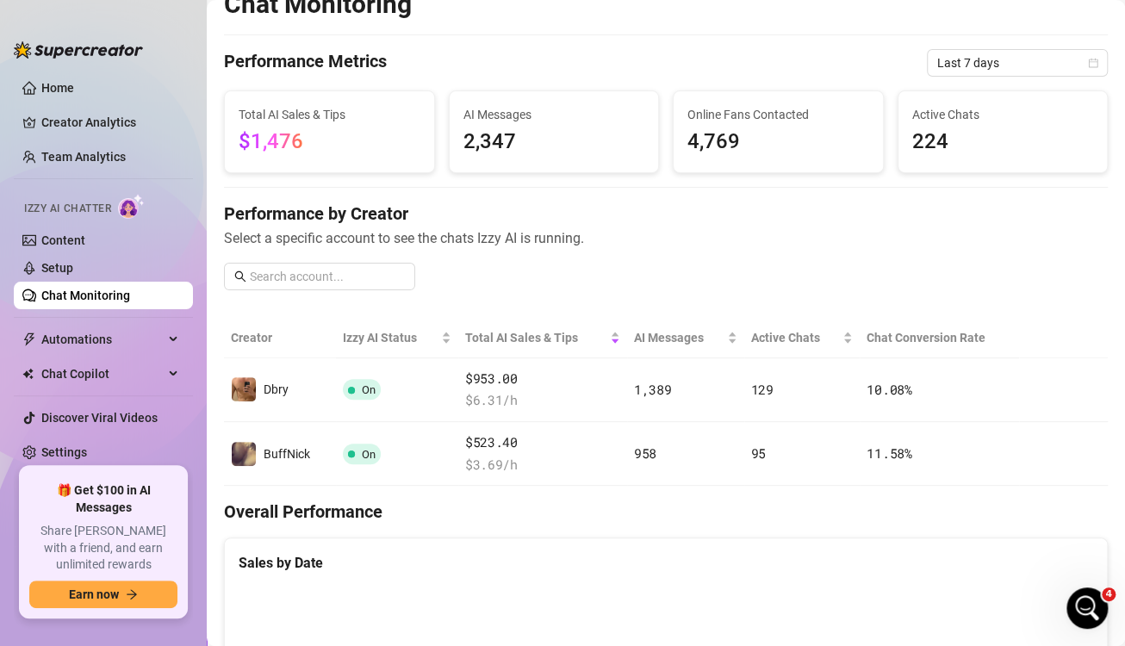
scroll to position [10, 0]
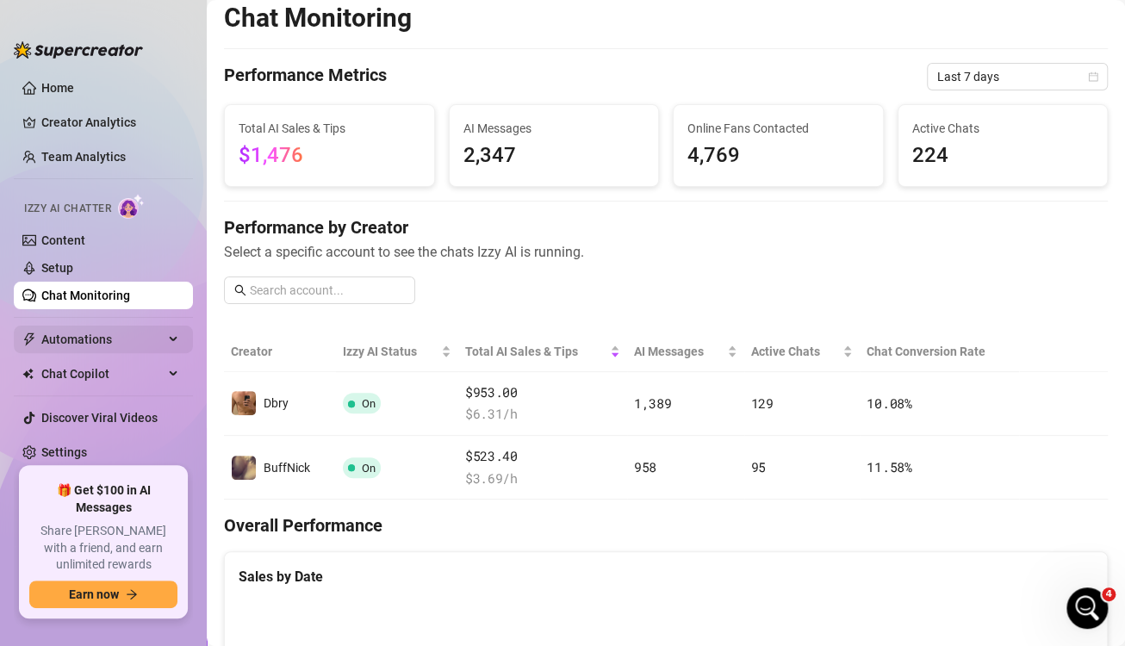
click at [176, 344] on div "Automations" at bounding box center [103, 340] width 179 height 28
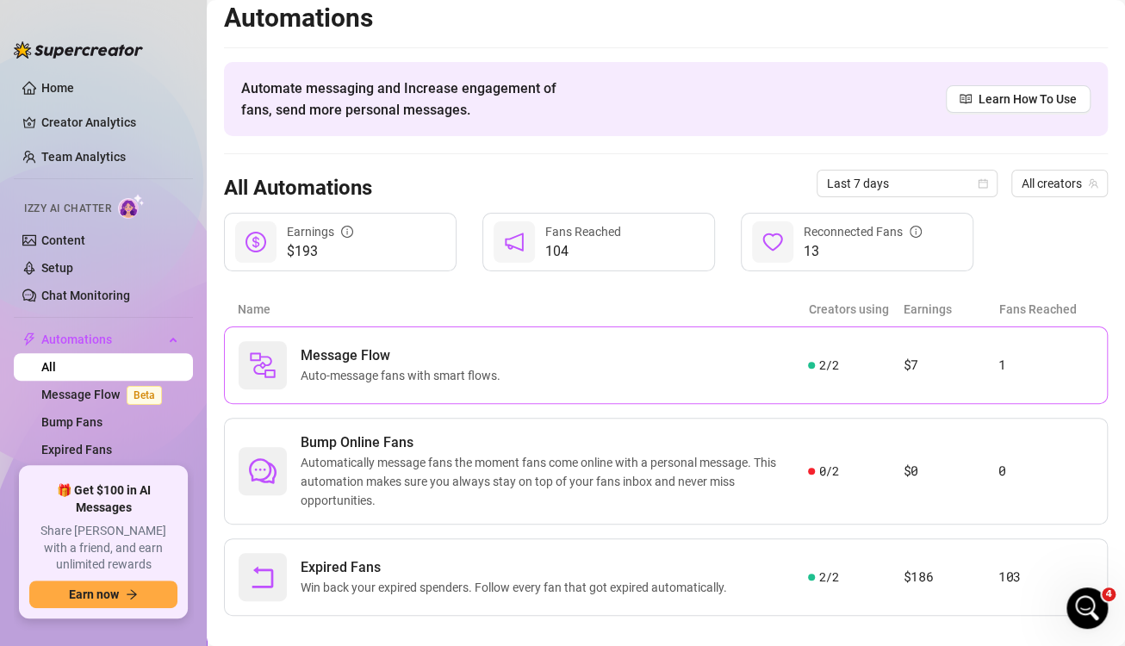
scroll to position [30, 0]
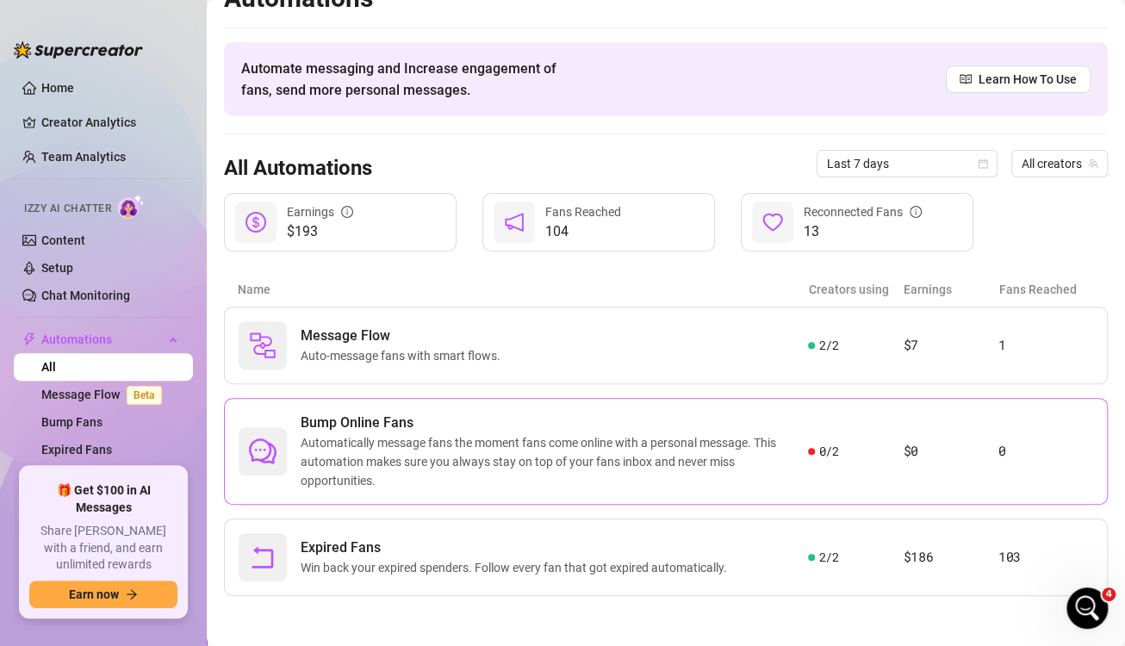
click at [650, 444] on span "Automatically message fans the moment fans come online with a personal message.…" at bounding box center [554, 461] width 507 height 57
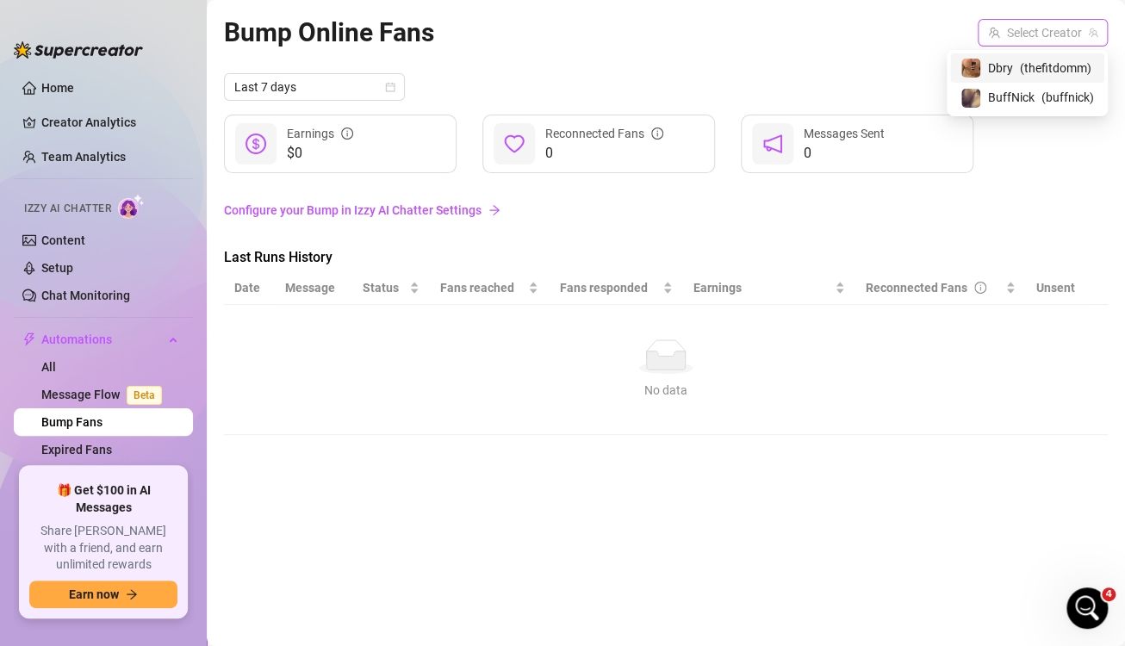
click at [1024, 33] on input "search" at bounding box center [1035, 33] width 94 height 26
click at [1016, 63] on div "Dbry ( thefitdomm )" at bounding box center [1027, 68] width 134 height 21
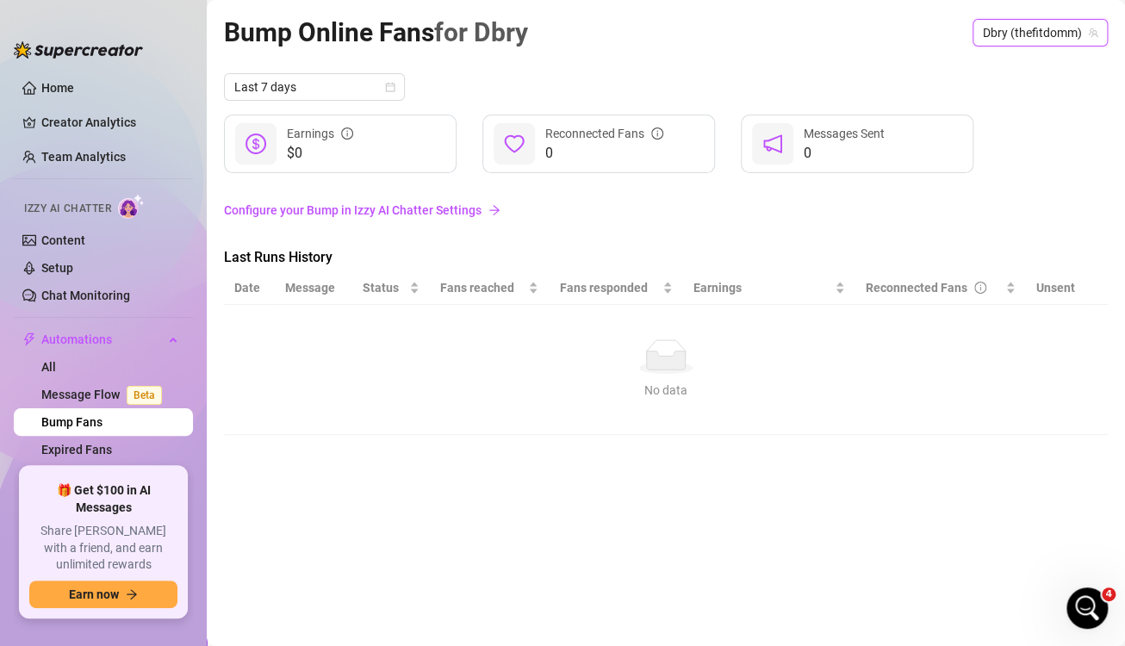
click at [1026, 39] on span "Dbry (thefitdomm)" at bounding box center [1040, 33] width 115 height 26
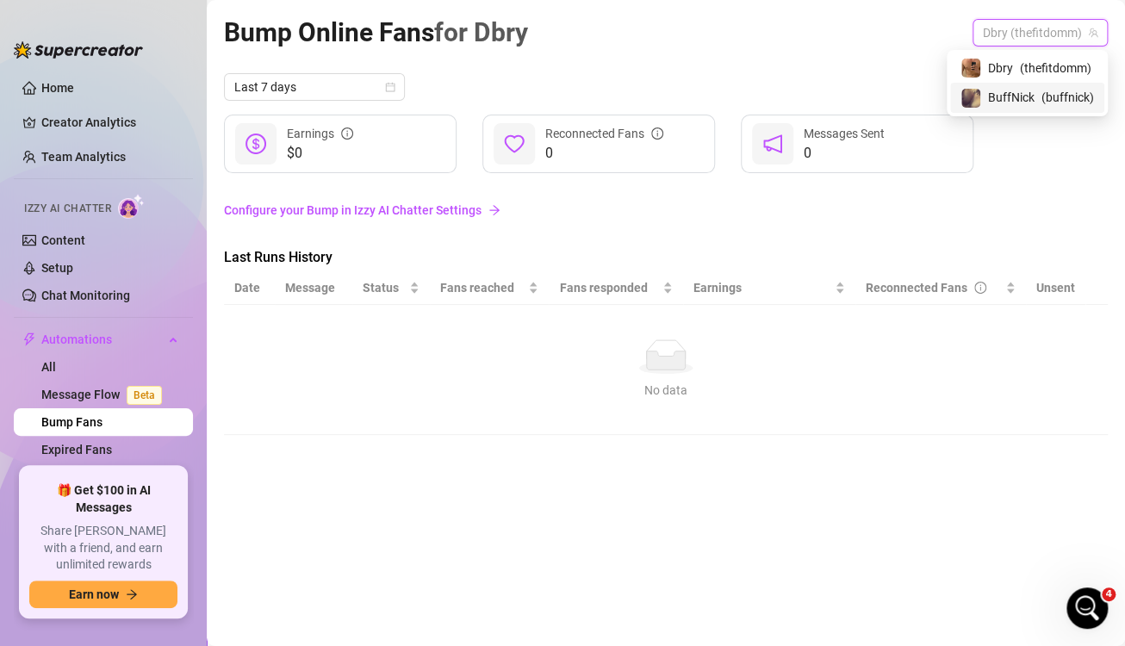
click at [1023, 100] on span "BuffNick" at bounding box center [1011, 97] width 47 height 19
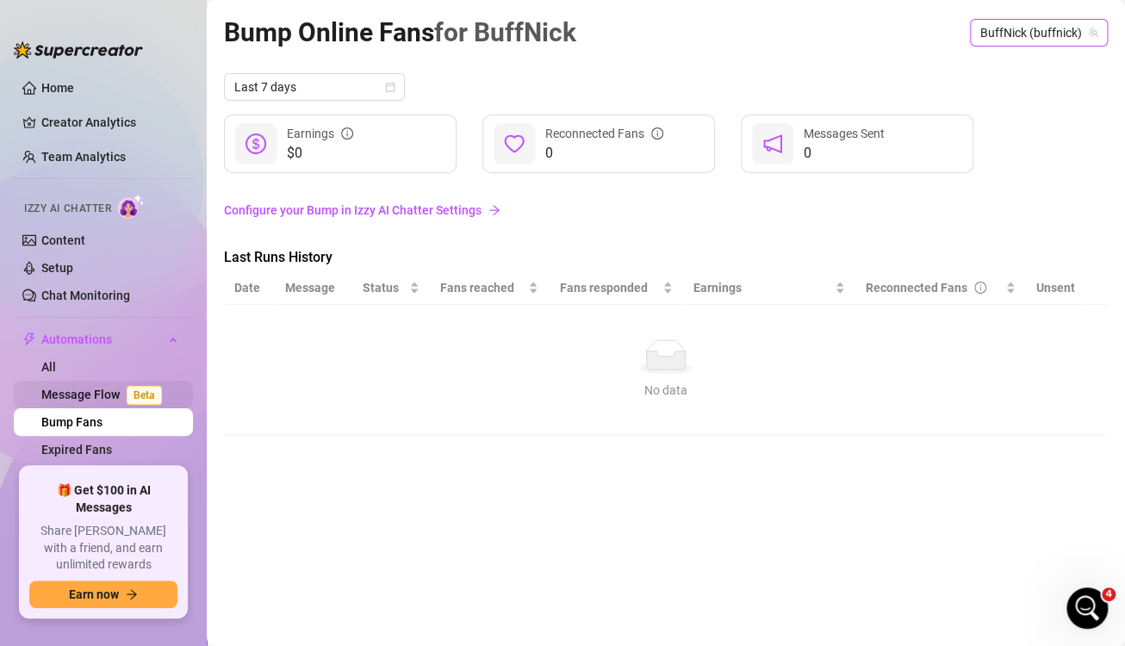
click at [75, 392] on link "Message Flow Beta" at bounding box center [104, 395] width 127 height 14
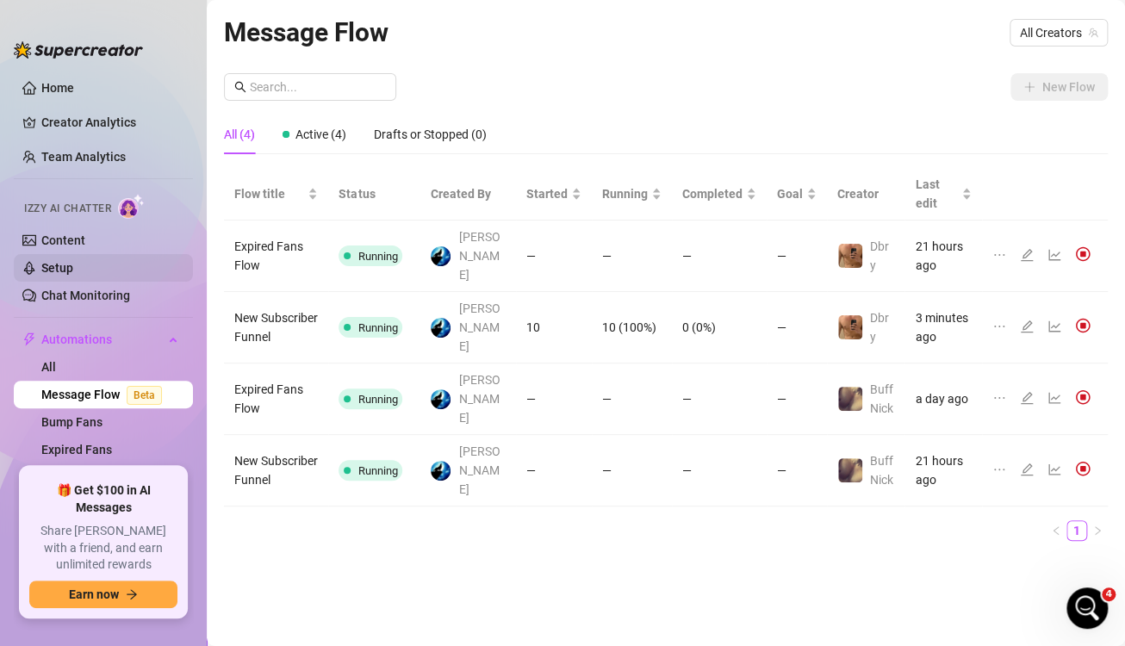
click at [49, 261] on link "Setup" at bounding box center [57, 268] width 32 height 14
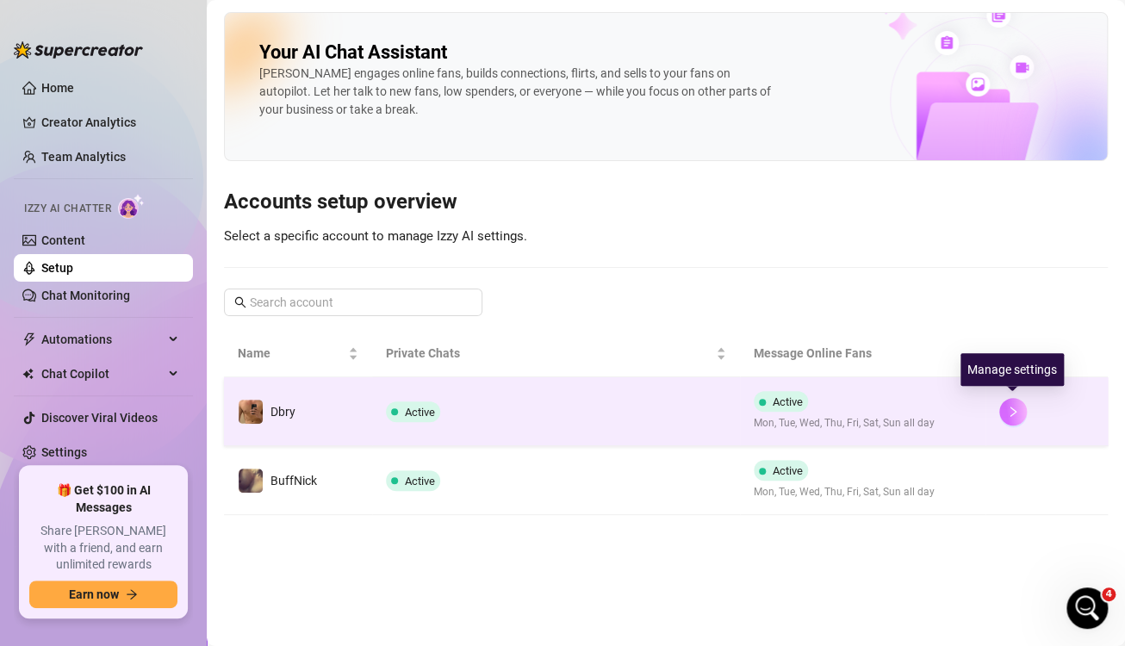
click at [1002, 402] on button "button" at bounding box center [1013, 412] width 28 height 28
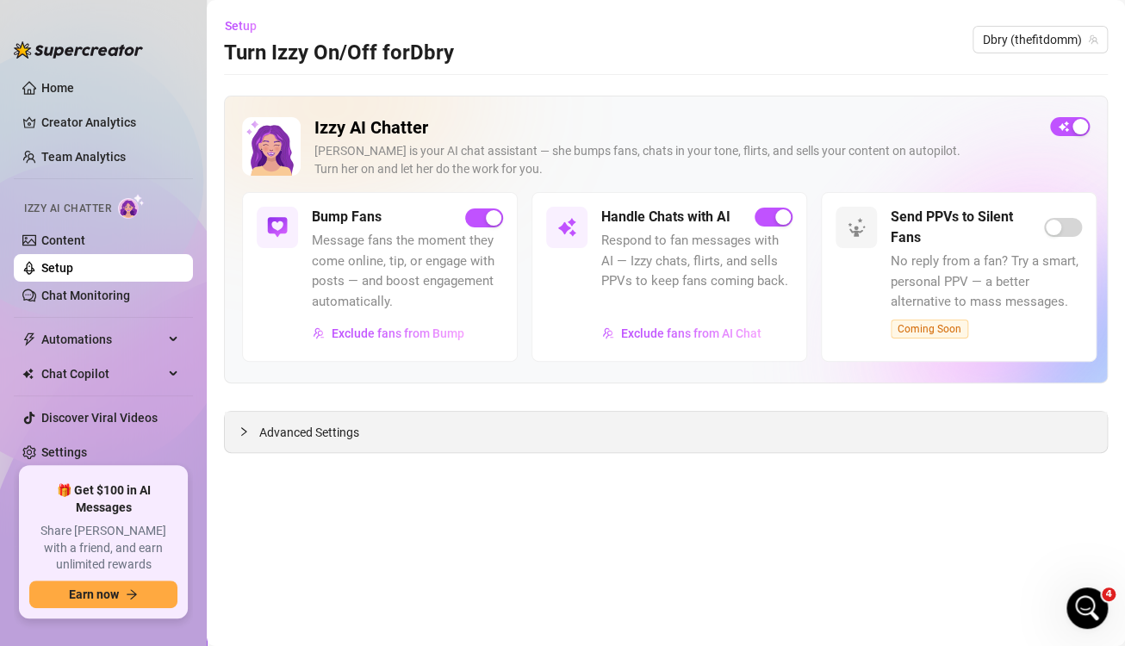
click at [712, 426] on div "Advanced Settings" at bounding box center [666, 432] width 882 height 40
click at [289, 424] on span "Advanced Settings" at bounding box center [309, 432] width 100 height 19
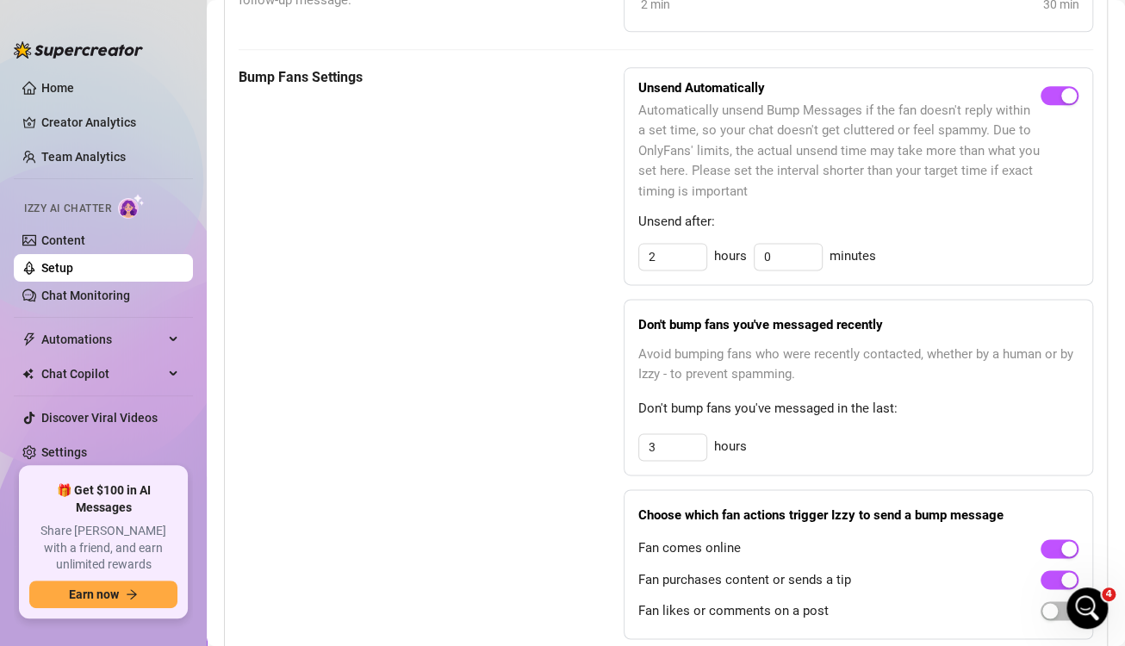
scroll to position [834, 0]
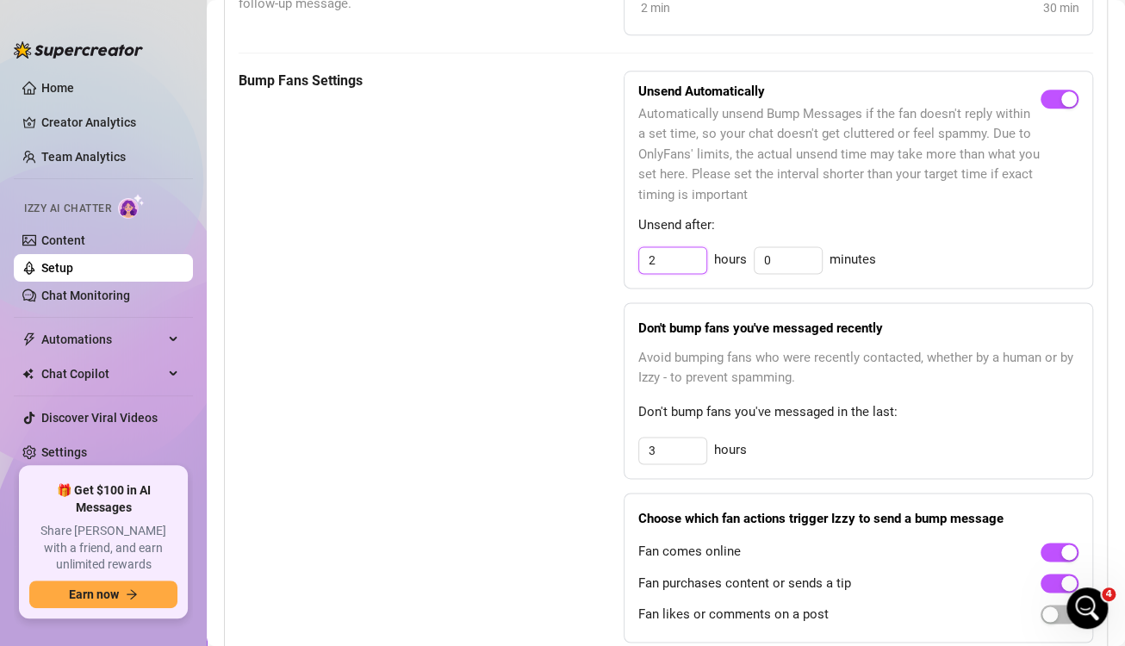
click at [668, 258] on input "2" at bounding box center [672, 260] width 67 height 26
type input "1"
click at [417, 306] on div "Bump Fans Settings" at bounding box center [388, 357] width 299 height 572
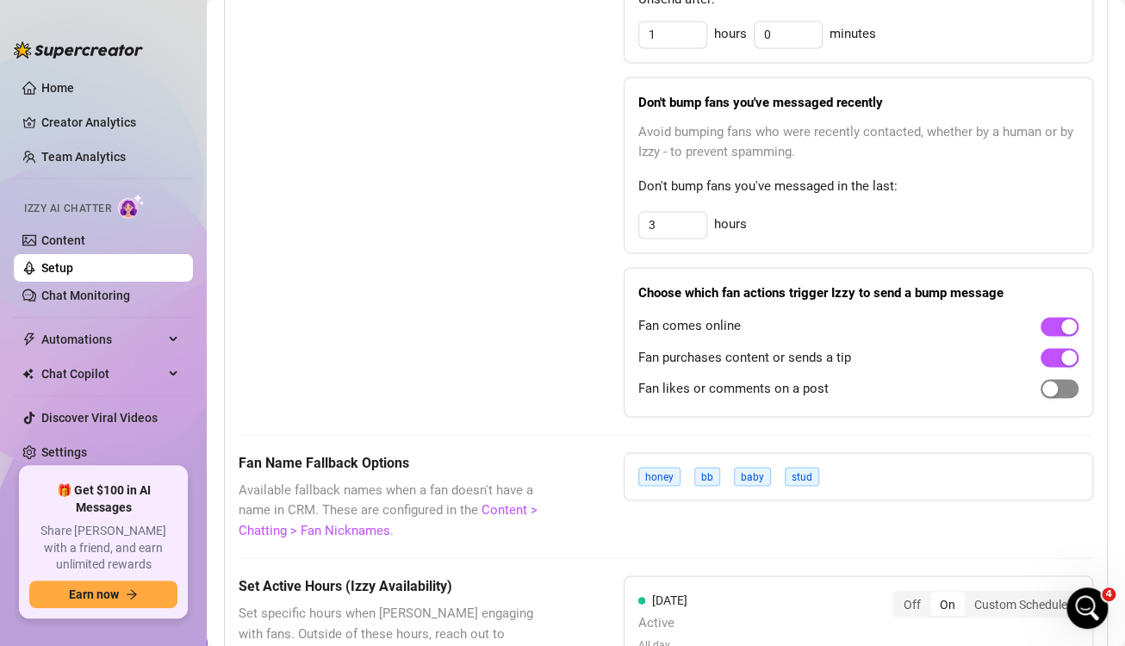
click at [1042, 381] on div "button" at bounding box center [1050, 389] width 16 height 16
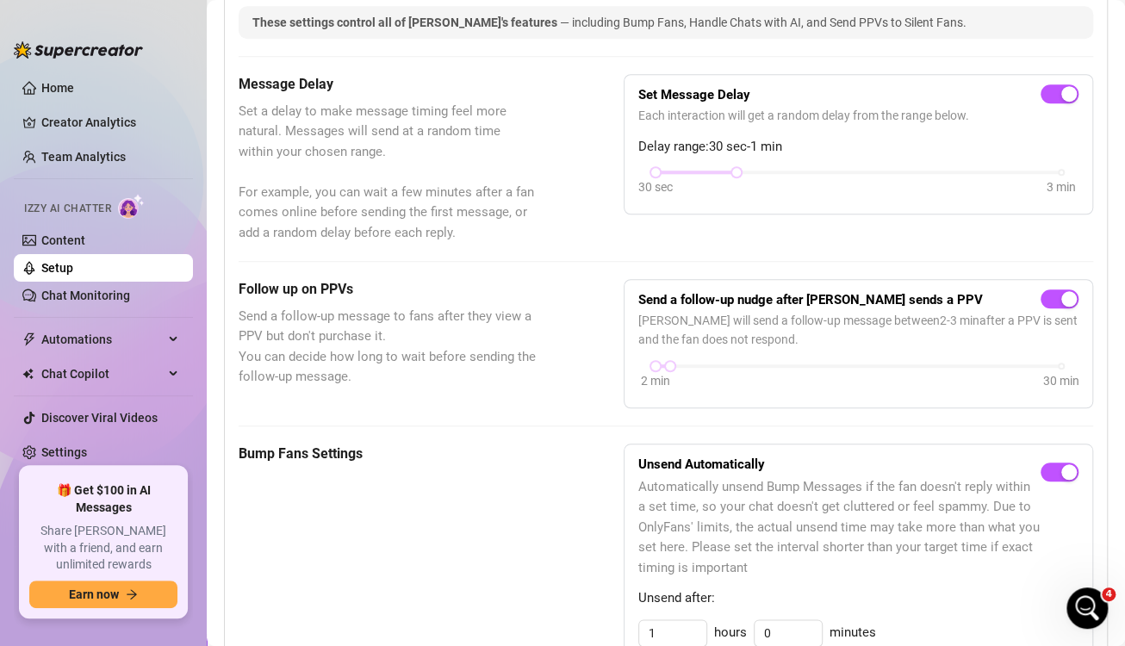
scroll to position [462, 0]
drag, startPoint x: 666, startPoint y: 364, endPoint x: 768, endPoint y: 365, distance: 101.7
click at [768, 365] on div at bounding box center [772, 365] width 9 height 9
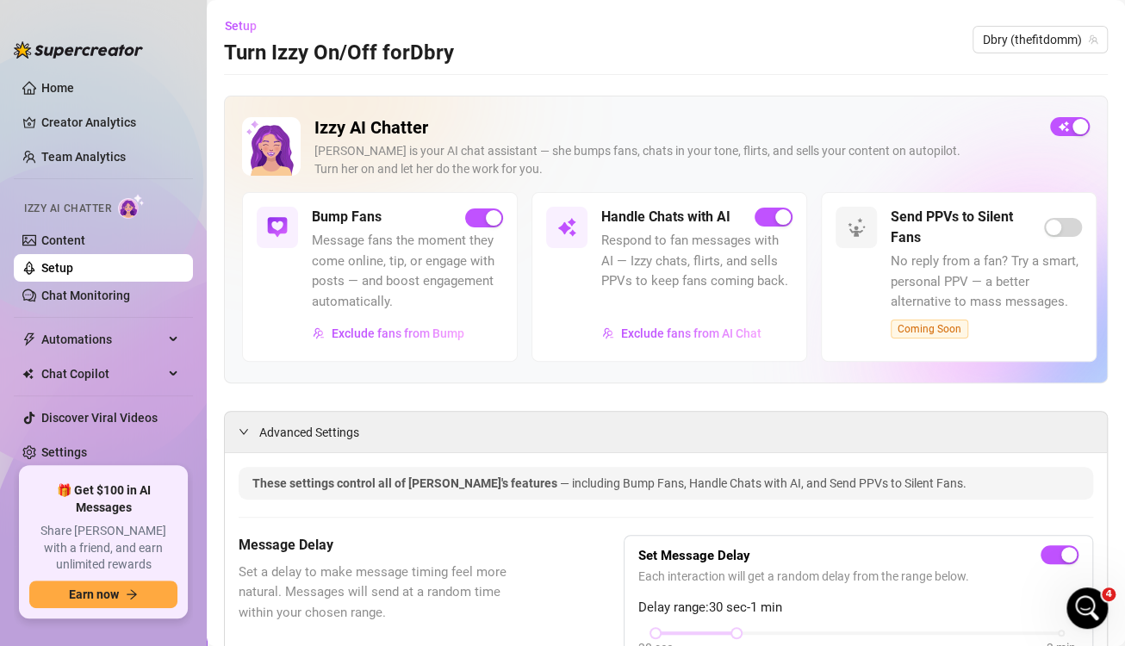
scroll to position [0, 0]
click at [990, 36] on span "Dbry (thefitdomm)" at bounding box center [1040, 40] width 115 height 26
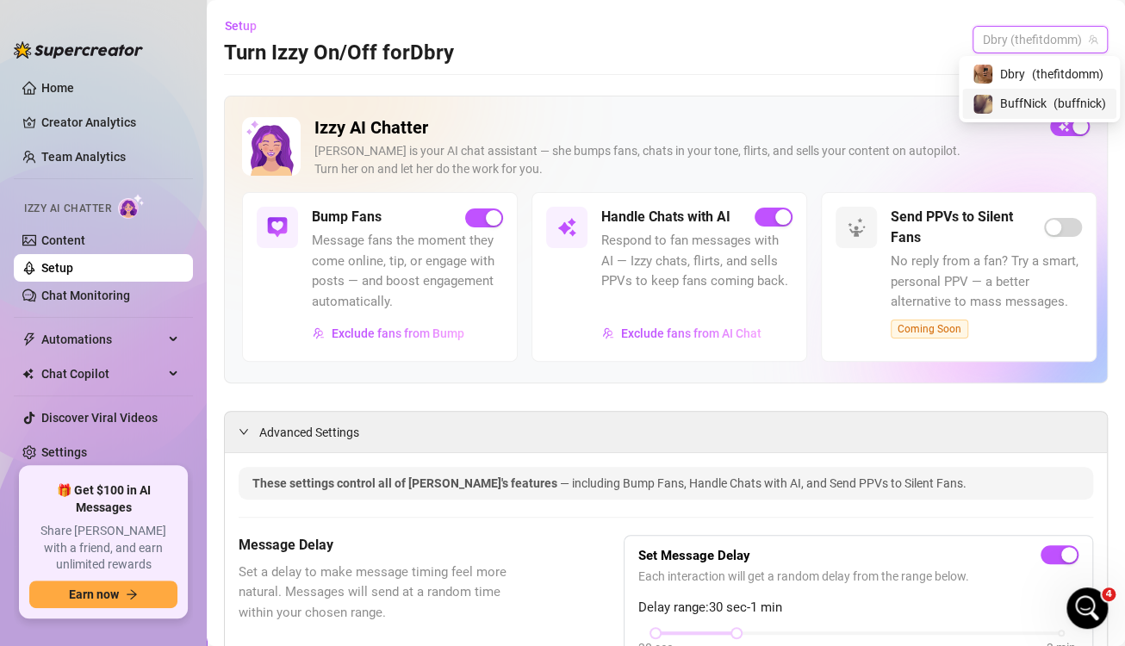
click at [1014, 103] on span "BuffNick" at bounding box center [1023, 103] width 47 height 19
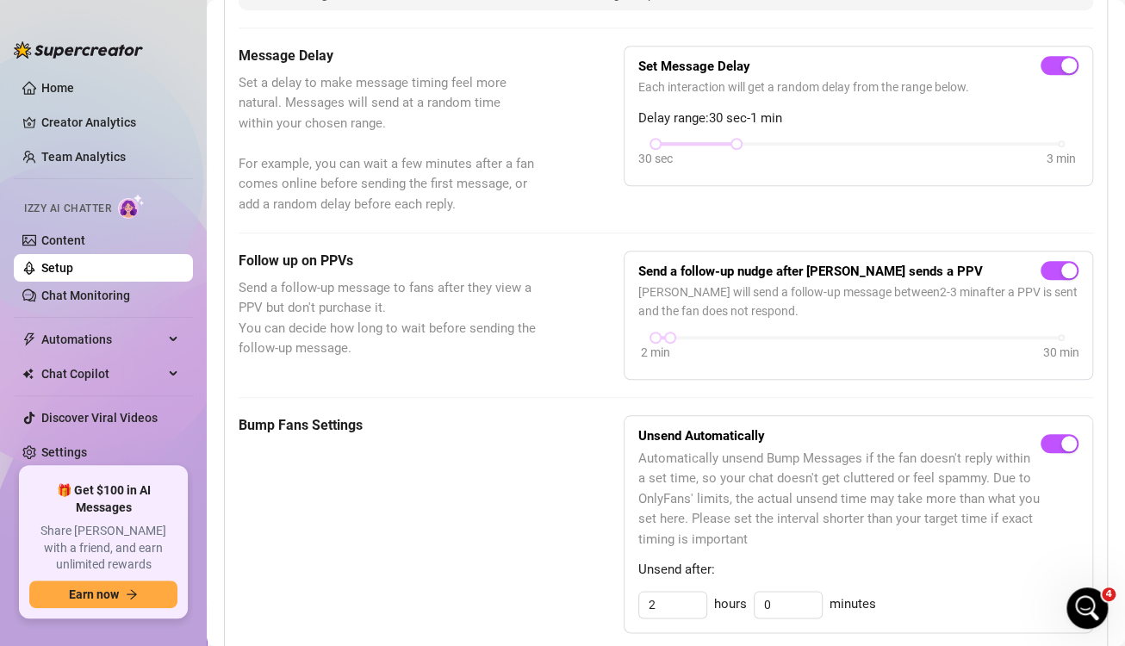
scroll to position [491, 0]
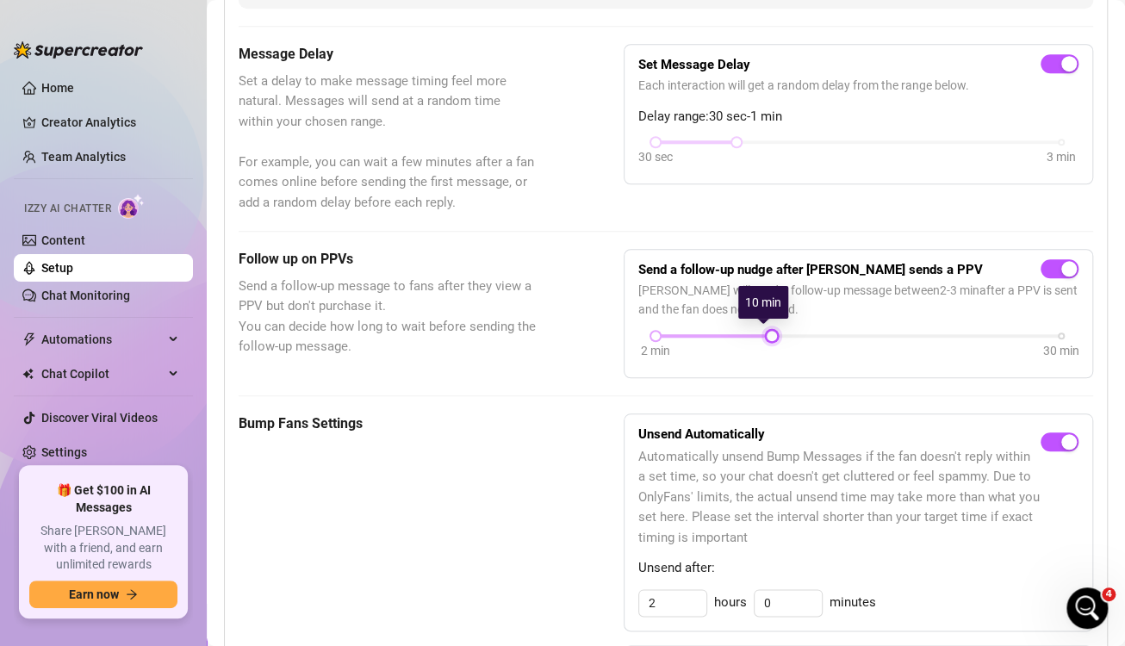
drag, startPoint x: 671, startPoint y: 331, endPoint x: 771, endPoint y: 334, distance: 100.0
click at [771, 334] on div "2 min 30 min" at bounding box center [859, 334] width 406 height 7
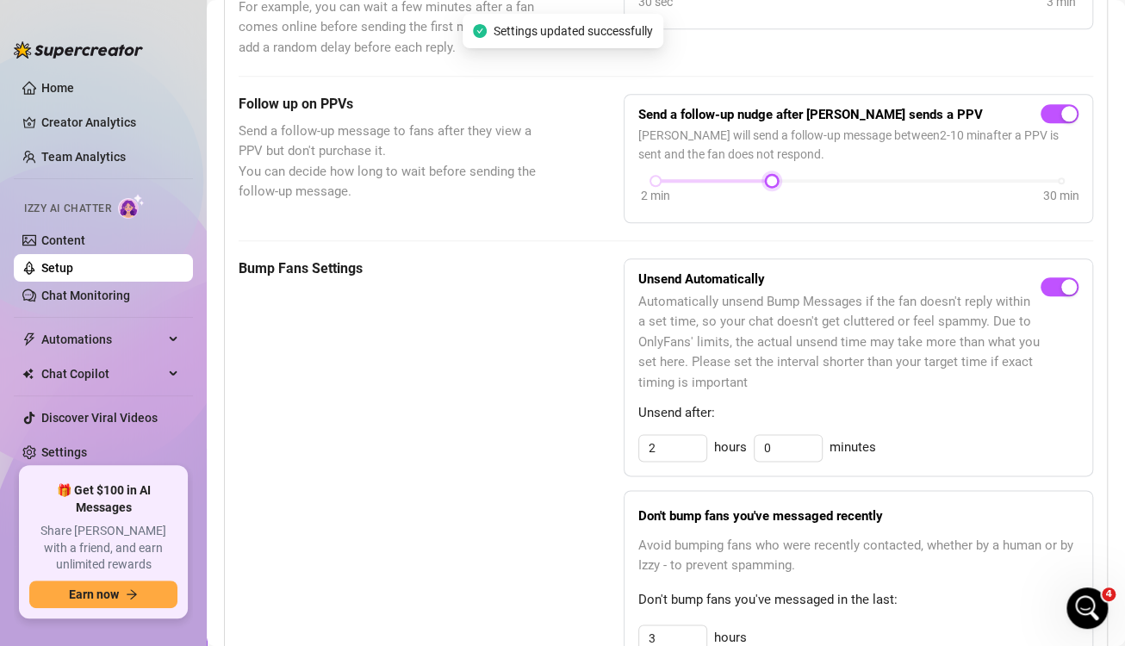
scroll to position [648, 0]
click at [666, 441] on input "2" at bounding box center [672, 446] width 67 height 26
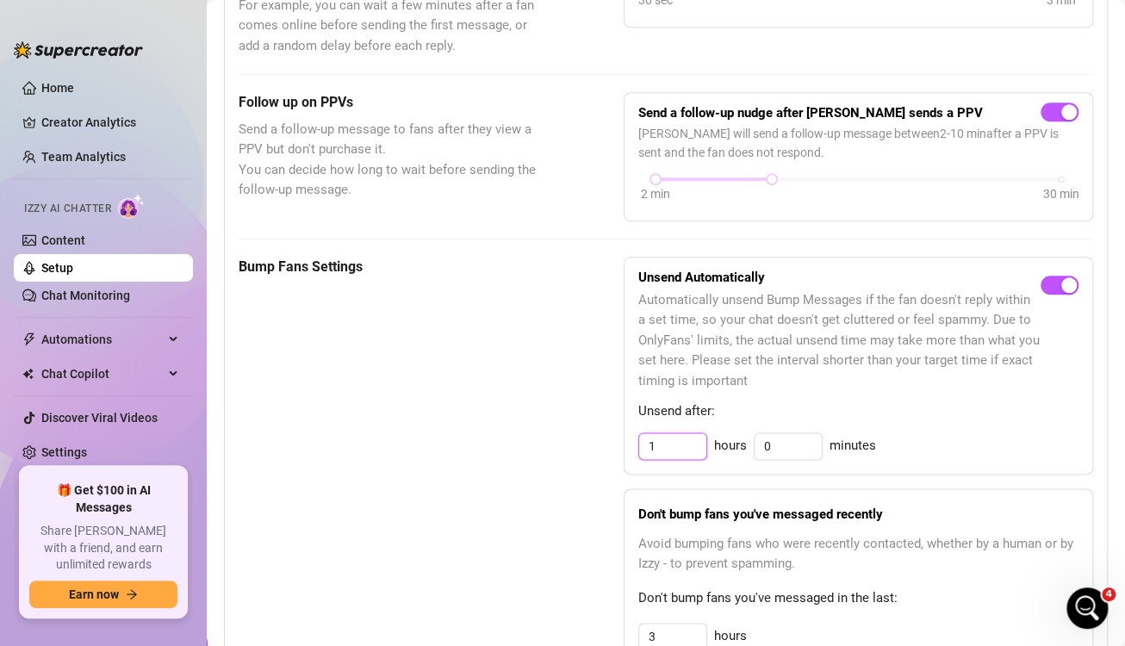
type input "1"
click at [461, 430] on div "Bump Fans Settings" at bounding box center [388, 543] width 299 height 572
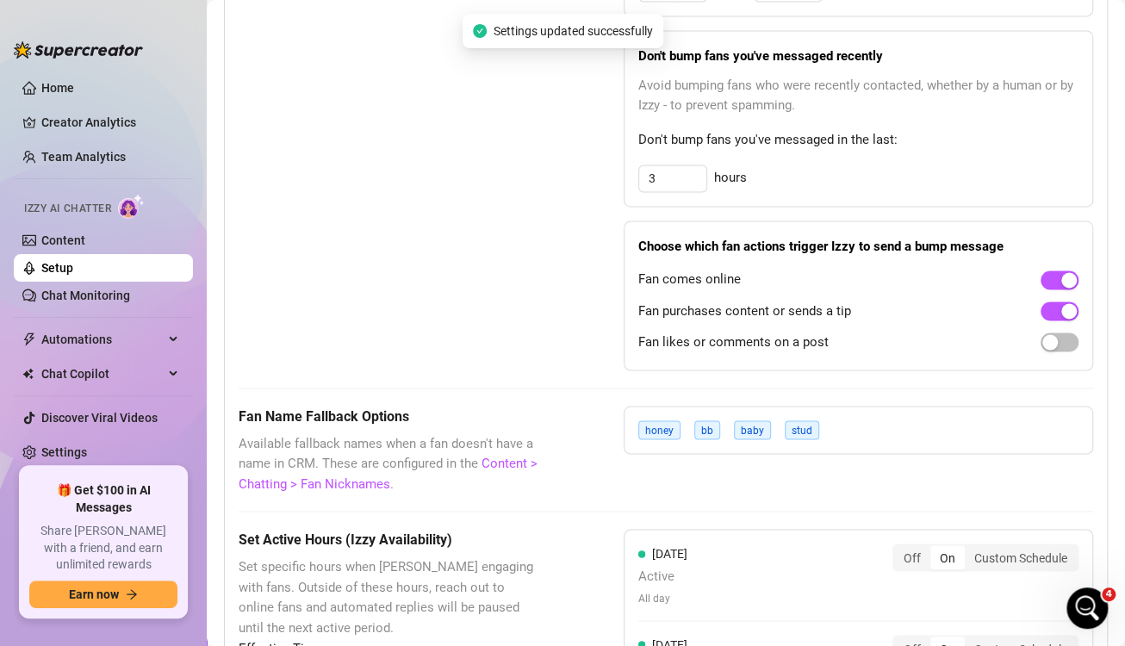
scroll to position [1106, 0]
click at [1050, 334] on span "button" at bounding box center [1060, 342] width 38 height 19
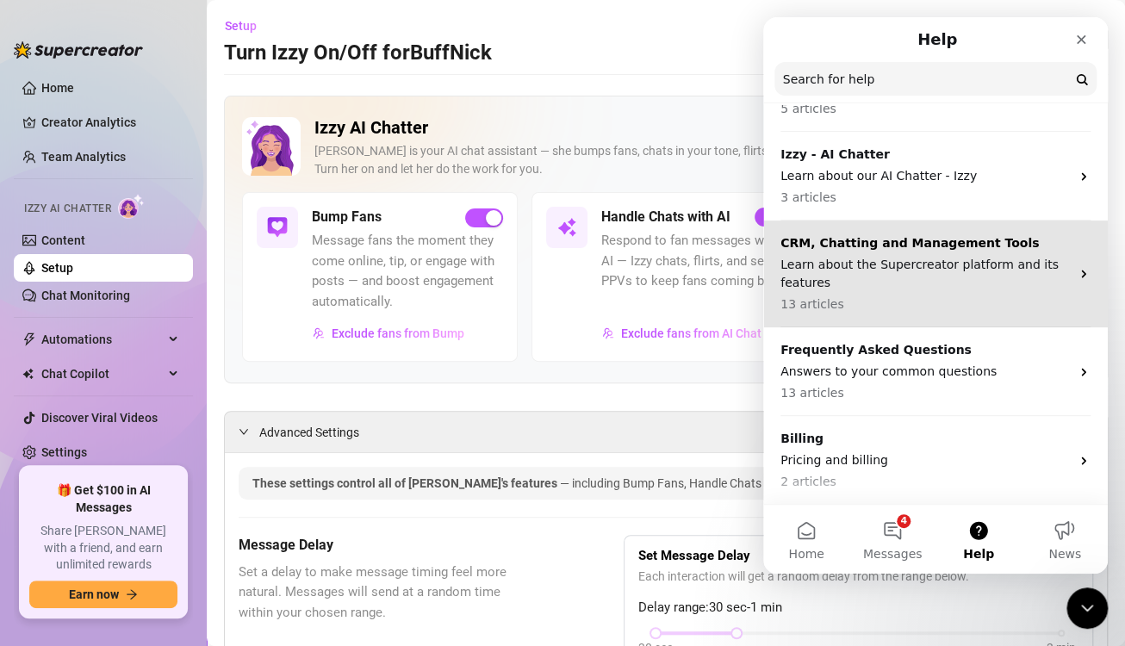
scroll to position [110, 0]
click at [881, 280] on p "Learn about the Supercreator platform and its features" at bounding box center [924, 275] width 289 height 36
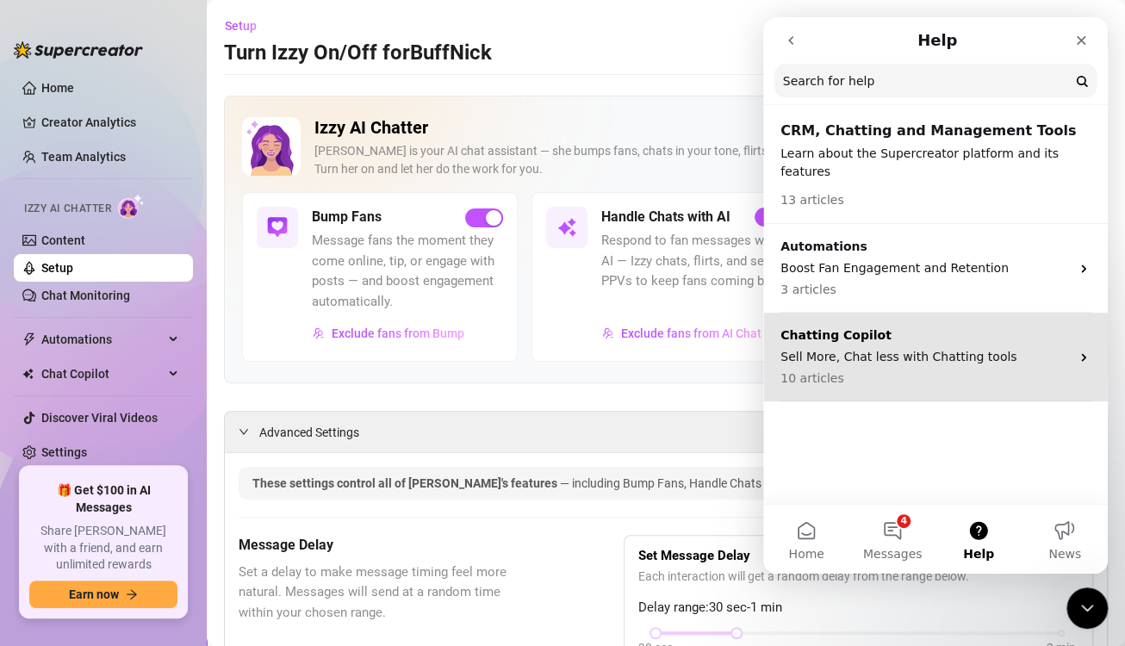
click at [875, 370] on p "10 articles" at bounding box center [924, 379] width 289 height 18
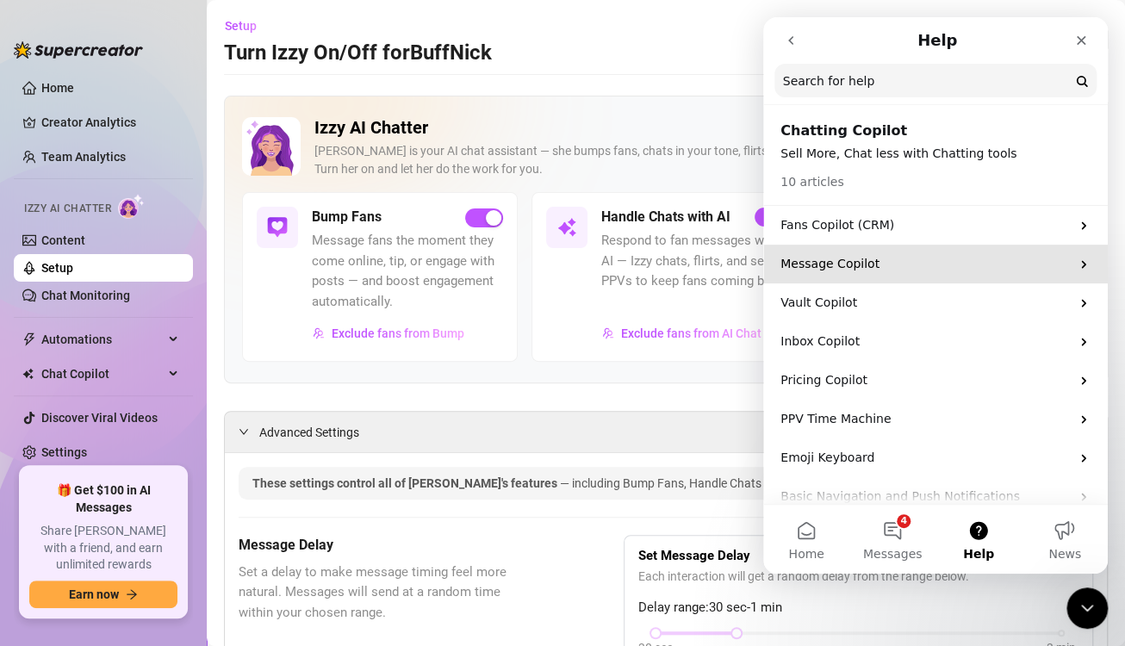
click at [887, 260] on p "Message Copilot" at bounding box center [924, 264] width 289 height 18
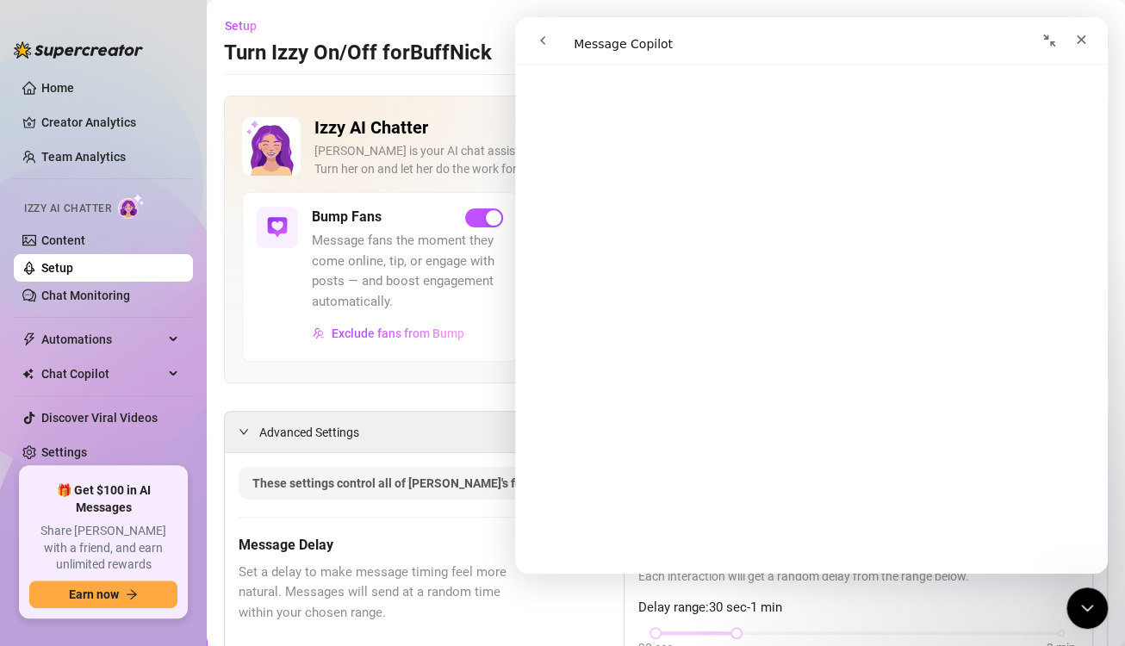
scroll to position [2900, 0]
click at [534, 38] on button "go back" at bounding box center [542, 40] width 33 height 33
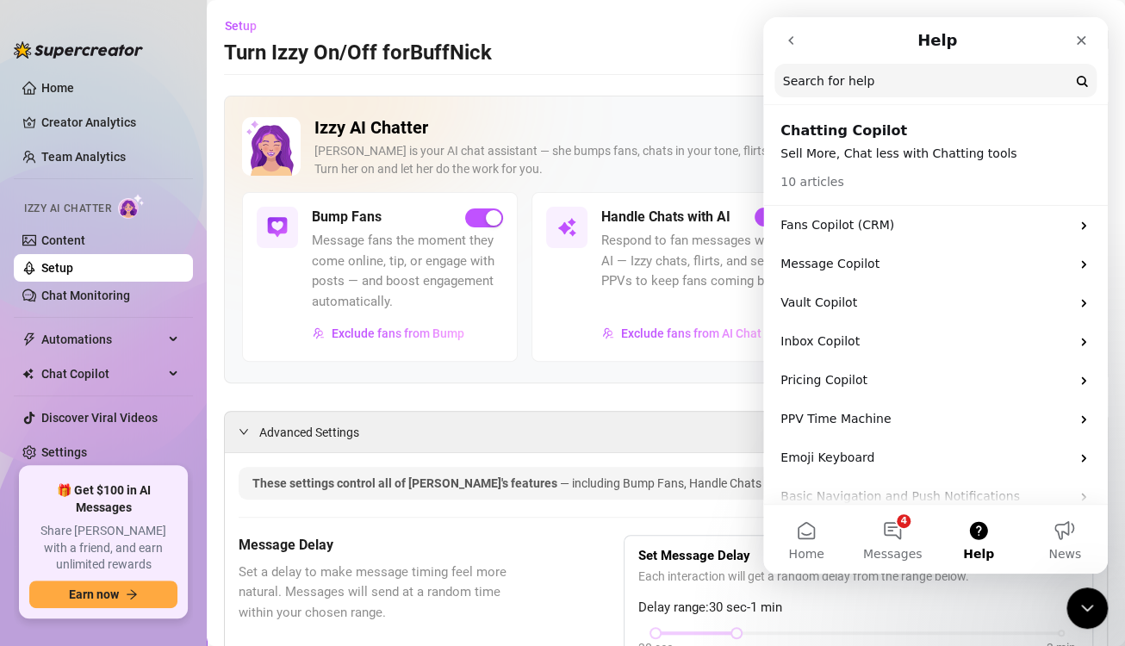
click at [794, 36] on icon "go back" at bounding box center [791, 41] width 14 height 14
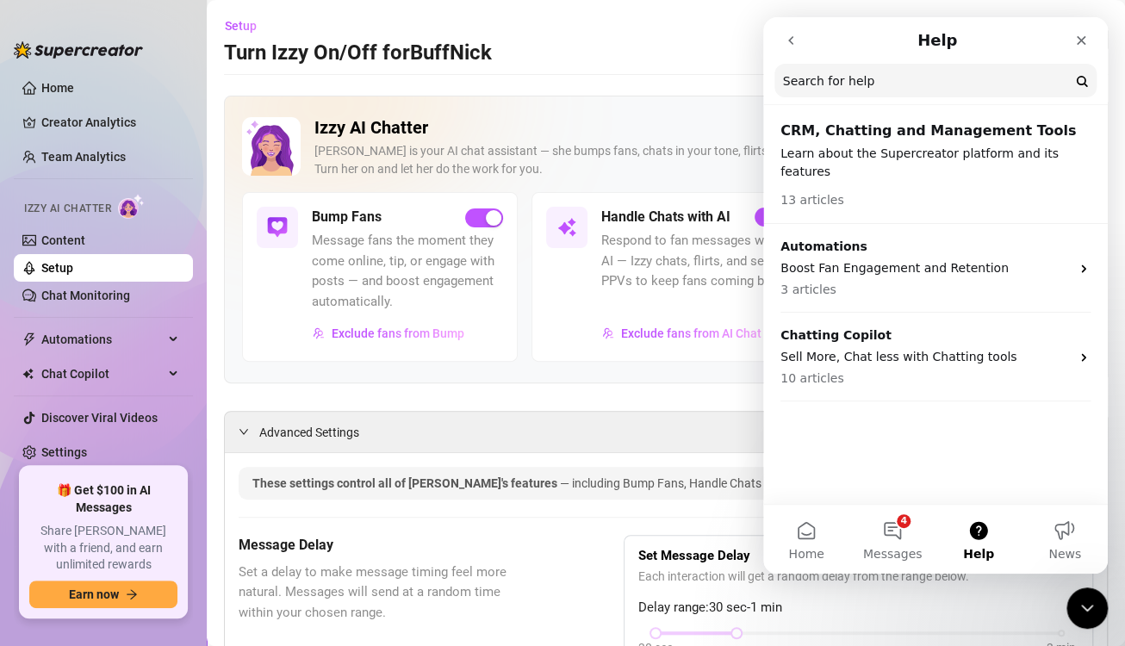
click at [794, 36] on icon "go back" at bounding box center [791, 41] width 14 height 14
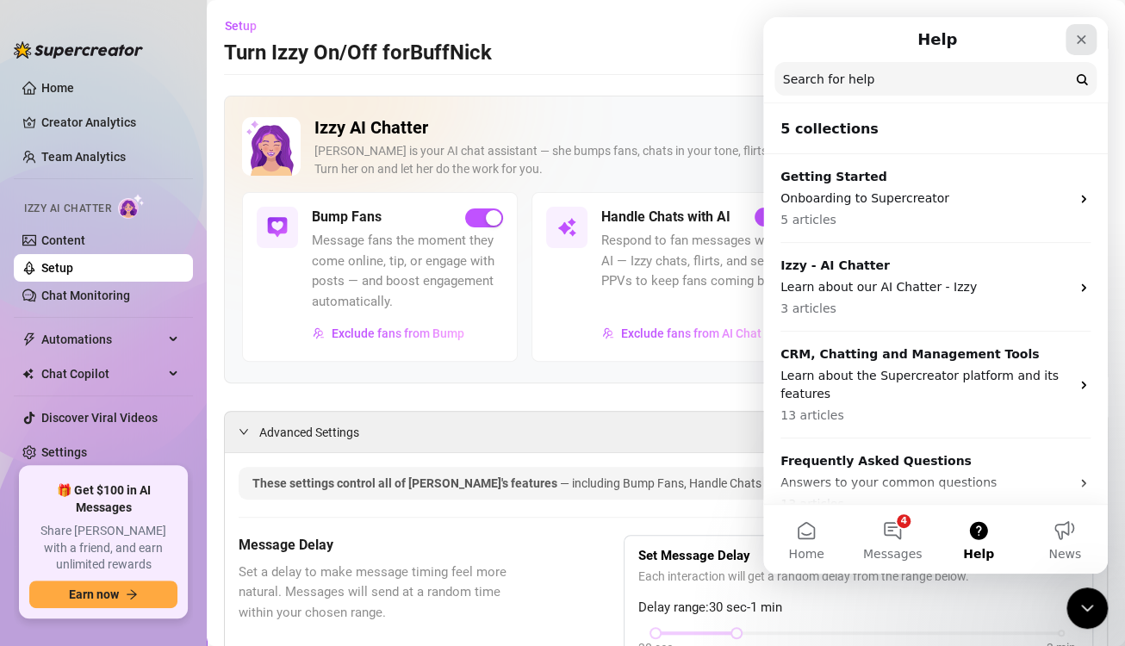
click at [1080, 40] on icon "Close" at bounding box center [1081, 39] width 9 height 9
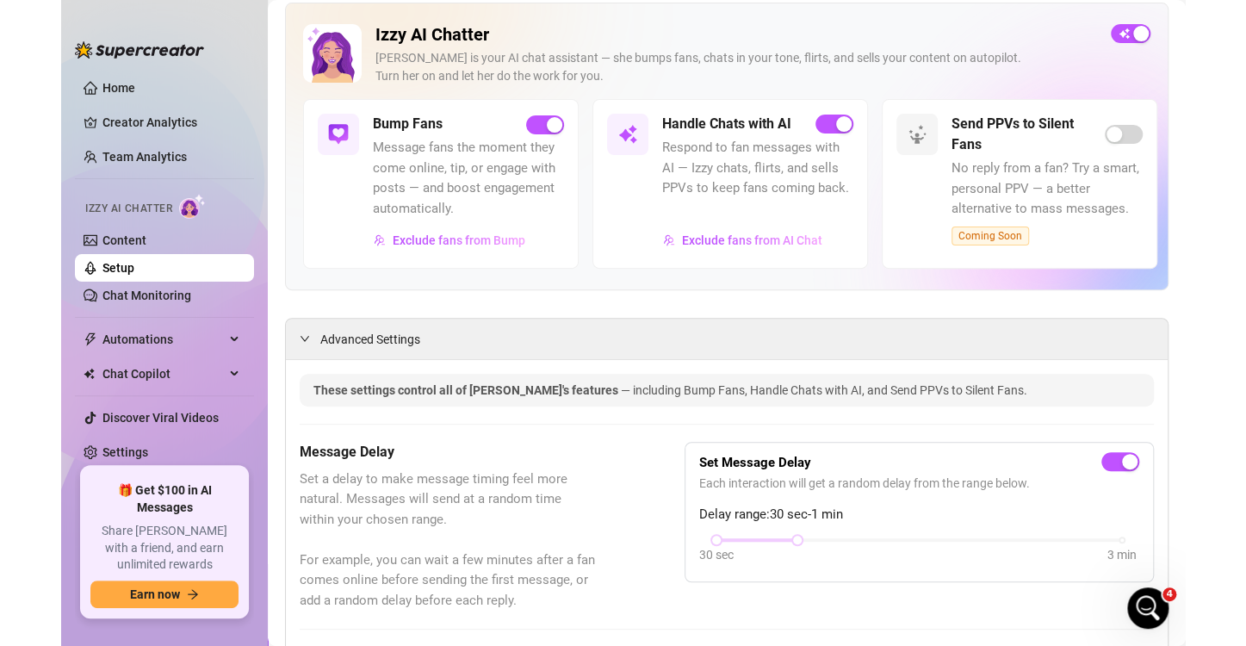
scroll to position [0, 0]
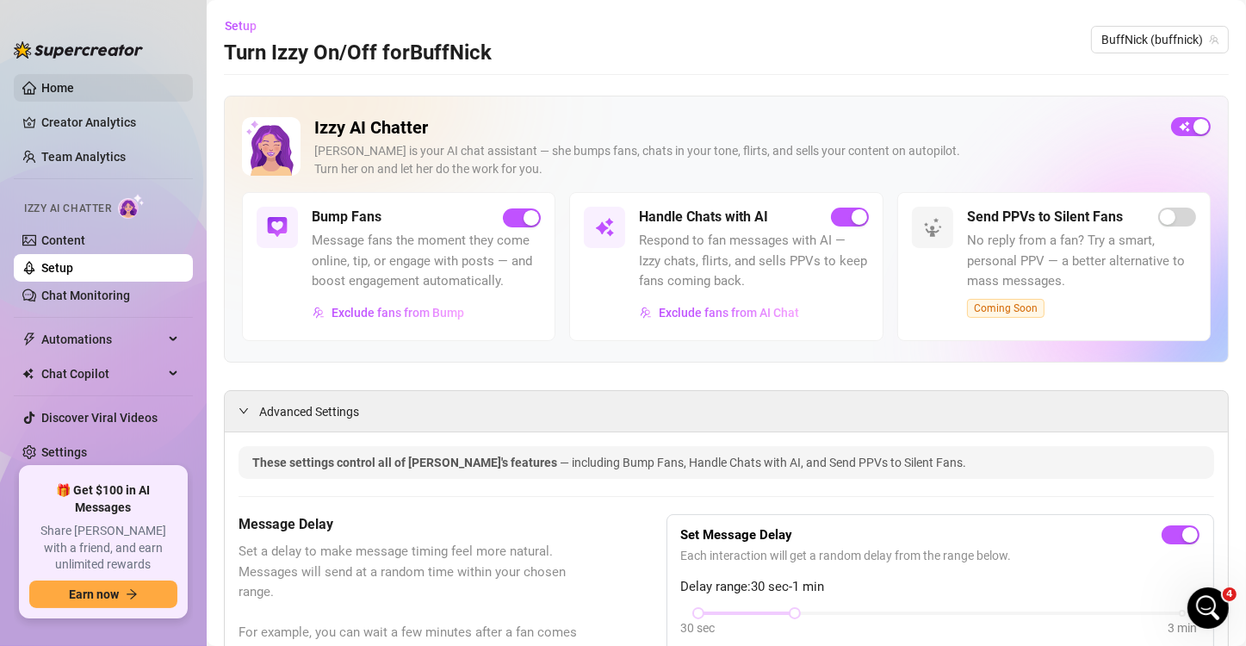
click at [65, 90] on link "Home" at bounding box center [57, 88] width 33 height 14
